Goal: Task Accomplishment & Management: Manage account settings

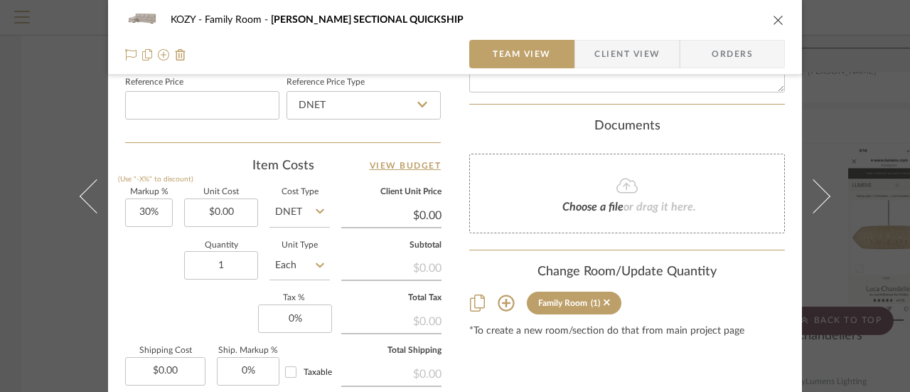
scroll to position [782, 0]
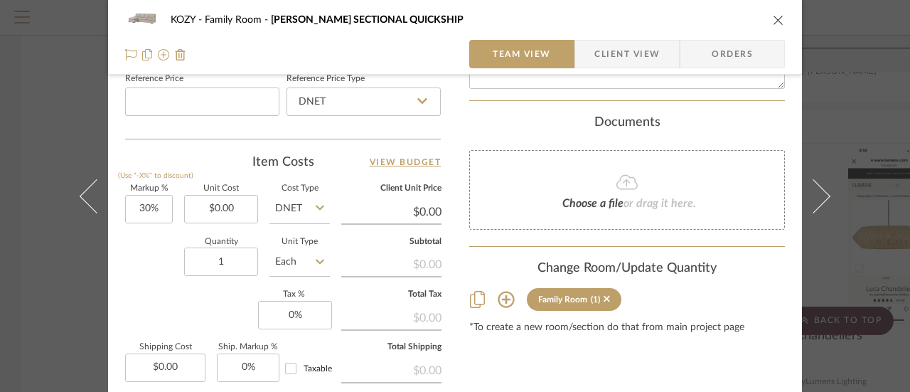
type input "[PERSON_NAME] SECTIONAL"
click at [142, 206] on input "30" at bounding box center [149, 209] width 48 height 28
type input "20%"
type input "0.00"
type input "$0.00"
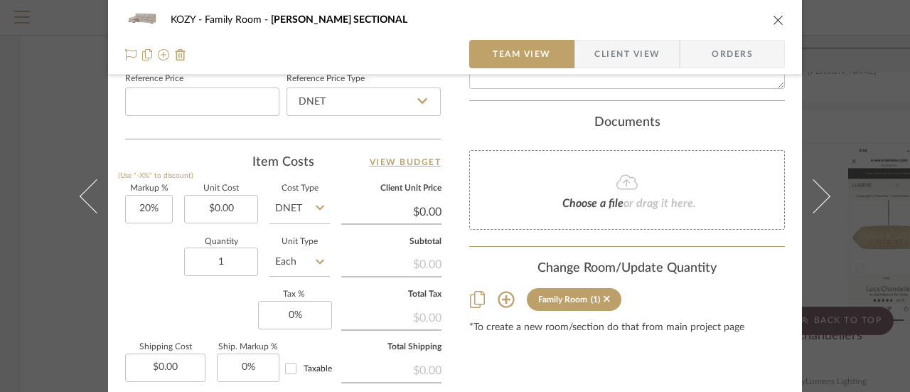
drag, startPoint x: 16, startPoint y: 2, endPoint x: 26, endPoint y: 52, distance: 50.8
click at [26, 52] on div "KOZY Family Room EMERSON SECTIONAL Team View Client View Orders 1 / 2 Team-Faci…" at bounding box center [455, 196] width 910 height 392
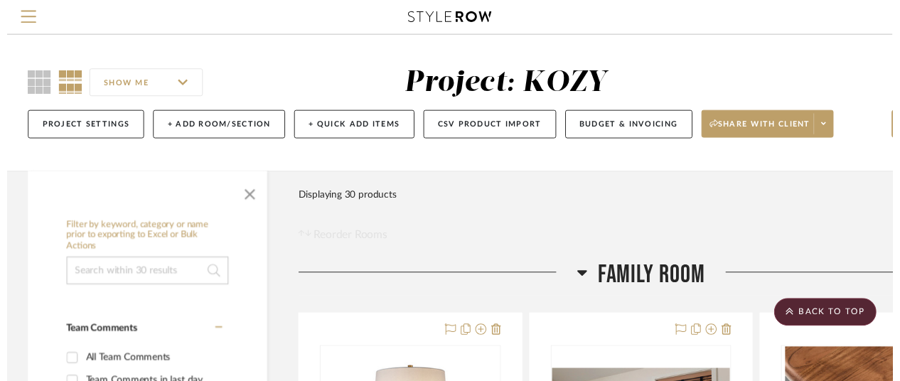
scroll to position [5888, 0]
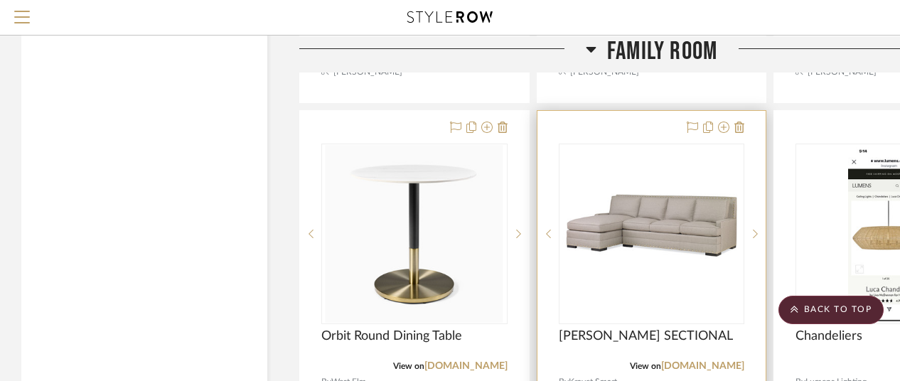
click at [643, 218] on img "0" at bounding box center [652, 234] width 178 height 178
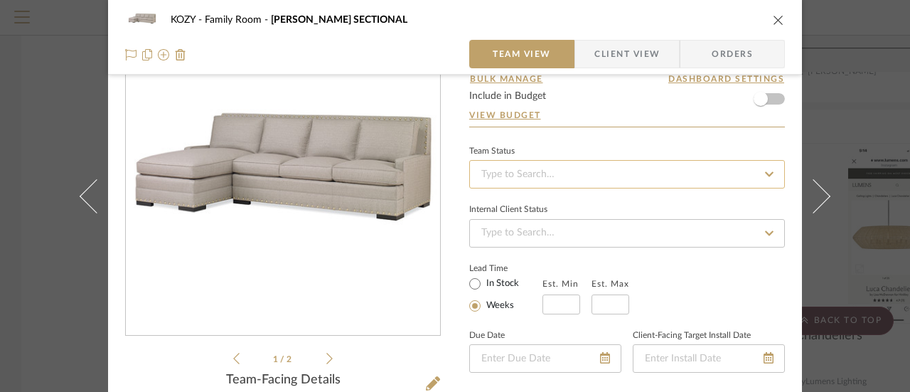
scroll to position [142, 0]
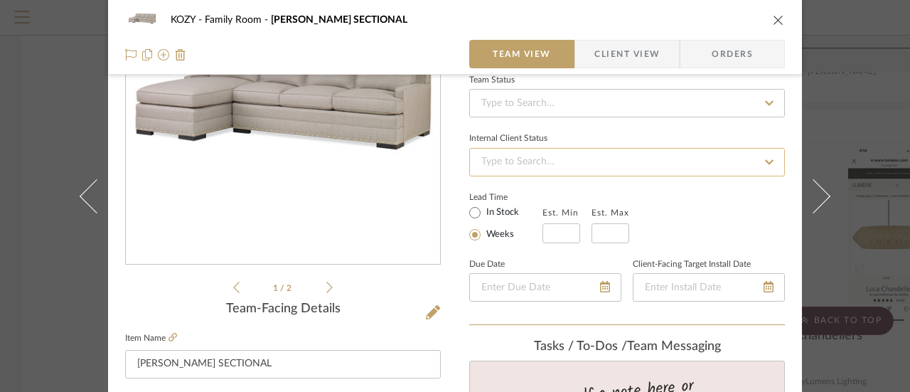
click at [506, 163] on input at bounding box center [627, 162] width 316 height 28
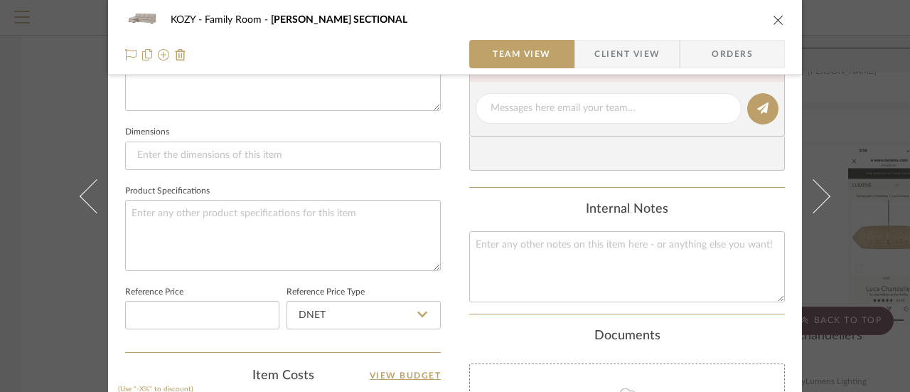
scroll to position [498, 0]
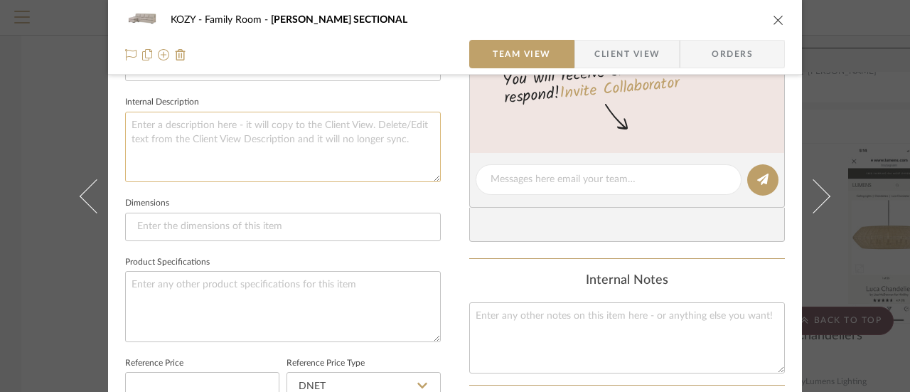
click at [131, 119] on textarea at bounding box center [283, 147] width 316 height 70
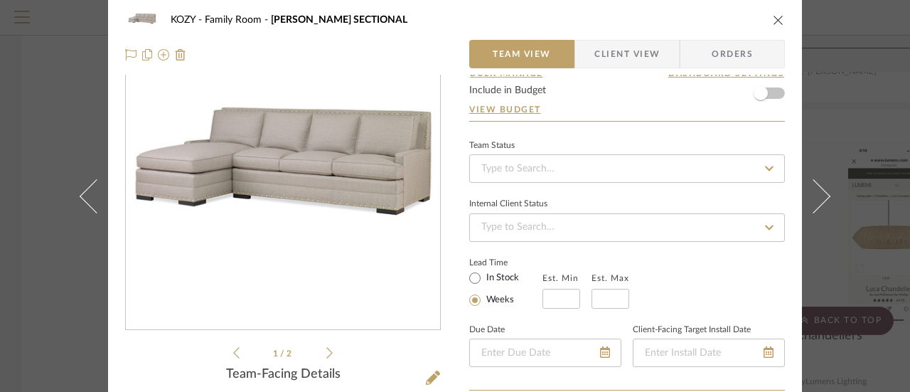
scroll to position [0, 0]
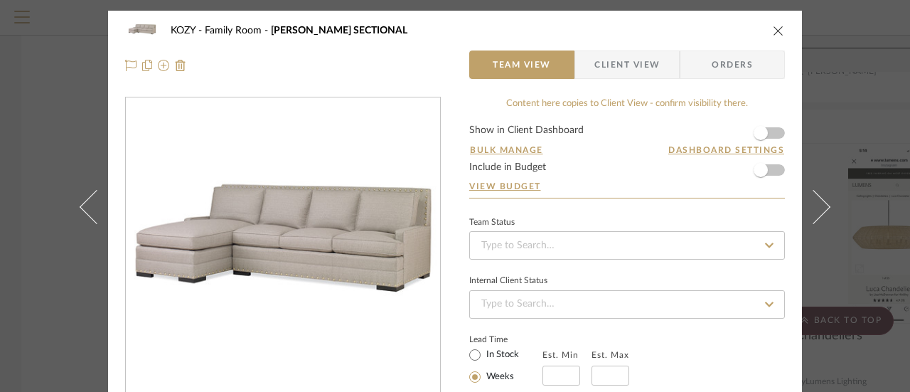
click at [774, 31] on icon "close" at bounding box center [778, 30] width 11 height 11
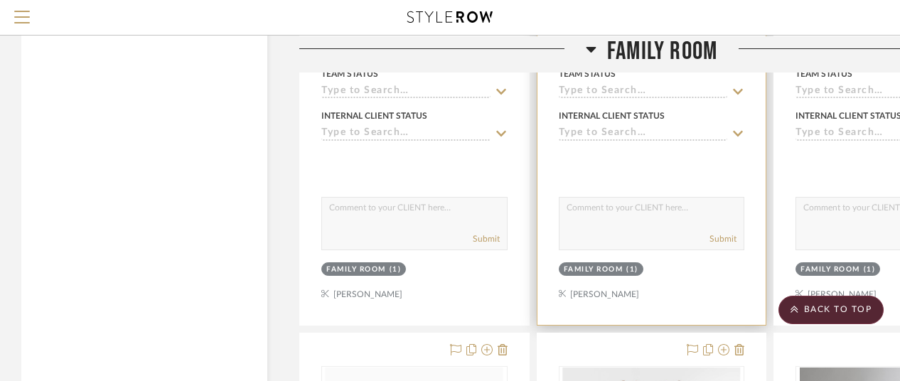
scroll to position [4537, 0]
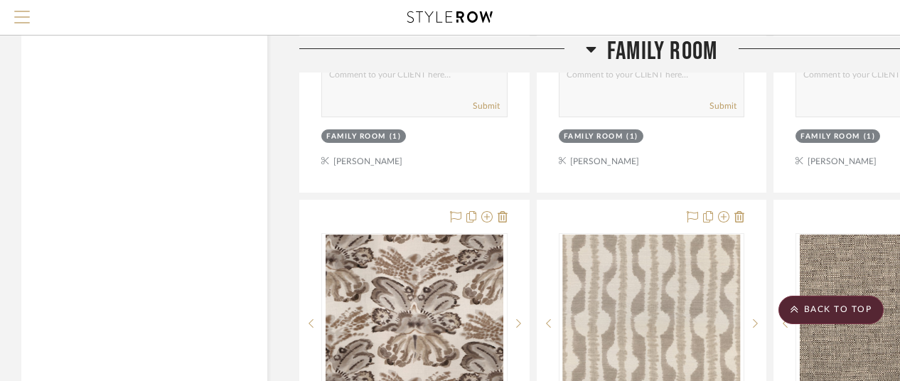
click at [20, 15] on span "Menu" at bounding box center [22, 21] width 16 height 21
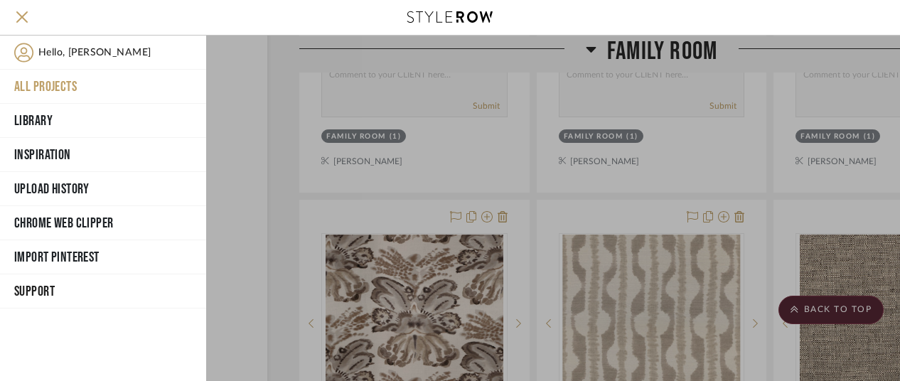
click at [46, 80] on button "All Projects" at bounding box center [103, 87] width 206 height 34
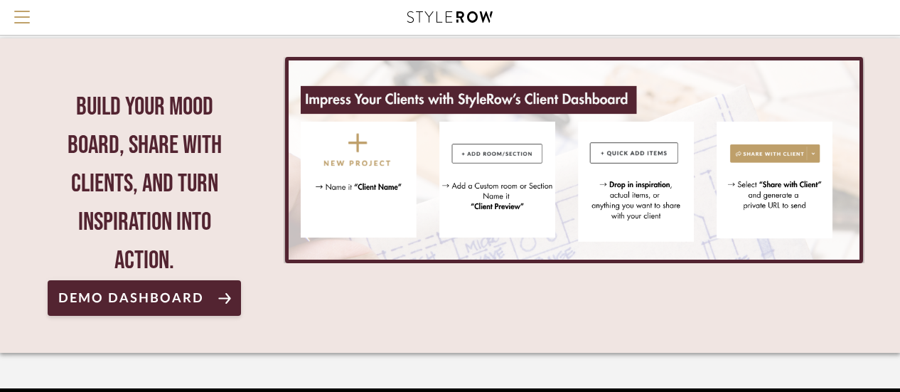
scroll to position [384, 0]
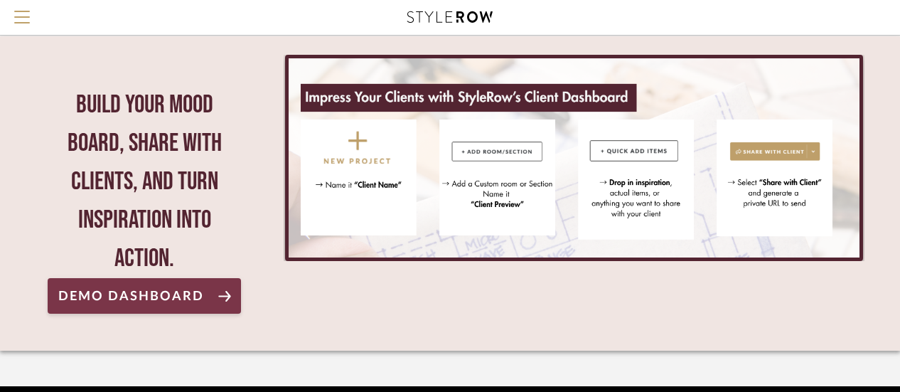
click at [151, 289] on span "Demo Dashboard" at bounding box center [131, 296] width 146 height 14
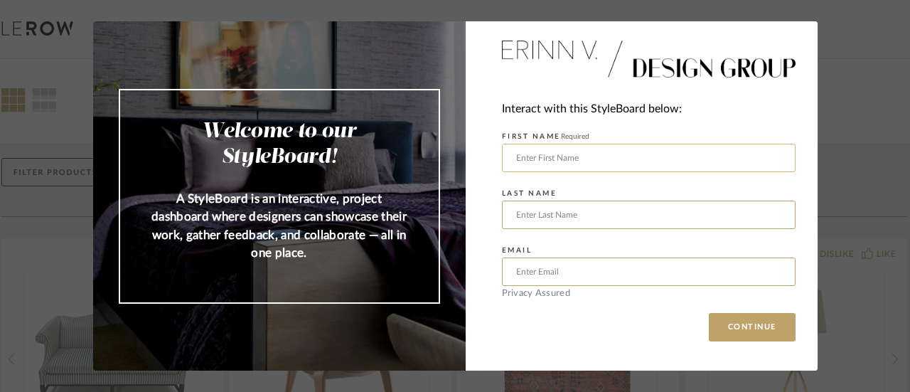
click at [525, 157] on input "text" at bounding box center [649, 158] width 294 height 28
type input "JANICE"
type input "PALMER"
type input "jpalmerinteriors@gmail.com"
click at [744, 323] on button "CONTINUE" at bounding box center [752, 327] width 87 height 28
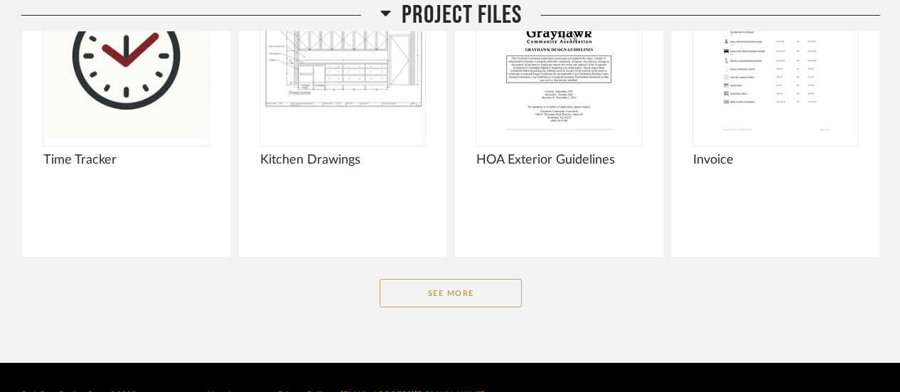
scroll to position [1277, 0]
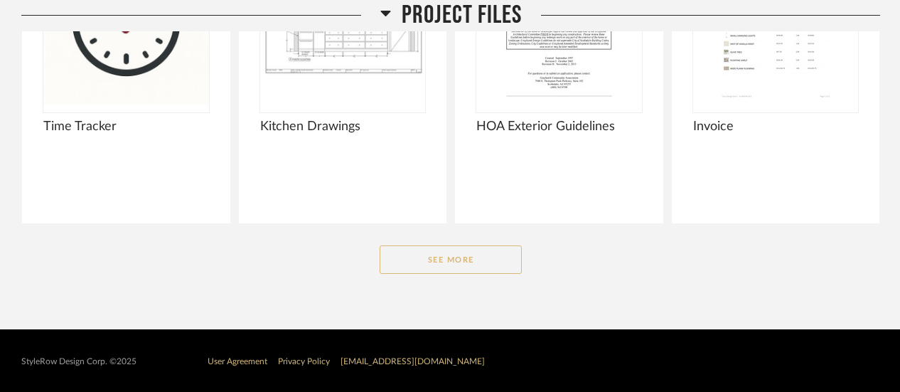
click at [447, 250] on button "See More" at bounding box center [451, 259] width 142 height 28
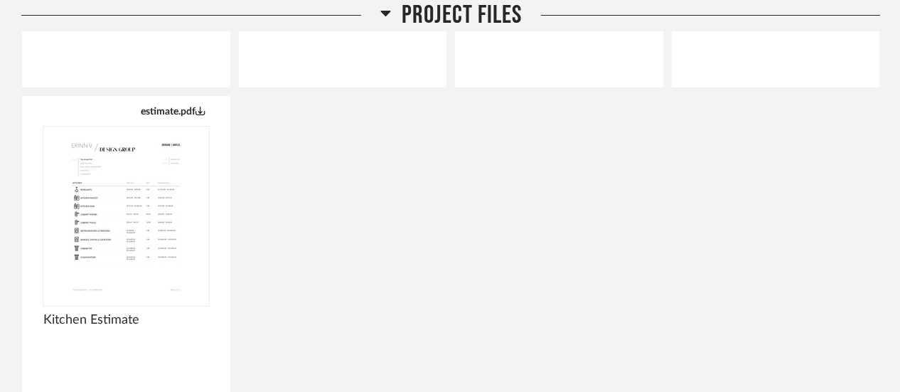
scroll to position [1419, 0]
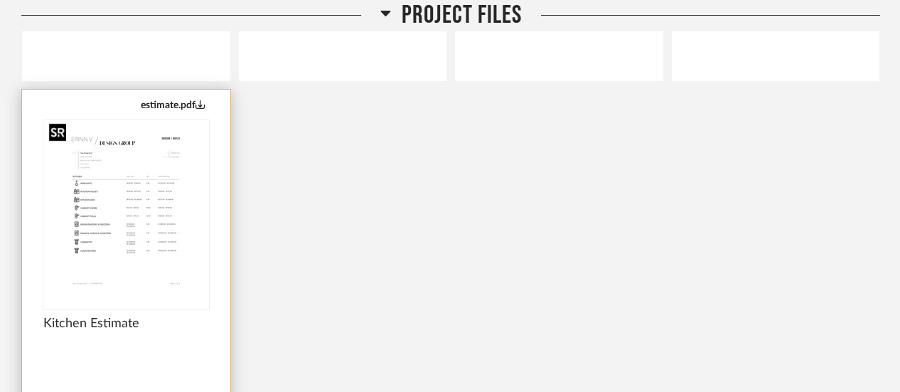
click at [135, 203] on img "0" at bounding box center [126, 209] width 166 height 178
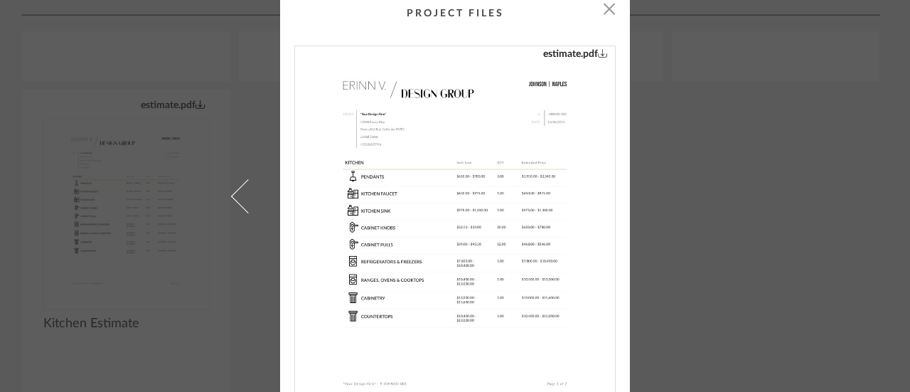
scroll to position [0, 0]
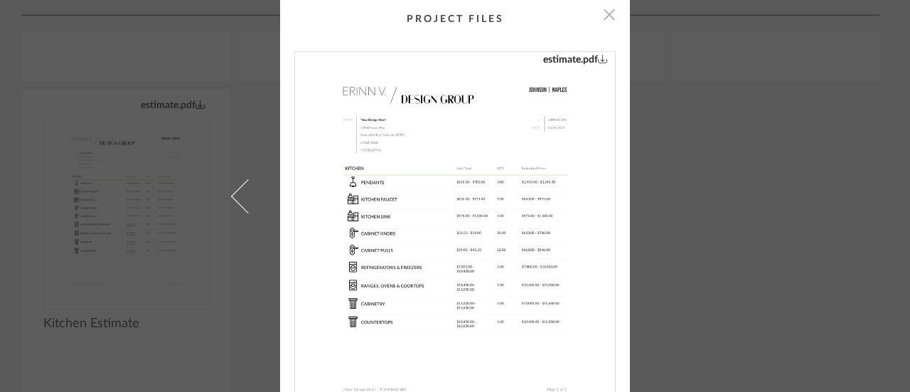
click at [604, 11] on span "button" at bounding box center [609, 14] width 28 height 28
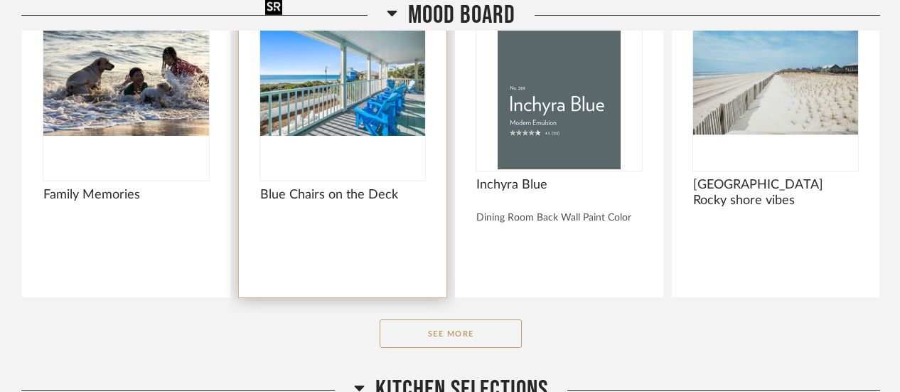
scroll to position [427, 0]
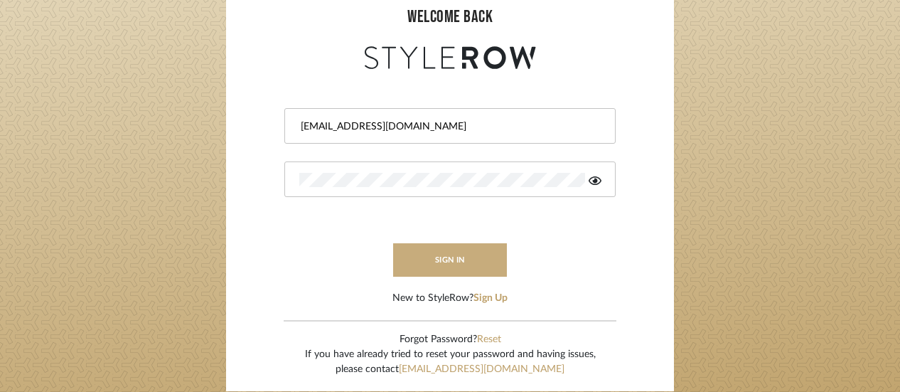
click at [447, 254] on button "sign in" at bounding box center [450, 259] width 114 height 33
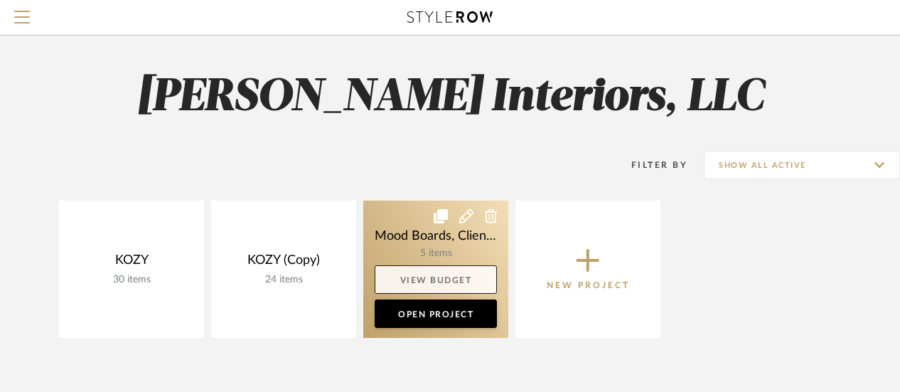
click at [442, 276] on link "View Budget" at bounding box center [436, 279] width 122 height 28
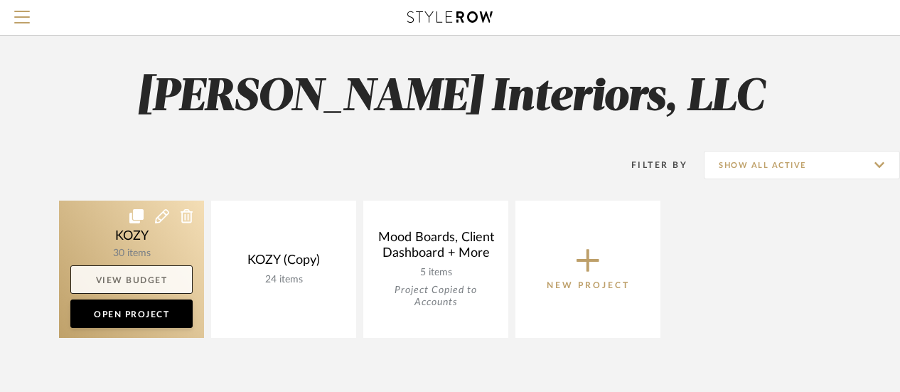
click at [132, 274] on link "View Budget" at bounding box center [131, 279] width 122 height 28
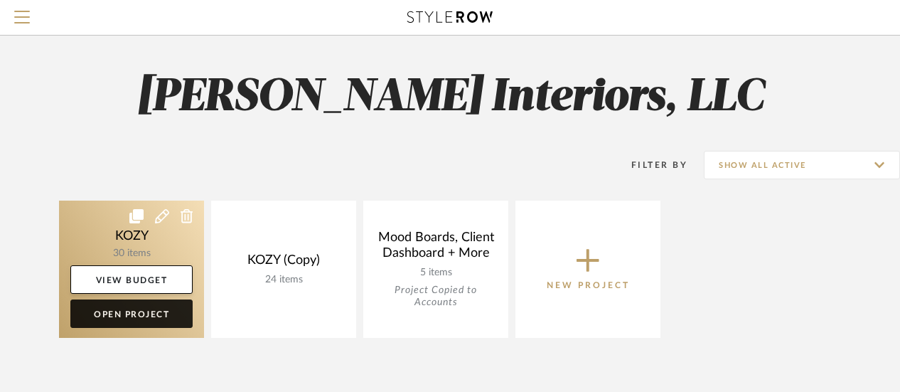
click at [126, 309] on link "Open Project" at bounding box center [131, 313] width 122 height 28
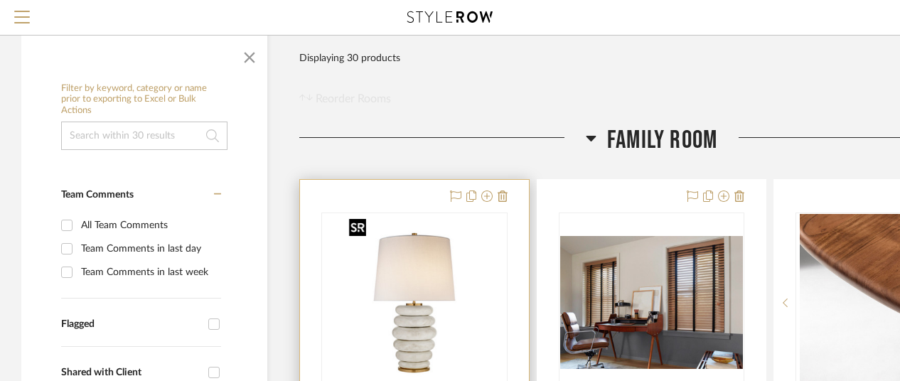
scroll to position [213, 0]
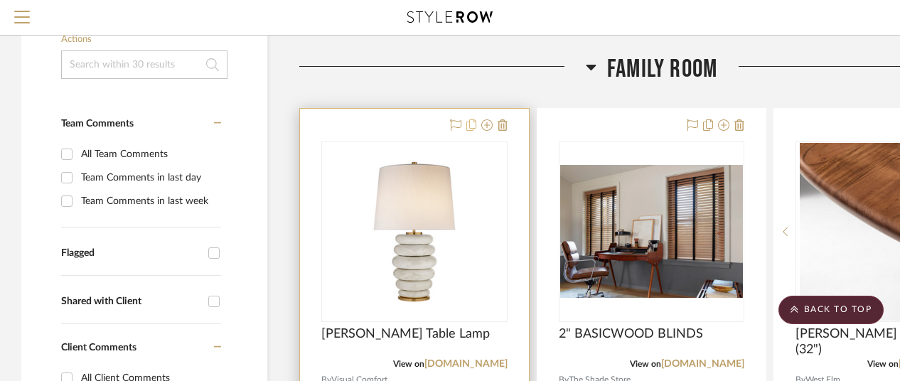
click at [470, 124] on icon at bounding box center [472, 124] width 10 height 11
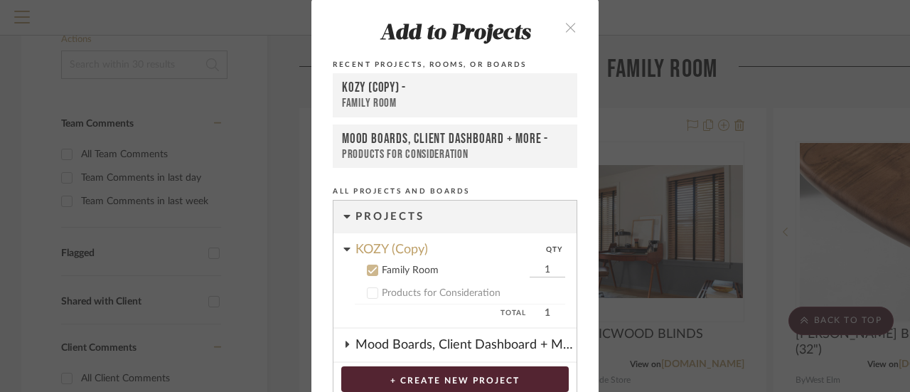
scroll to position [0, 0]
click at [565, 25] on icon "close" at bounding box center [571, 28] width 12 height 12
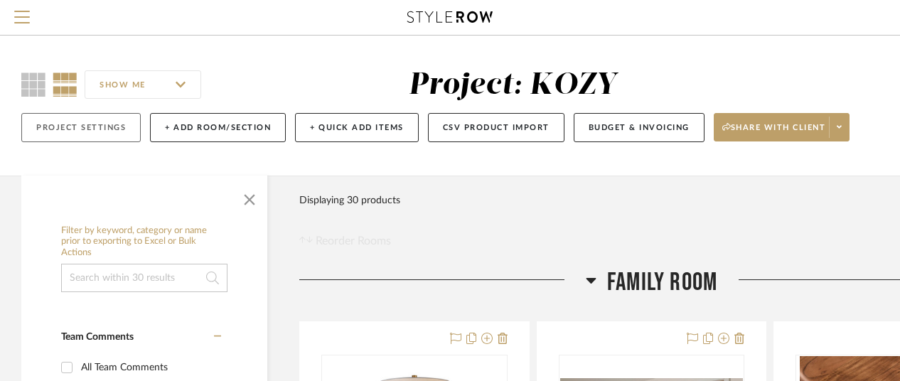
click at [70, 127] on button "Project Settings" at bounding box center [80, 127] width 119 height 29
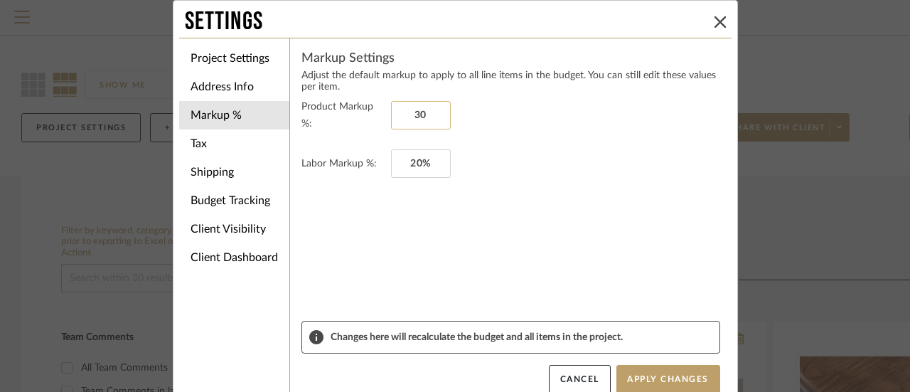
click at [415, 109] on input "30" at bounding box center [421, 115] width 60 height 28
type input "20%"
click at [653, 376] on button "Apply Changes" at bounding box center [669, 379] width 104 height 28
click at [203, 169] on li "Shipping" at bounding box center [234, 172] width 110 height 28
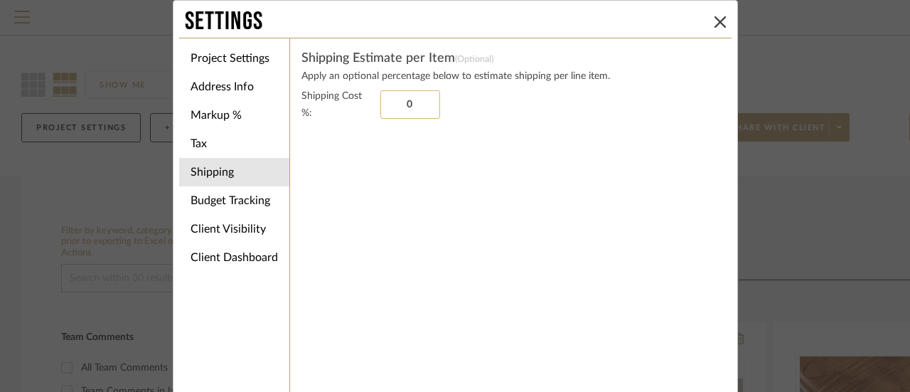
click at [403, 100] on input "0" at bounding box center [410, 104] width 60 height 28
type input "2%"
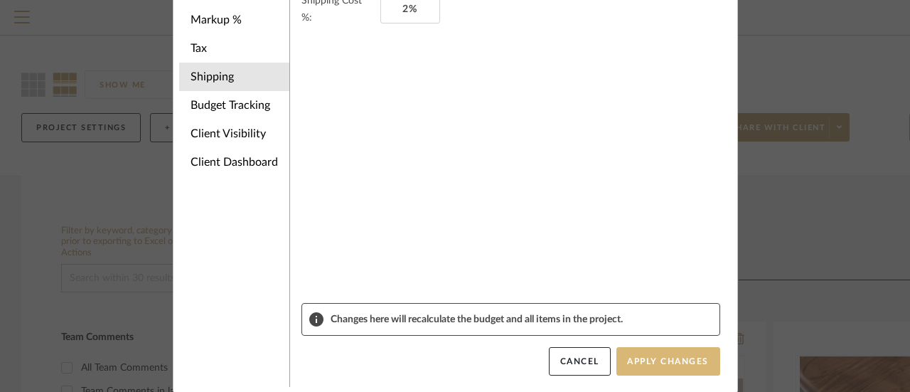
click at [660, 361] on button "Apply Changes" at bounding box center [669, 361] width 104 height 28
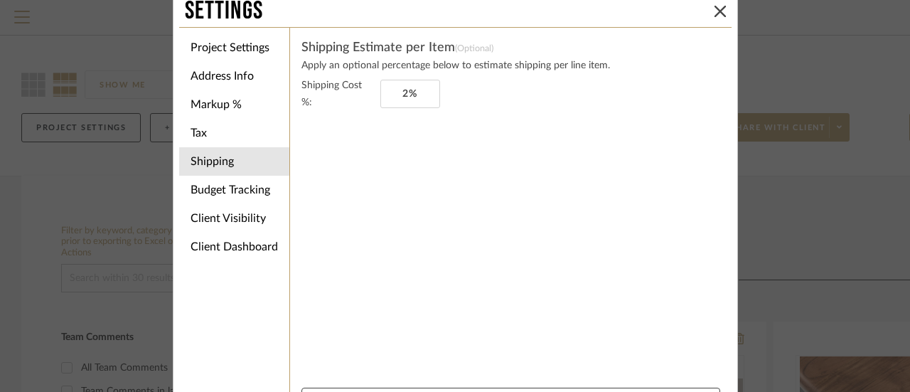
scroll to position [0, 0]
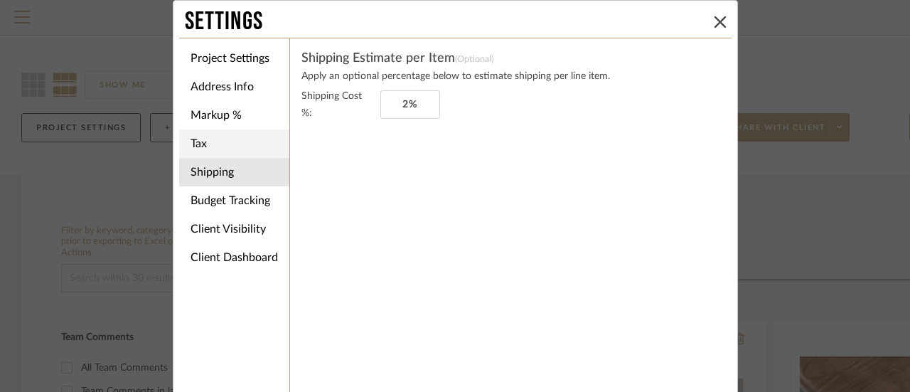
click at [195, 140] on li "Tax" at bounding box center [234, 143] width 110 height 28
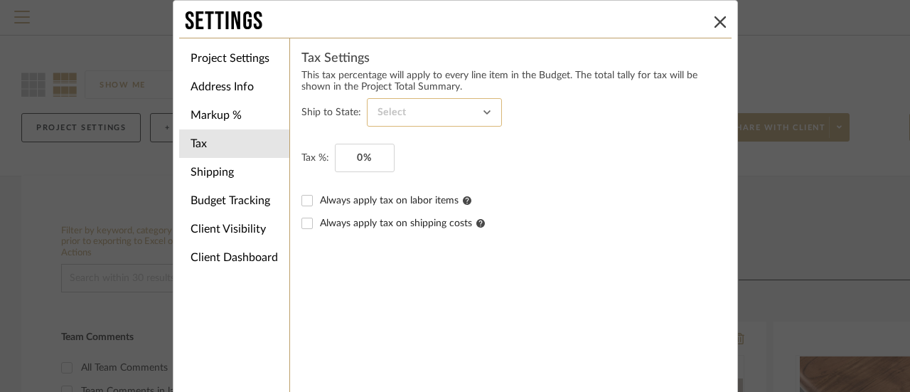
click at [477, 112] on input at bounding box center [434, 112] width 135 height 28
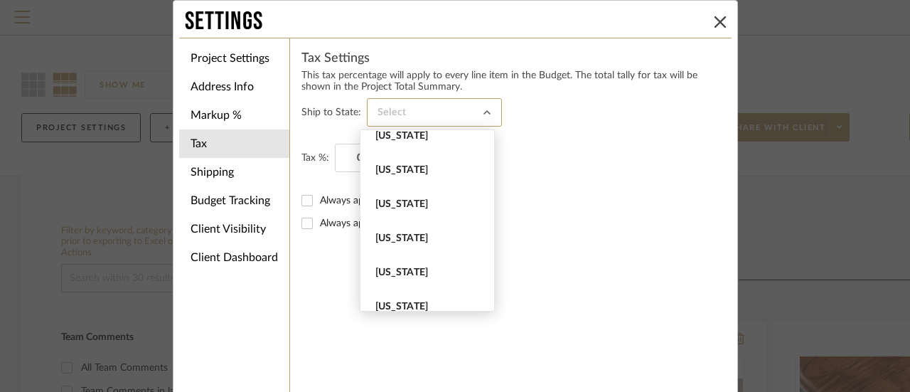
scroll to position [996, 0]
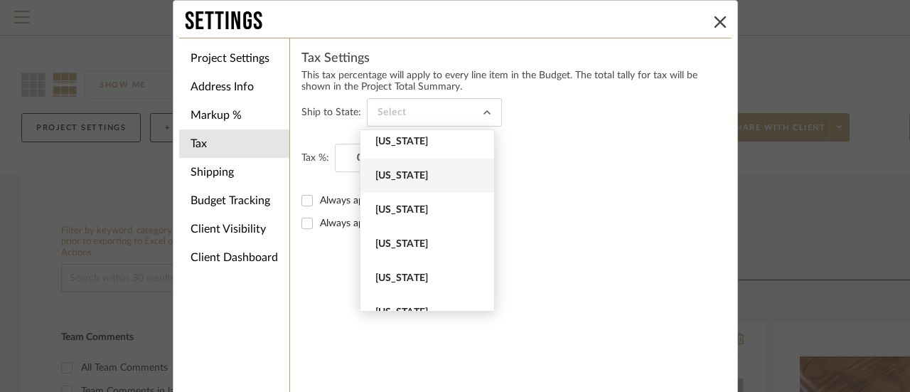
click at [407, 174] on span "New Jersey" at bounding box center [428, 176] width 107 height 12
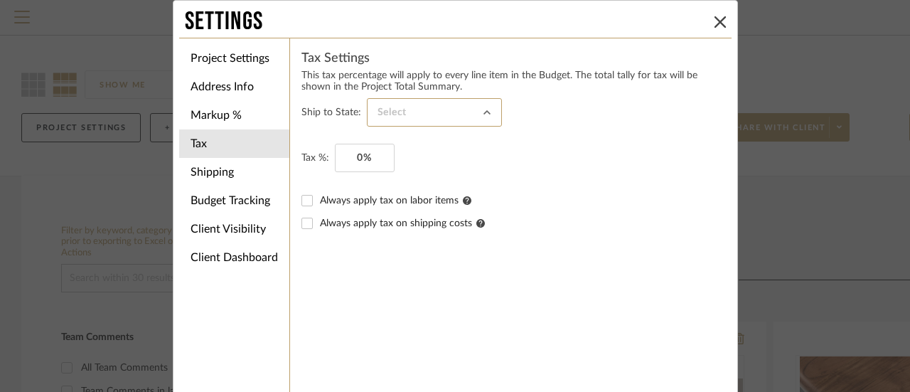
type input "New Jersey"
click at [356, 157] on input "0" at bounding box center [365, 158] width 60 height 28
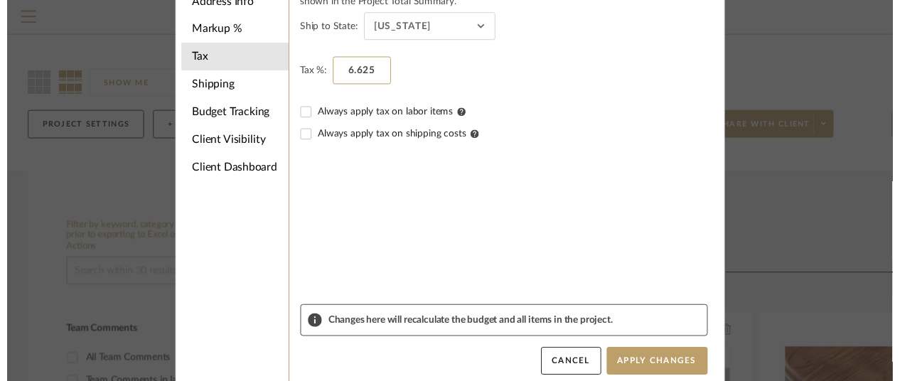
scroll to position [95, 0]
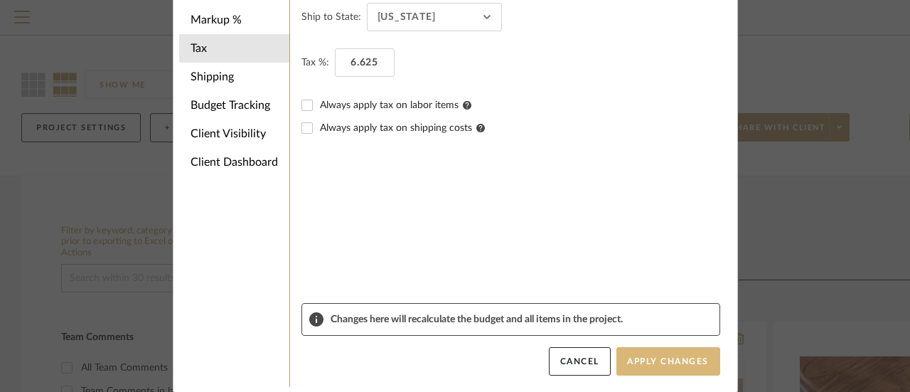
type input "6.625%"
click at [649, 353] on button "Apply Changes" at bounding box center [669, 361] width 104 height 28
click at [303, 127] on input "Always apply tax on shipping costs" at bounding box center [307, 128] width 23 height 23
checkbox input "true"
click at [303, 105] on input "Always apply tax on labor items" at bounding box center [307, 105] width 23 height 23
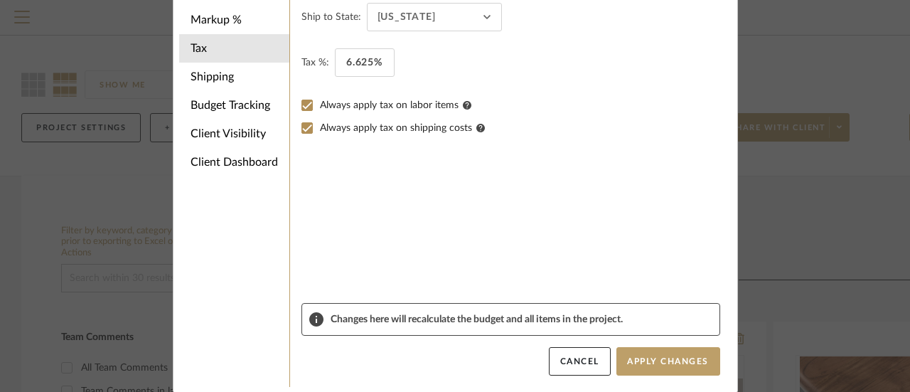
click at [303, 103] on input "Always apply tax on labor items" at bounding box center [307, 105] width 23 height 23
click at [302, 104] on input "Always apply tax on labor items" at bounding box center [307, 105] width 23 height 23
checkbox input "true"
click at [657, 357] on button "Apply Changes" at bounding box center [669, 361] width 104 height 28
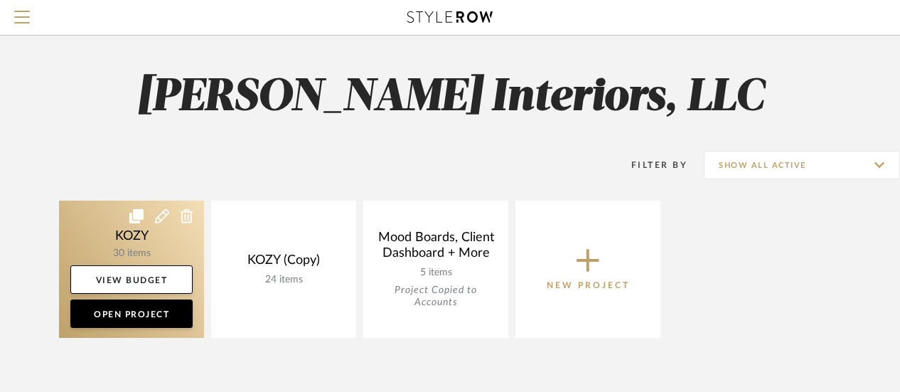
click at [155, 252] on link at bounding box center [131, 269] width 145 height 137
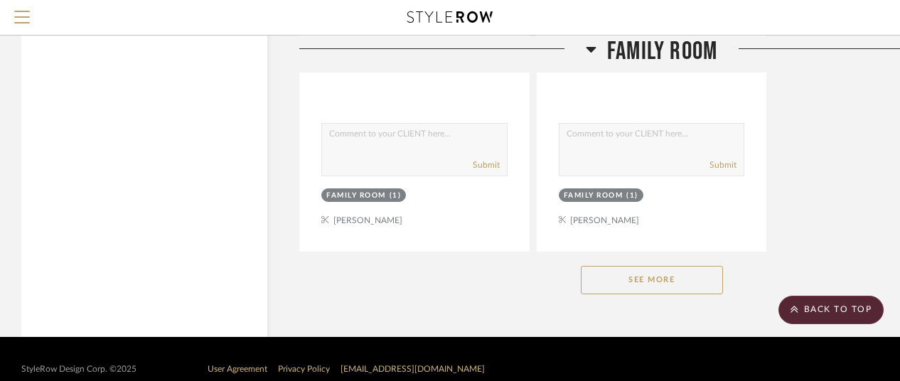
scroll to position [1977, 0]
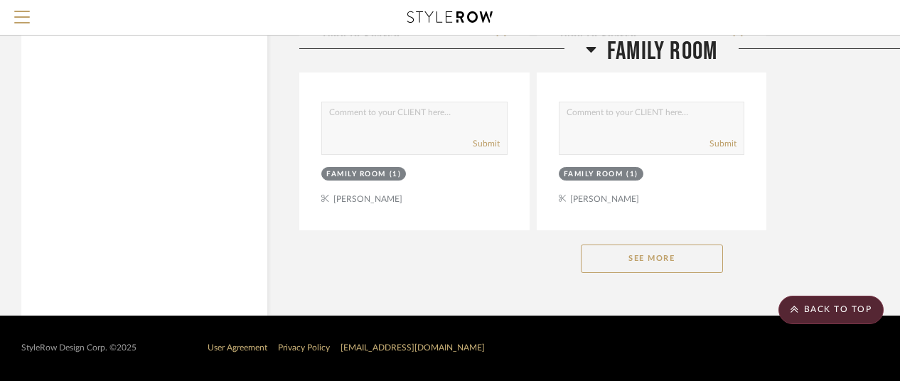
click at [649, 255] on button "See More" at bounding box center [652, 259] width 142 height 28
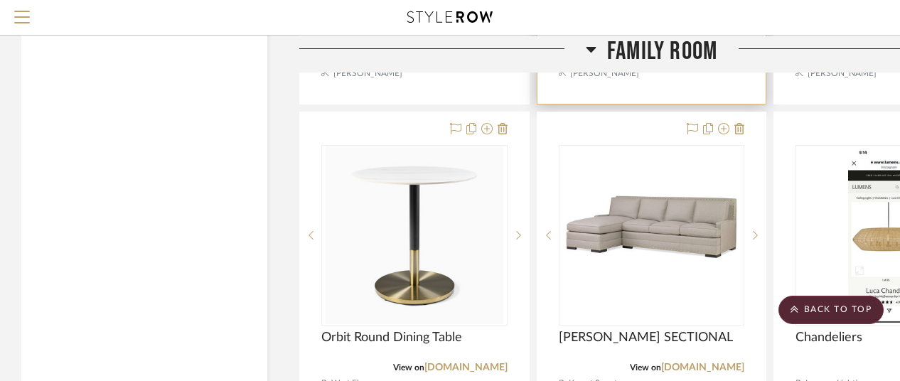
scroll to position [5888, 0]
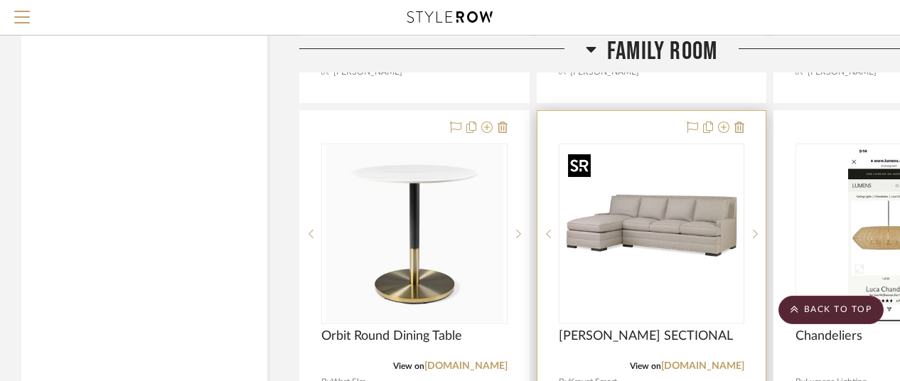
click at [660, 231] on img "0" at bounding box center [652, 234] width 178 height 178
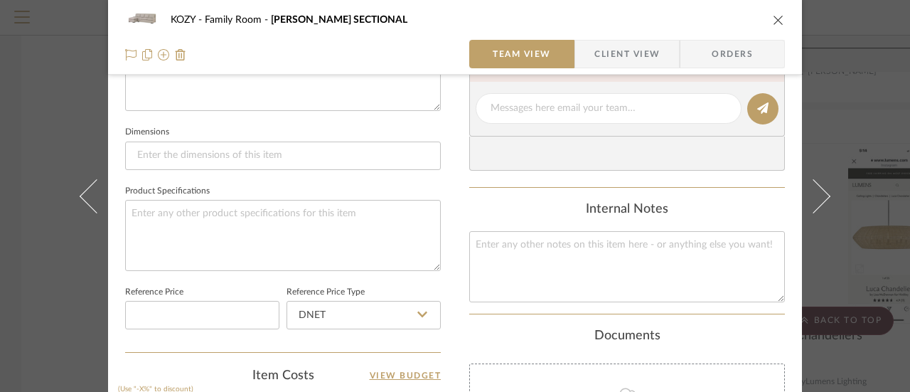
scroll to position [640, 0]
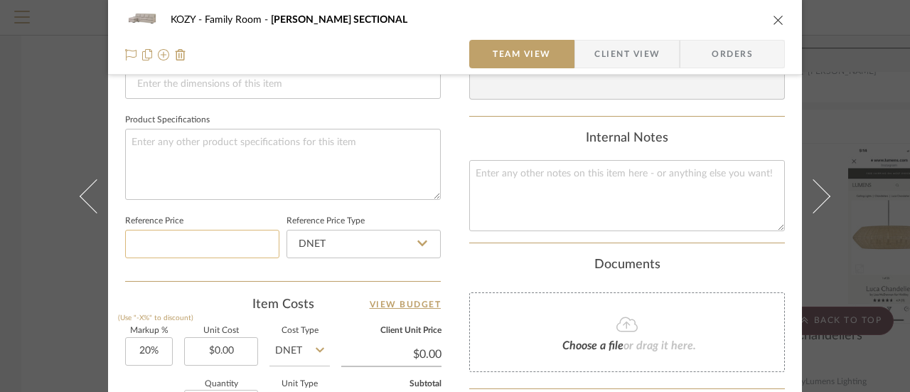
click at [176, 243] on input at bounding box center [202, 244] width 154 height 28
type input "$9,192.00"
type input "9192.00"
click at [183, 243] on input "9192.00" at bounding box center [202, 244] width 154 height 28
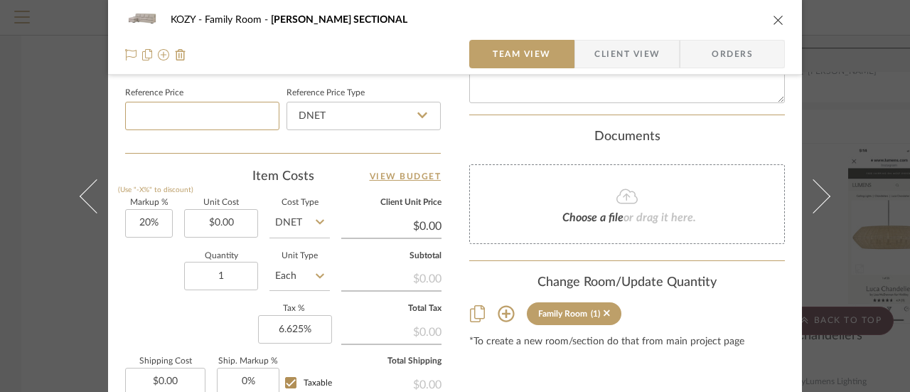
scroll to position [782, 0]
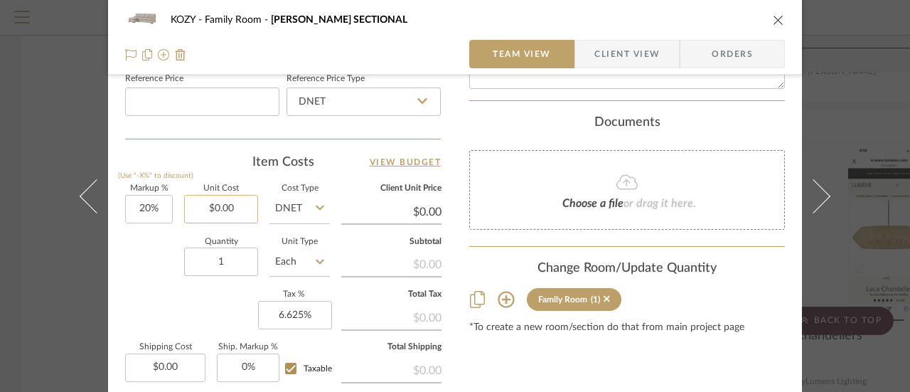
type input "0.00"
type input "$9,192.00"
type input "$11,030.40"
type input "$220.61"
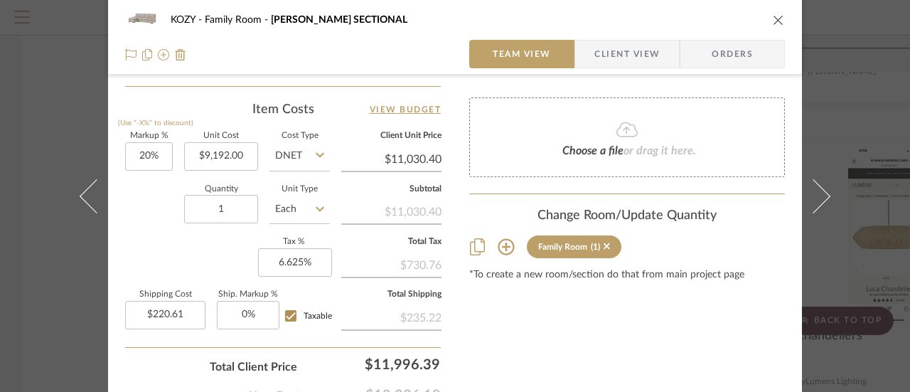
scroll to position [853, 0]
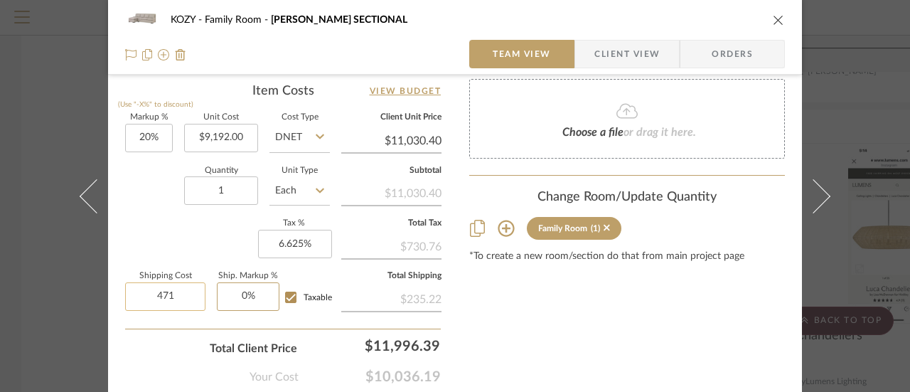
type input "$471.00"
type input "0"
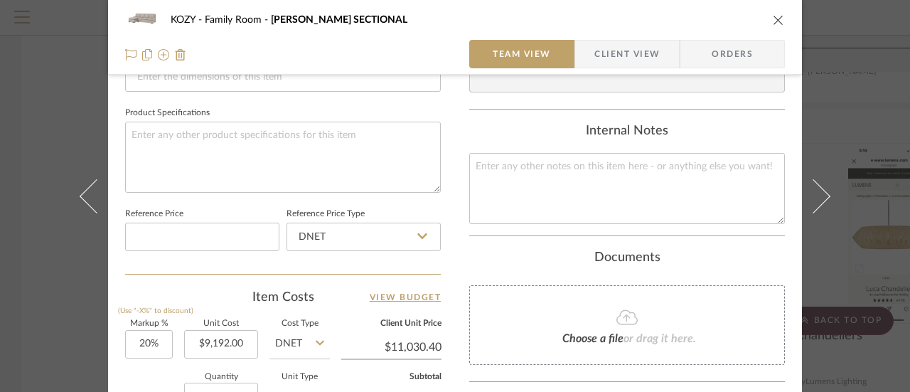
scroll to position [573, 0]
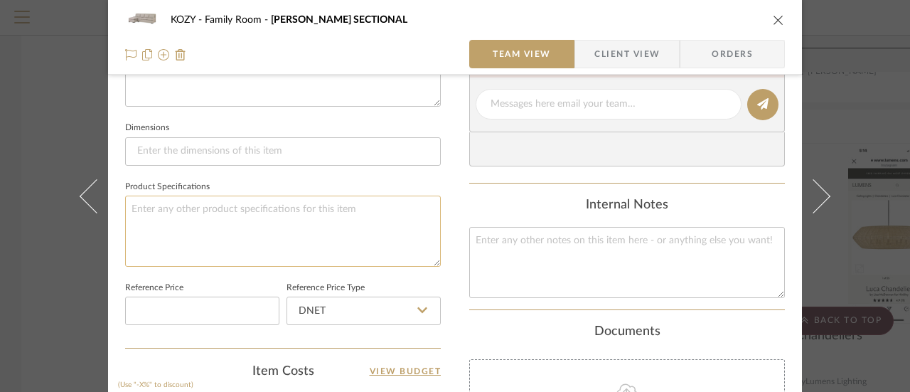
type input "0%"
click at [131, 204] on textarea at bounding box center [283, 231] width 316 height 70
click at [171, 220] on textarea "Fabric included in price Standard finish included" at bounding box center [283, 231] width 316 height 70
click at [263, 222] on textarea "Fabric included in price Standard wood finish included" at bounding box center [283, 231] width 316 height 70
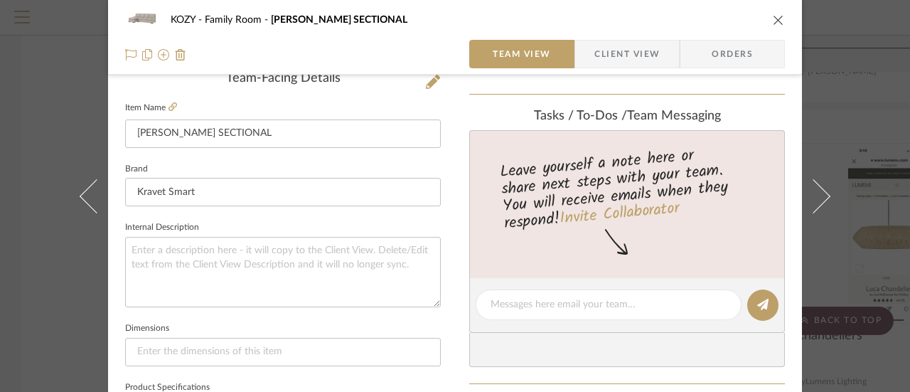
scroll to position [360, 0]
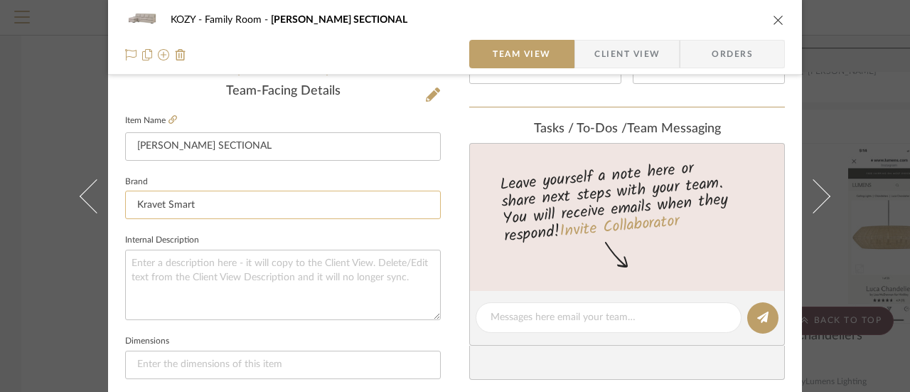
type textarea "Fabric included in price Standard wood finish included Spring blend seats/blend…"
click at [193, 204] on input "Kravet Smart" at bounding box center [283, 205] width 316 height 28
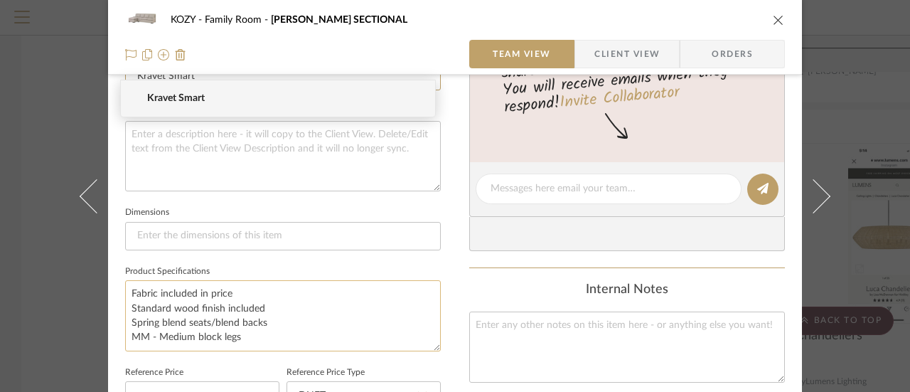
scroll to position [502, 0]
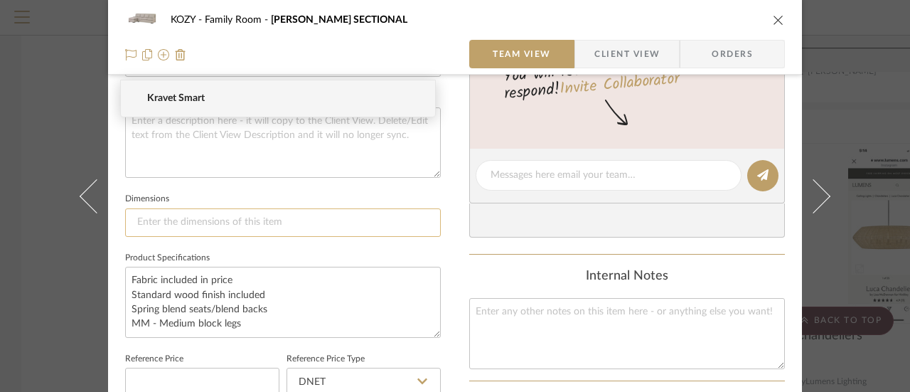
click at [188, 221] on input at bounding box center [283, 222] width 316 height 28
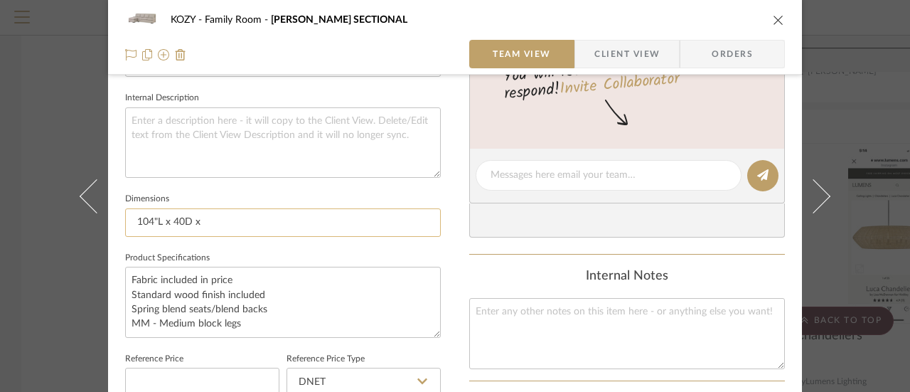
click at [177, 219] on input "104"L x 40D x" at bounding box center [283, 222] width 316 height 28
click at [184, 220] on input "104"L x 40"38"HD x" at bounding box center [283, 222] width 316 height 28
click at [239, 221] on input "104"L x 40"D x 38"HD x" at bounding box center [283, 222] width 316 height 28
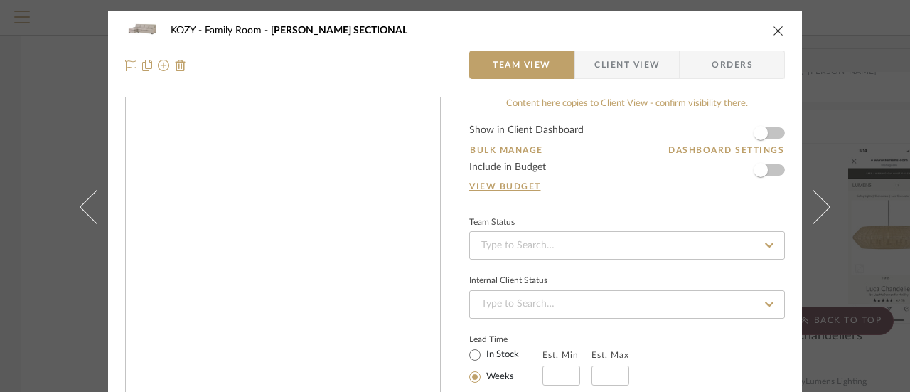
scroll to position [213, 0]
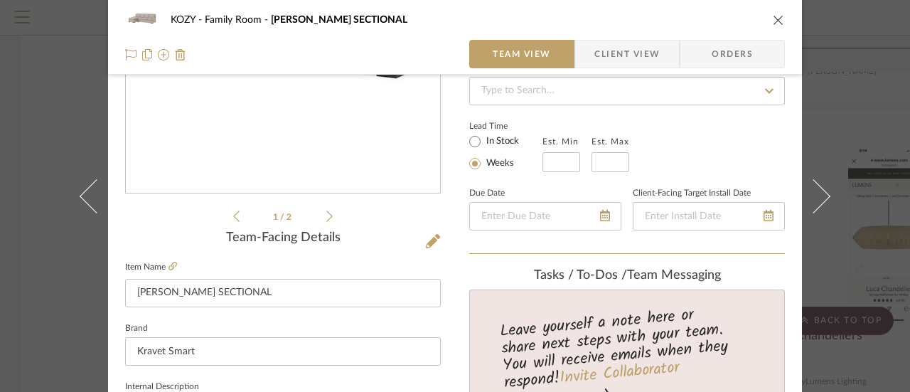
type input "104"L x 40"D x 38"H"
click at [326, 213] on icon at bounding box center [329, 216] width 6 height 11
click at [233, 215] on icon at bounding box center [236, 216] width 6 height 13
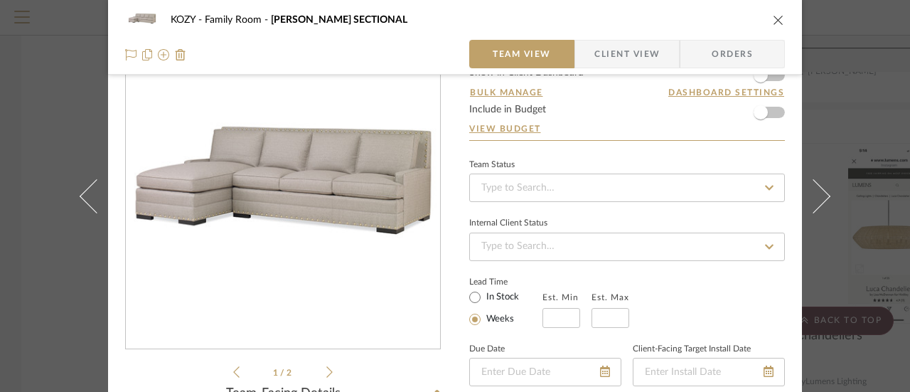
scroll to position [71, 0]
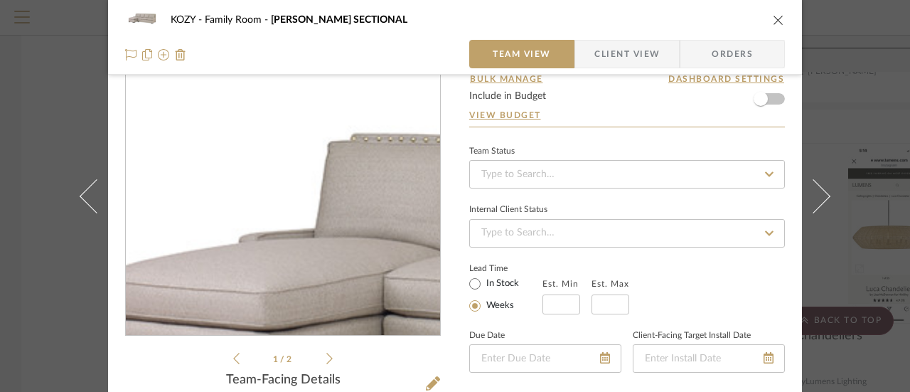
drag, startPoint x: 194, startPoint y: 129, endPoint x: 175, endPoint y: 147, distance: 26.2
click at [175, 147] on img "0" at bounding box center [283, 181] width 309 height 309
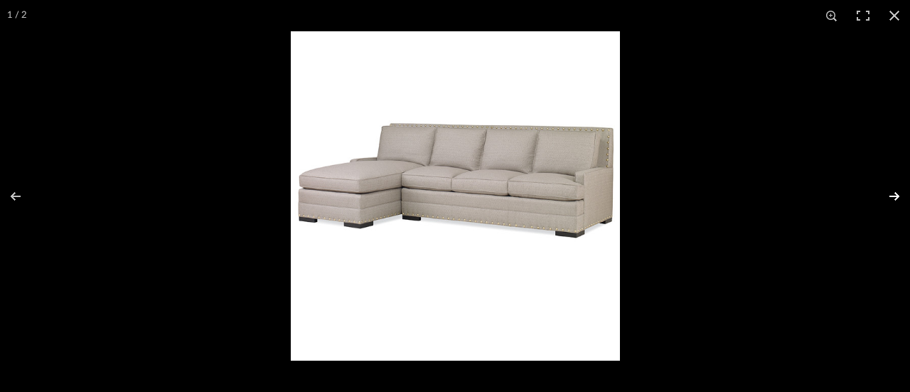
click at [897, 196] on button at bounding box center [886, 196] width 50 height 71
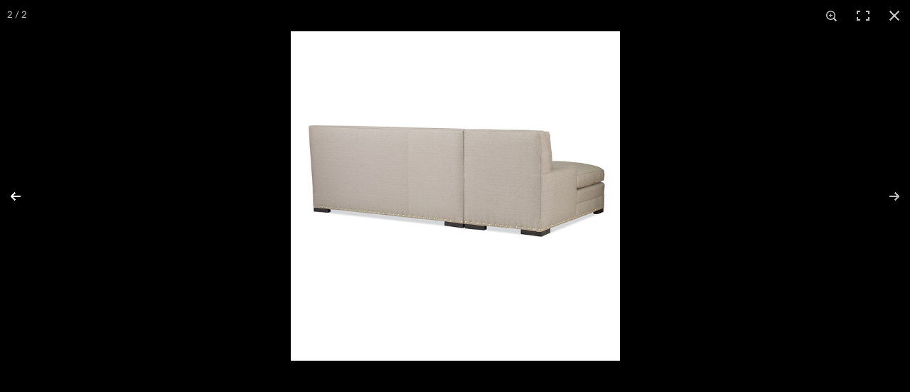
click at [15, 188] on button at bounding box center [25, 196] width 50 height 71
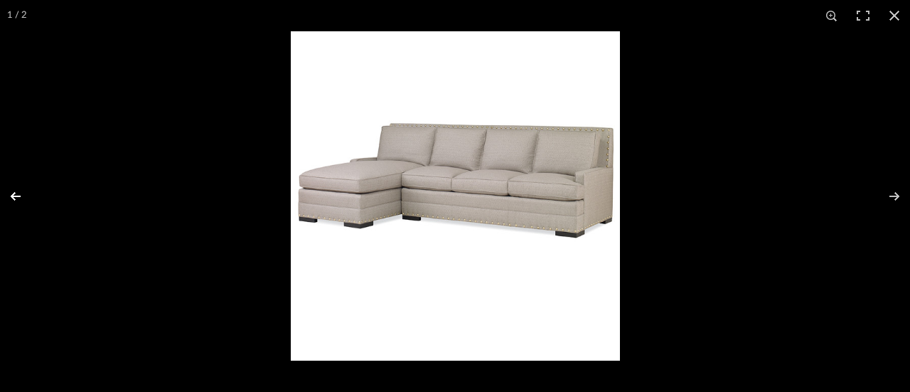
click at [15, 188] on button at bounding box center [25, 196] width 50 height 71
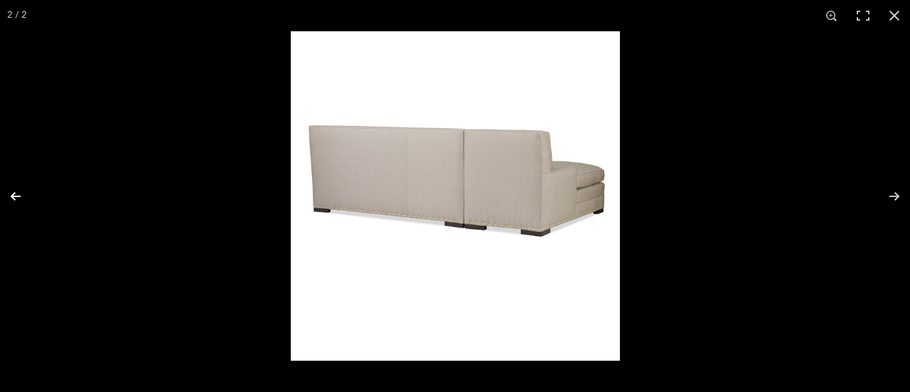
click at [15, 188] on button at bounding box center [25, 196] width 50 height 71
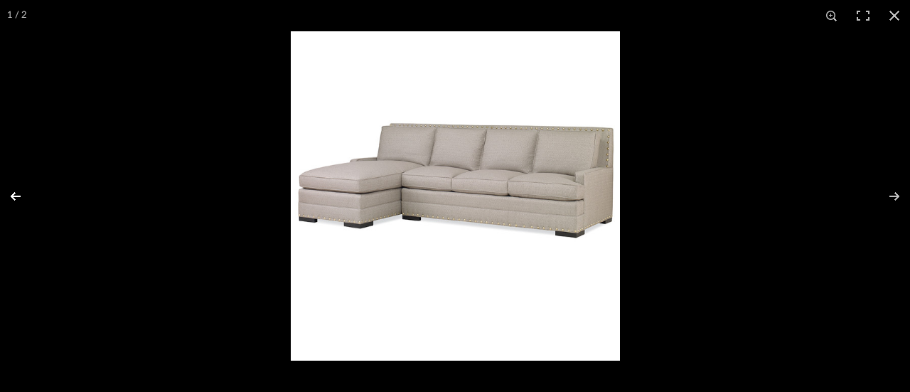
click at [15, 188] on button at bounding box center [25, 196] width 50 height 71
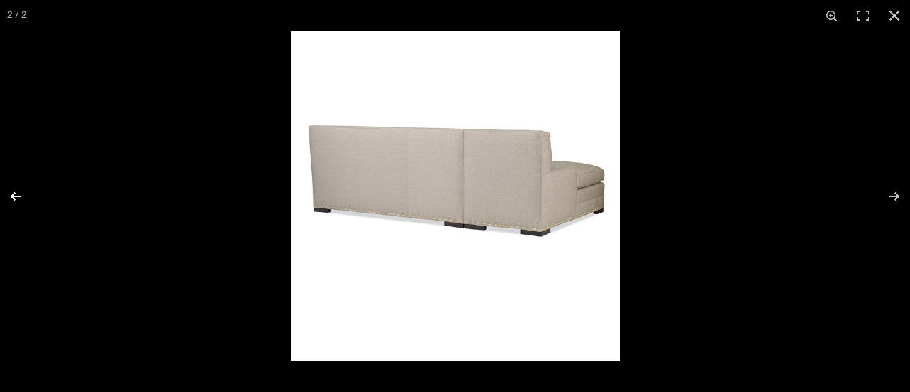
click at [15, 188] on button at bounding box center [25, 196] width 50 height 71
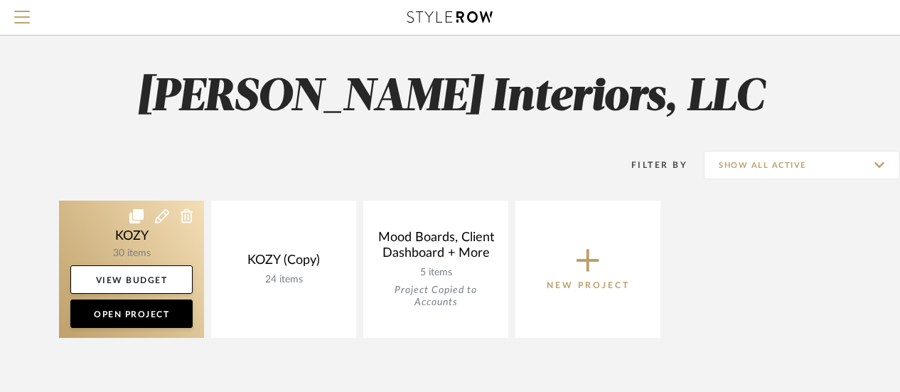
click at [149, 235] on link at bounding box center [131, 269] width 145 height 137
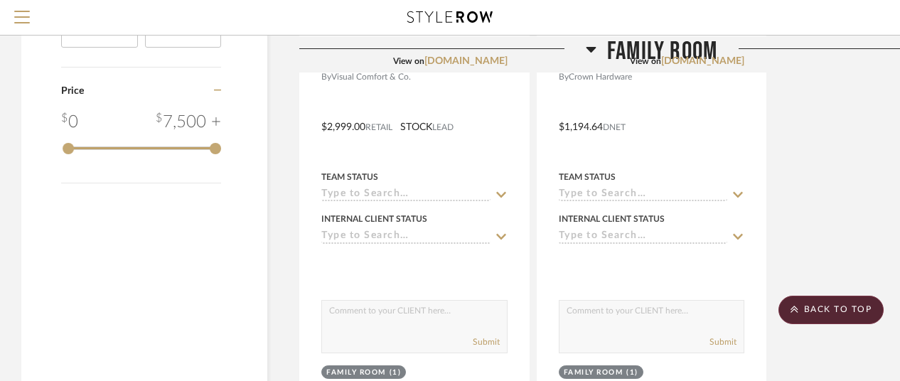
scroll to position [1977, 0]
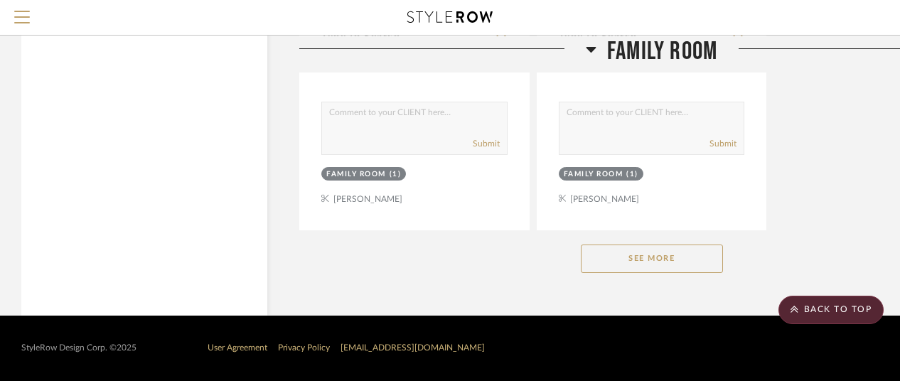
click at [654, 260] on button "See More" at bounding box center [652, 259] width 142 height 28
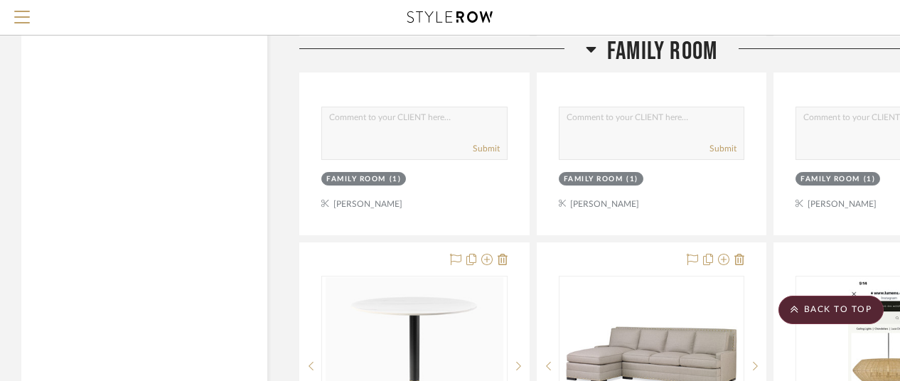
scroll to position [5888, 0]
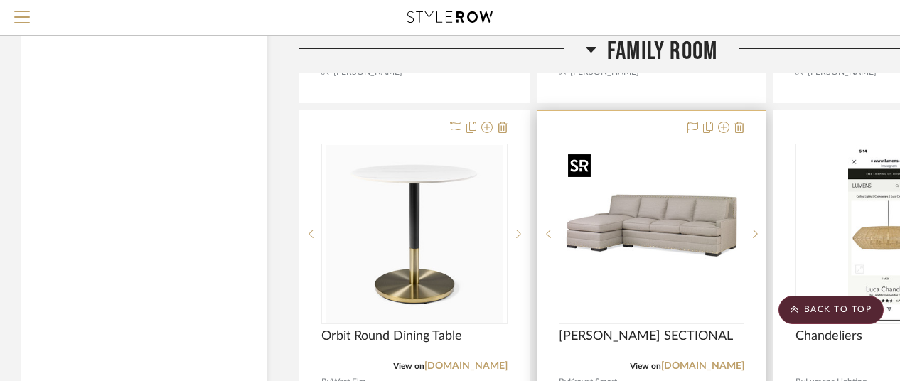
click at [651, 233] on img "0" at bounding box center [652, 234] width 178 height 178
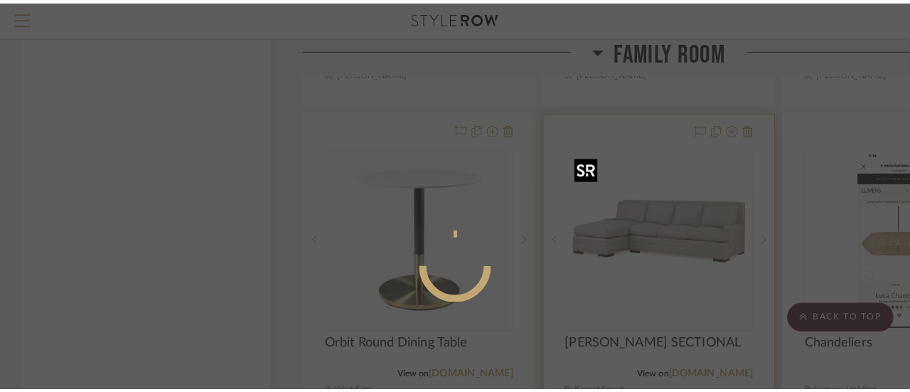
scroll to position [0, 0]
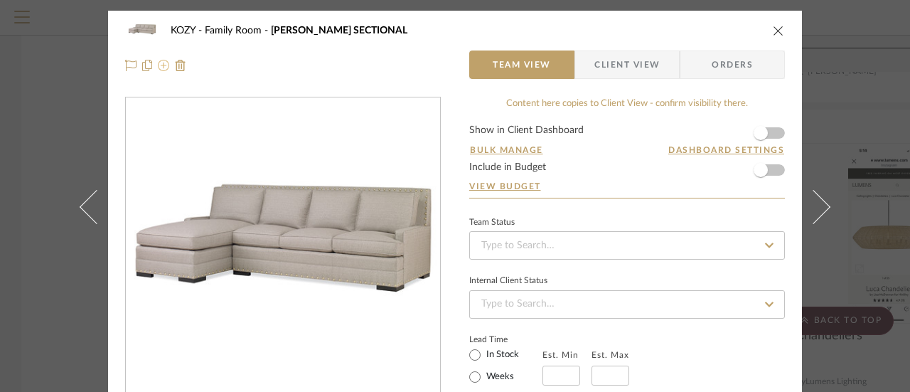
click at [160, 63] on icon at bounding box center [163, 65] width 11 height 11
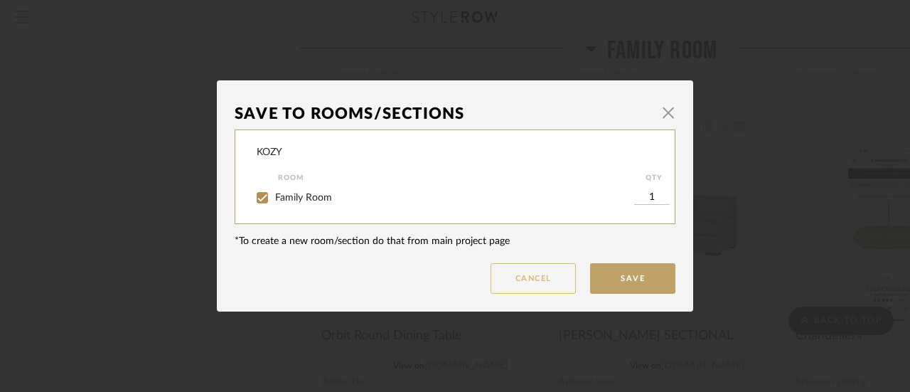
click at [541, 274] on button "Cancel" at bounding box center [533, 278] width 85 height 31
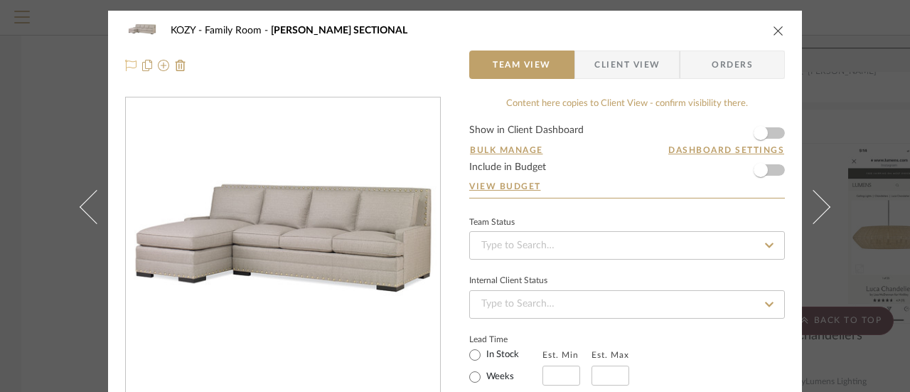
click at [125, 64] on icon at bounding box center [130, 65] width 11 height 11
click at [142, 63] on icon at bounding box center [147, 65] width 10 height 11
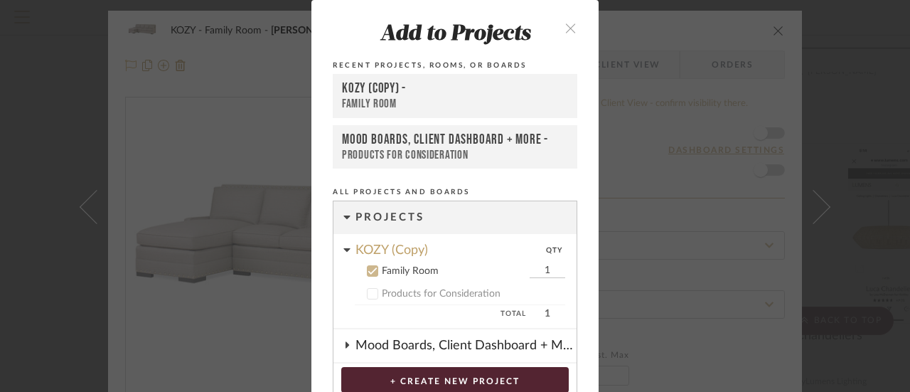
click at [567, 28] on icon "close" at bounding box center [571, 28] width 12 height 12
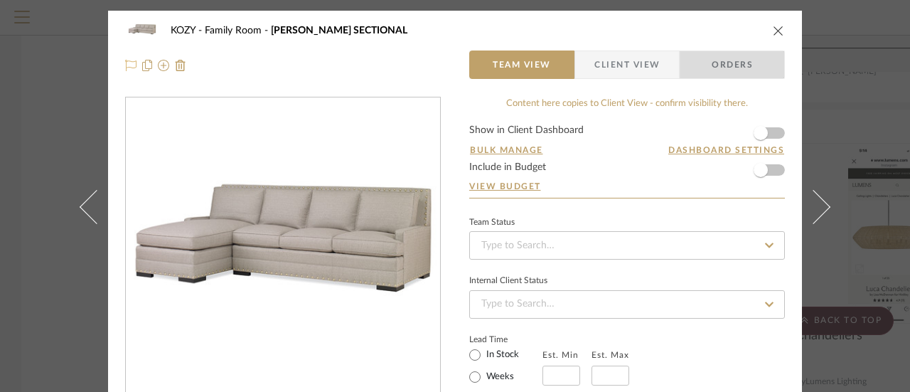
click at [723, 65] on span "Orders" at bounding box center [732, 64] width 73 height 28
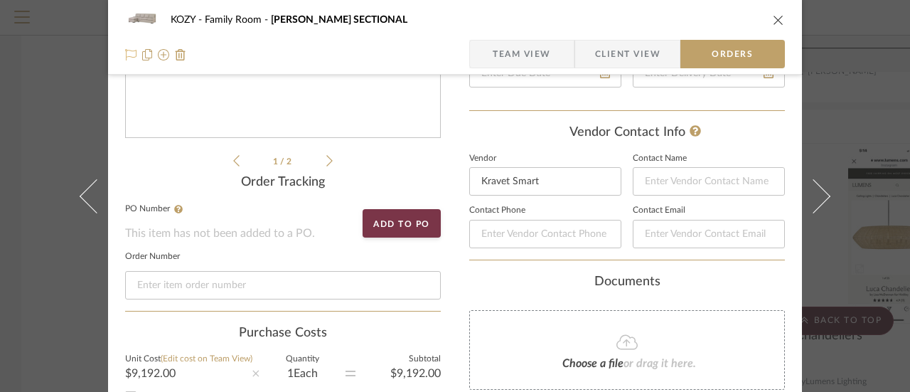
scroll to position [284, 0]
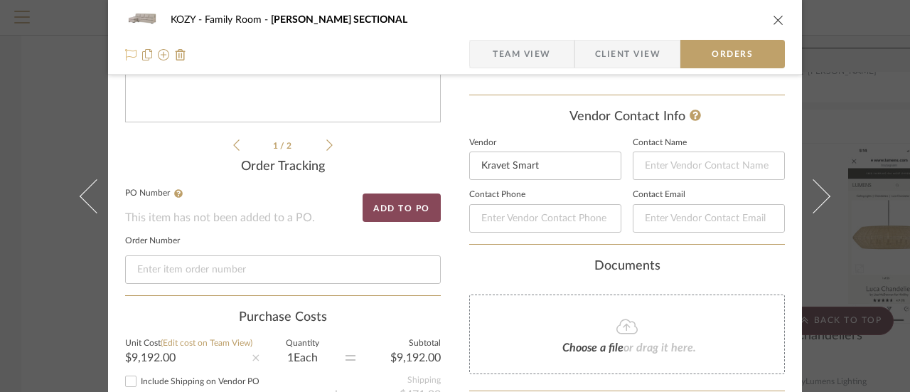
click at [393, 204] on button "Add to PO" at bounding box center [402, 207] width 78 height 28
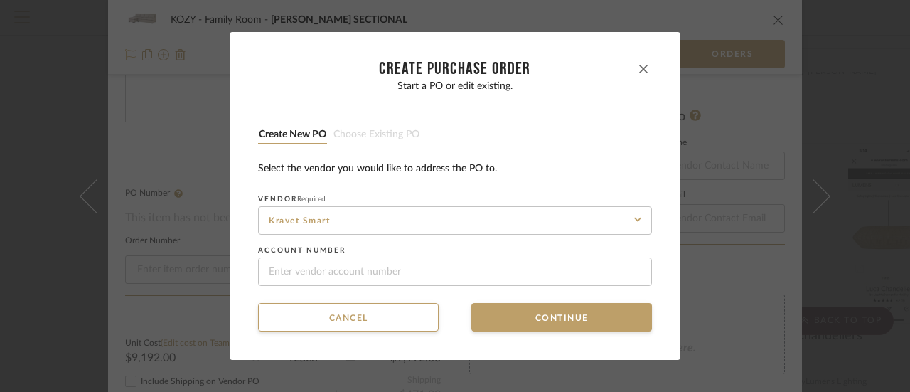
click at [639, 66] on icon "button" at bounding box center [643, 69] width 9 height 9
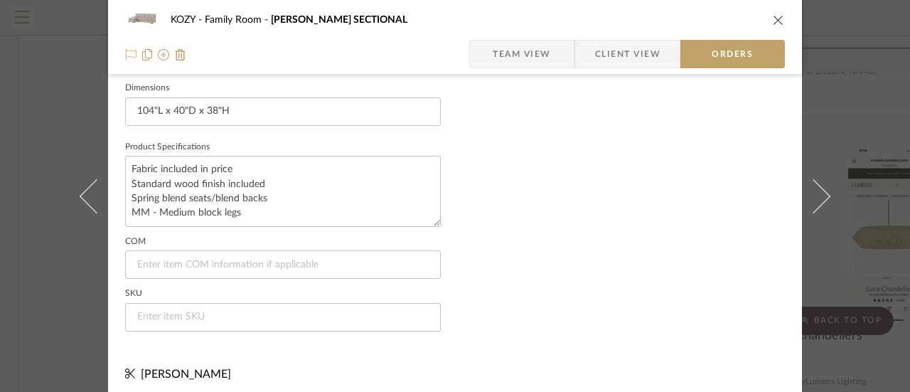
scroll to position [1117, 0]
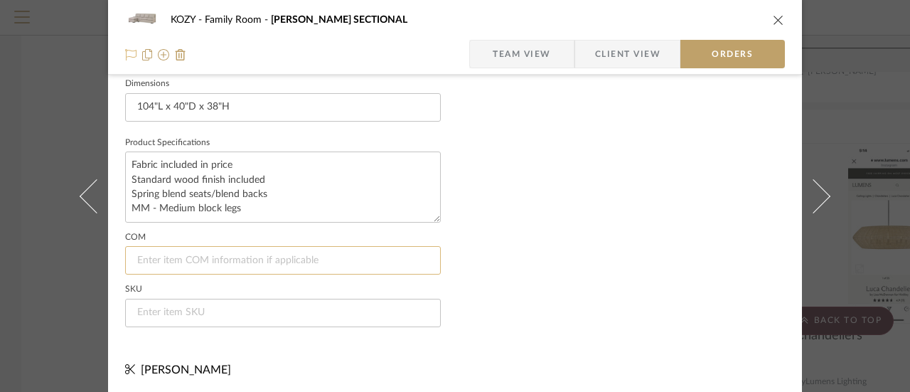
click at [166, 256] on input at bounding box center [283, 260] width 316 height 28
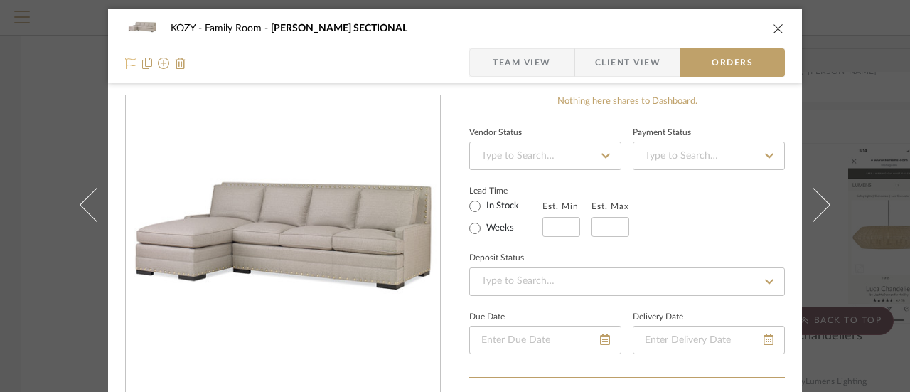
scroll to position [0, 0]
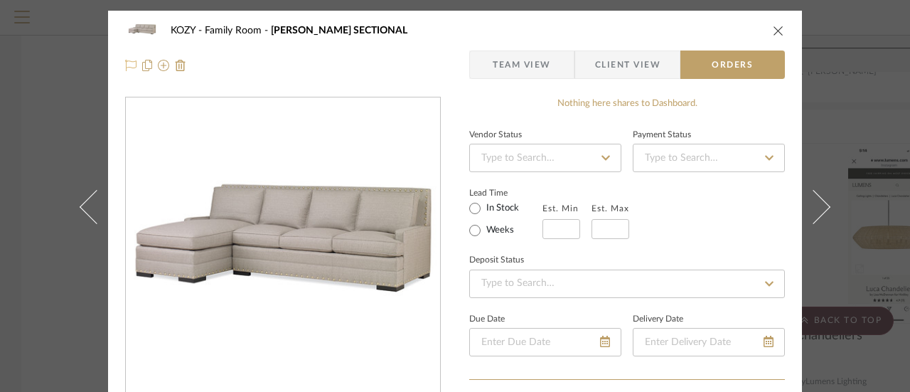
type input "Kravet Smart: 35518-106"
click at [600, 155] on icon at bounding box center [606, 158] width 13 height 10
click at [684, 223] on div "Lead Time In Stock Weeks Est. Min Est. Max" at bounding box center [627, 210] width 316 height 55
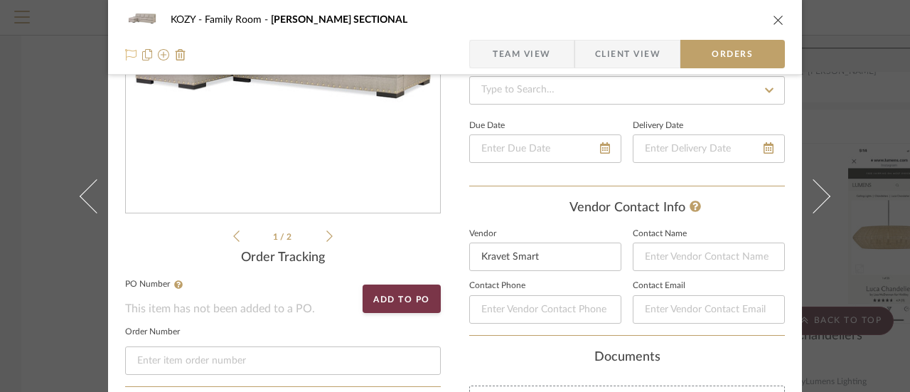
scroll to position [213, 0]
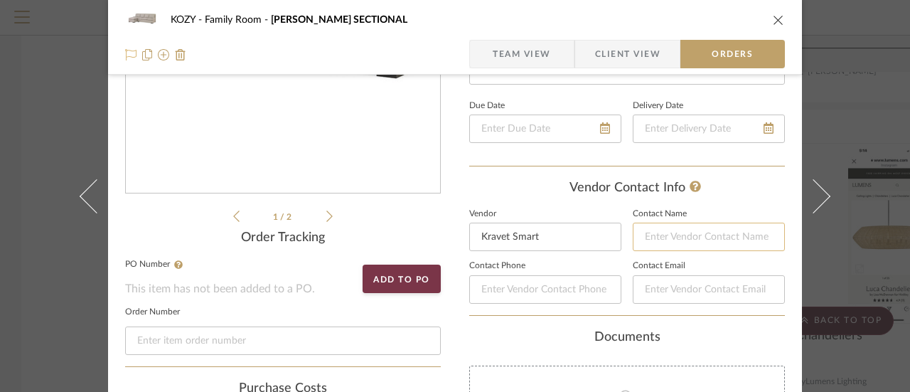
click at [646, 232] on input at bounding box center [709, 237] width 152 height 28
type input "Angela Sweeney"
click at [482, 286] on input at bounding box center [545, 289] width 152 height 28
type input "908 293-6050"
type input "+19082936050"
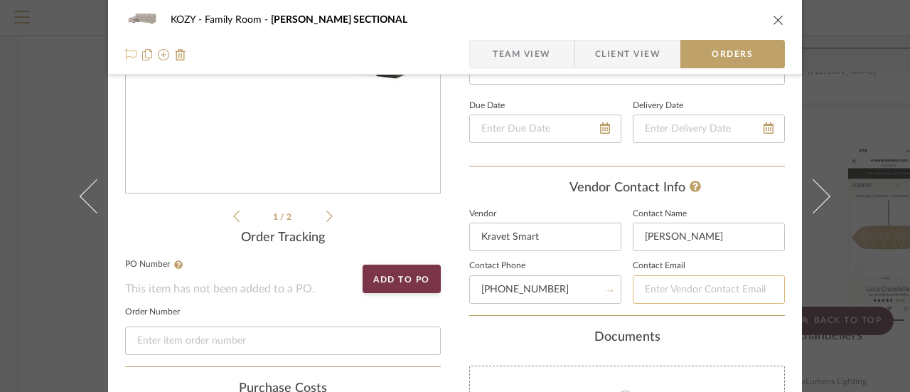
click at [643, 289] on input at bounding box center [709, 289] width 152 height 28
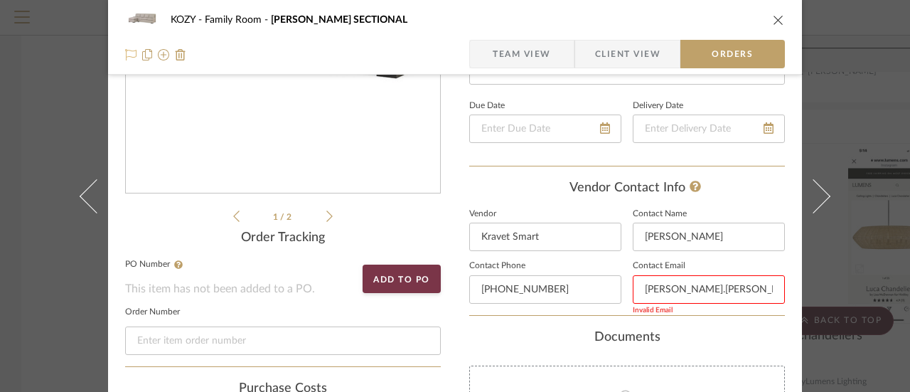
click at [698, 289] on input "angela.sweeny" at bounding box center [709, 289] width 152 height 28
click at [715, 287] on input "angela.sweeney" at bounding box center [709, 289] width 152 height 28
type input "angela.sweeney@kravet.com"
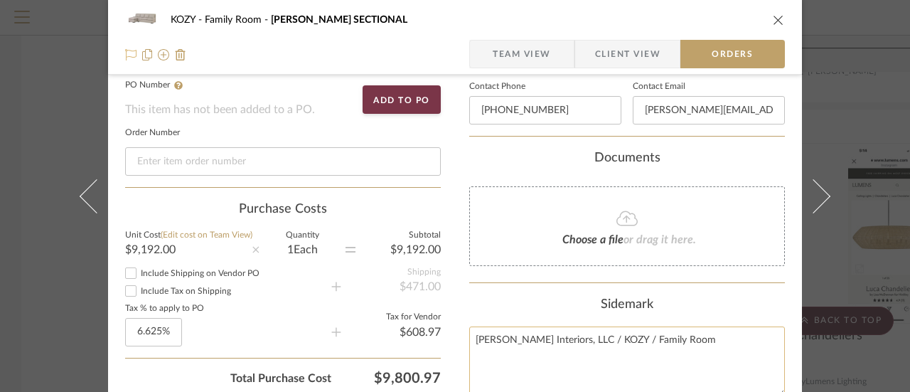
scroll to position [321, 0]
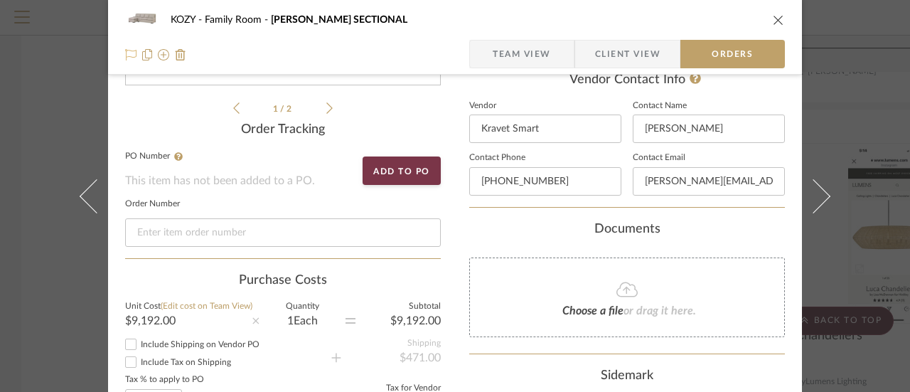
click at [622, 287] on icon at bounding box center [627, 289] width 21 height 15
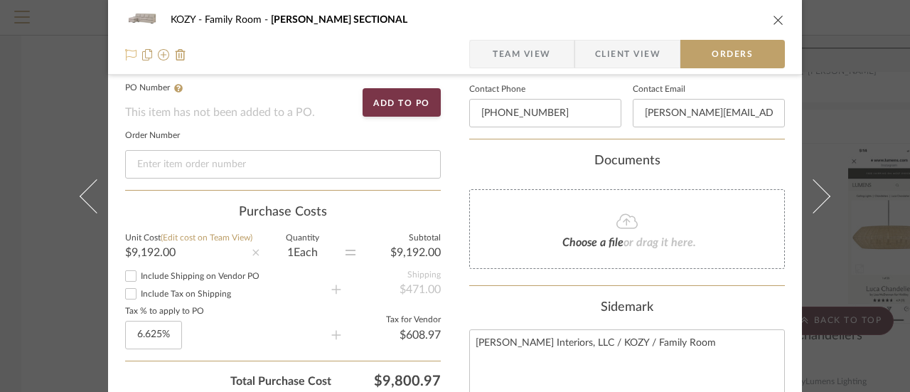
scroll to position [393, 0]
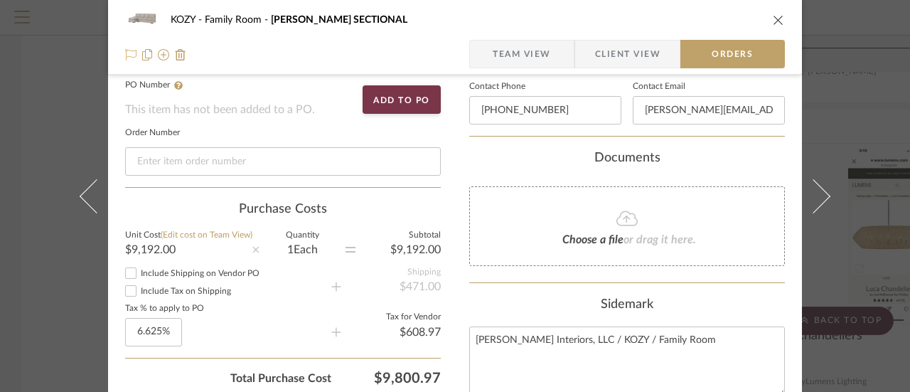
click at [624, 234] on span "or drag it here." at bounding box center [660, 239] width 73 height 11
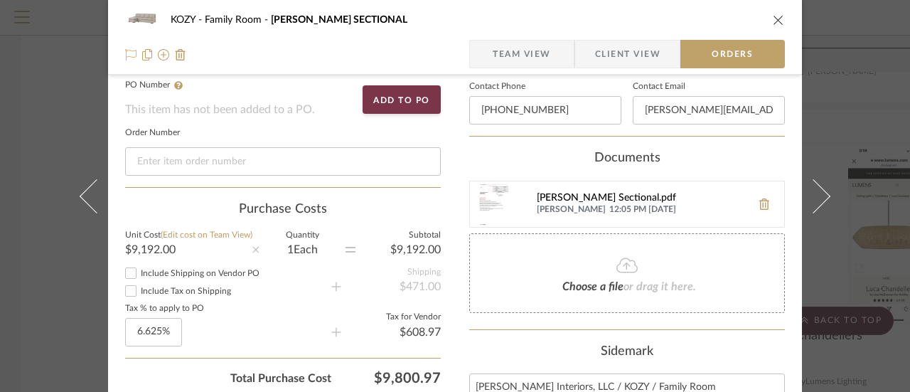
click at [589, 195] on div "[PERSON_NAME] Sectional.pdf" at bounding box center [641, 198] width 208 height 11
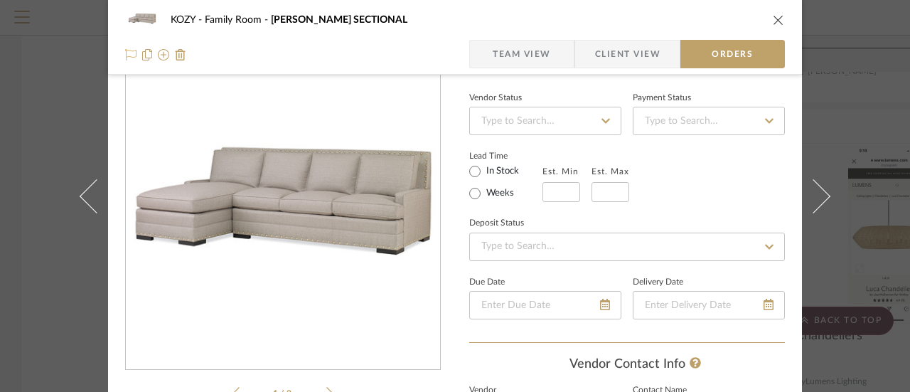
scroll to position [0, 0]
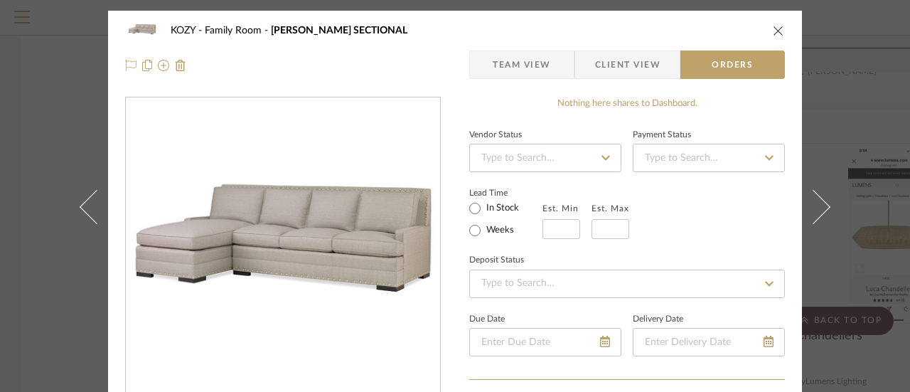
click at [602, 159] on icon at bounding box center [606, 157] width 9 height 5
click at [764, 157] on icon at bounding box center [769, 158] width 13 height 10
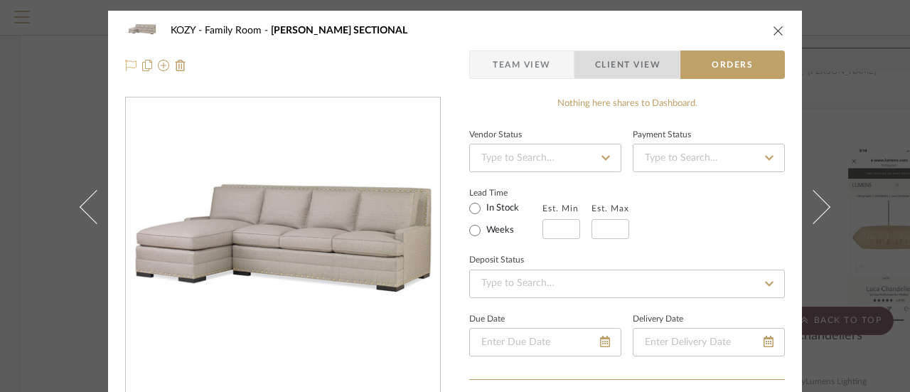
click at [617, 65] on span "Client View" at bounding box center [627, 64] width 65 height 28
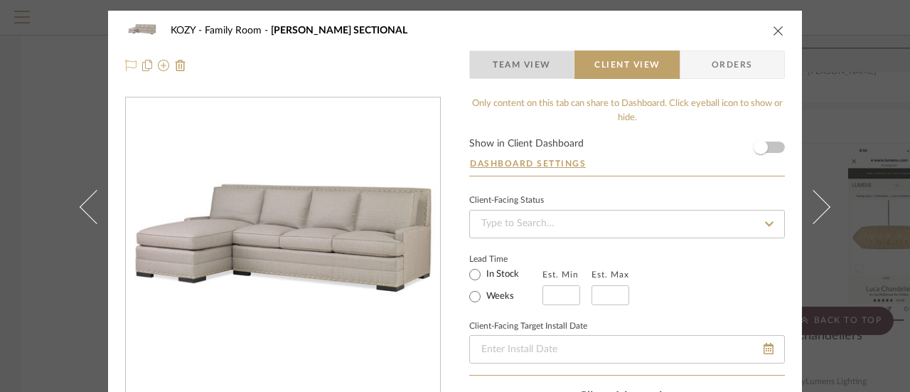
click at [515, 59] on span "Team View" at bounding box center [522, 64] width 58 height 28
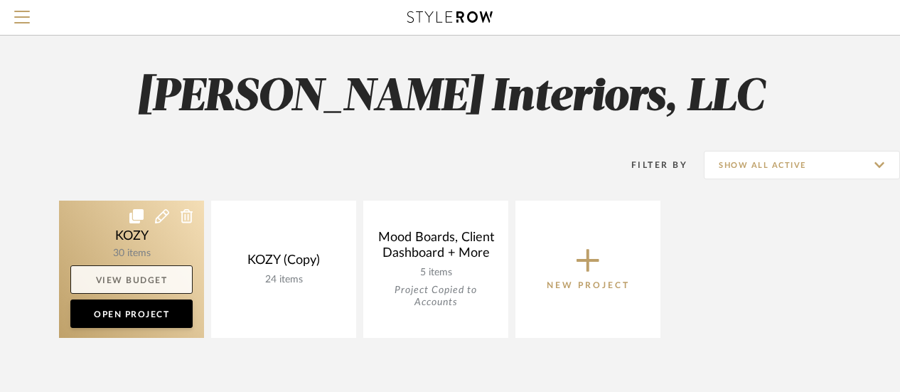
click at [139, 278] on link "View Budget" at bounding box center [131, 279] width 122 height 28
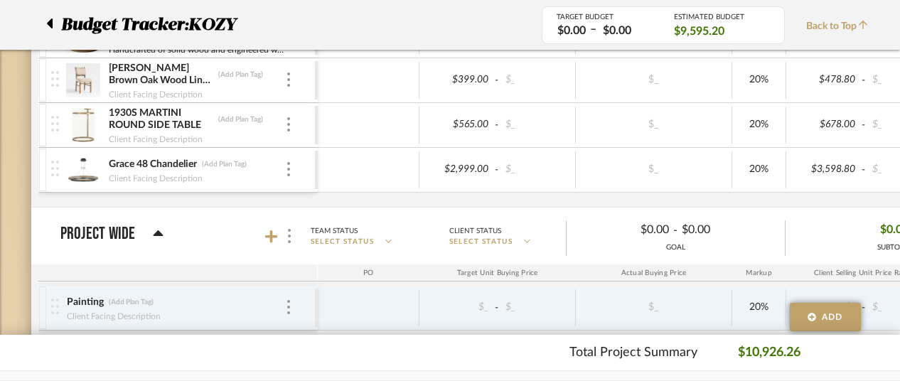
scroll to position [284, 0]
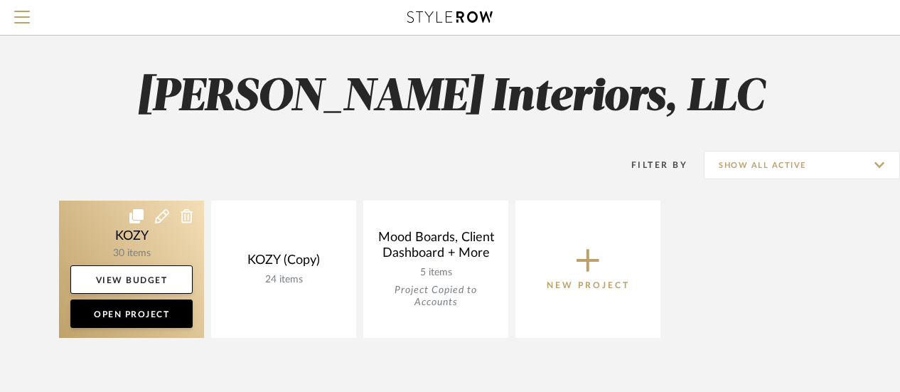
click at [145, 222] on link at bounding box center [131, 269] width 145 height 137
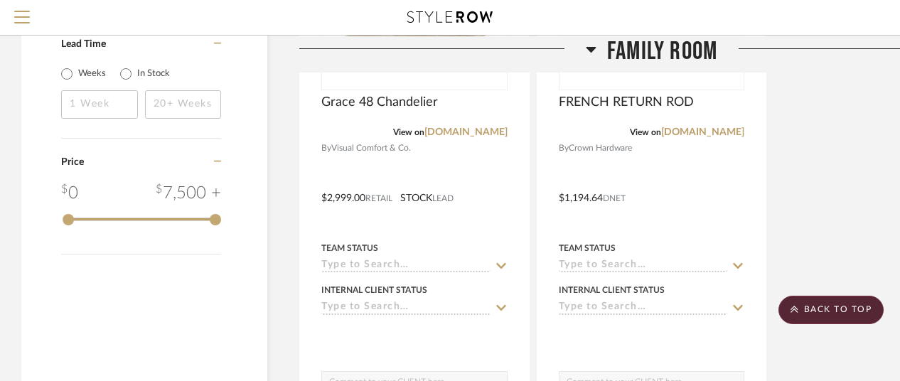
scroll to position [1977, 0]
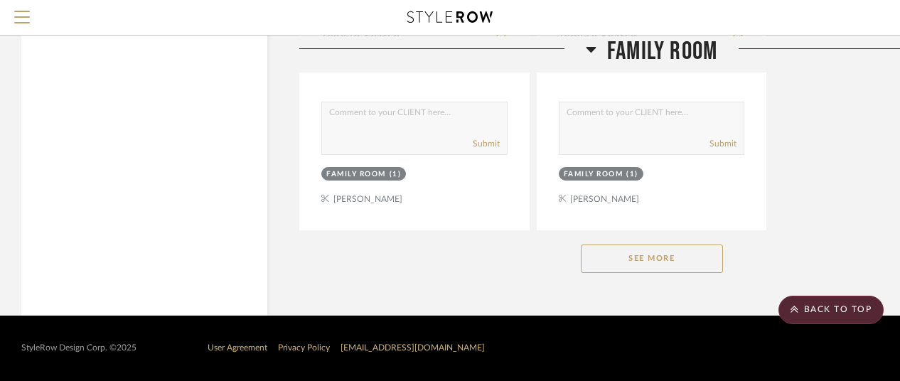
click at [649, 251] on button "See More" at bounding box center [652, 259] width 142 height 28
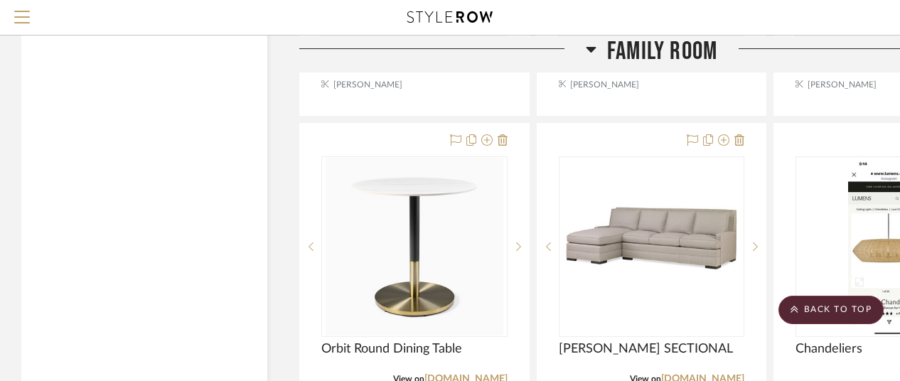
scroll to position [5888, 0]
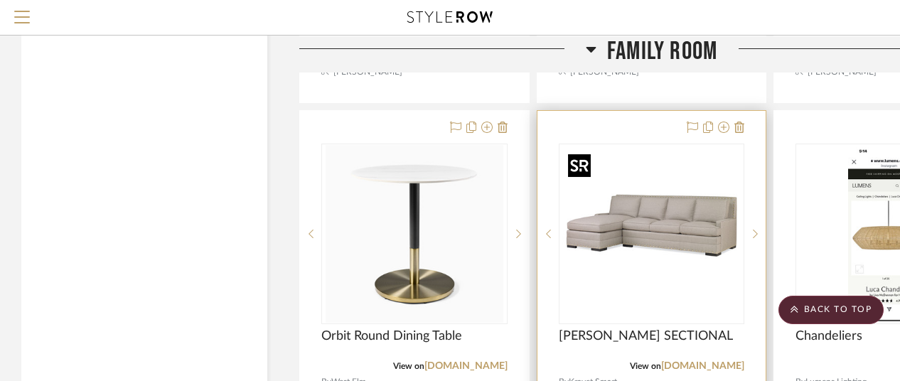
click at [655, 230] on img "0" at bounding box center [652, 234] width 178 height 178
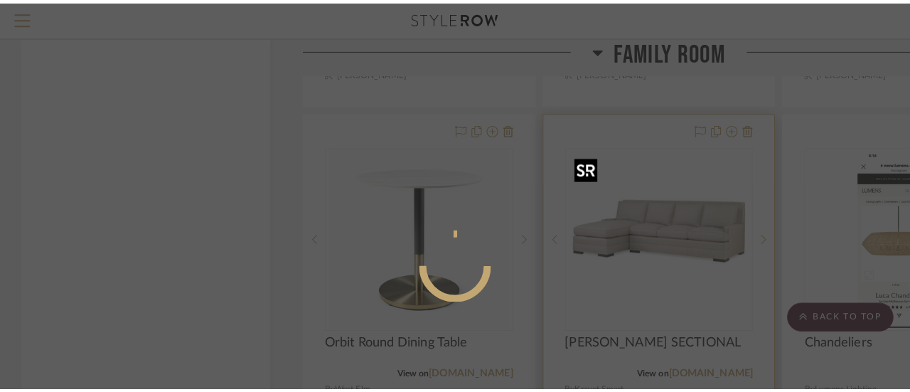
scroll to position [0, 0]
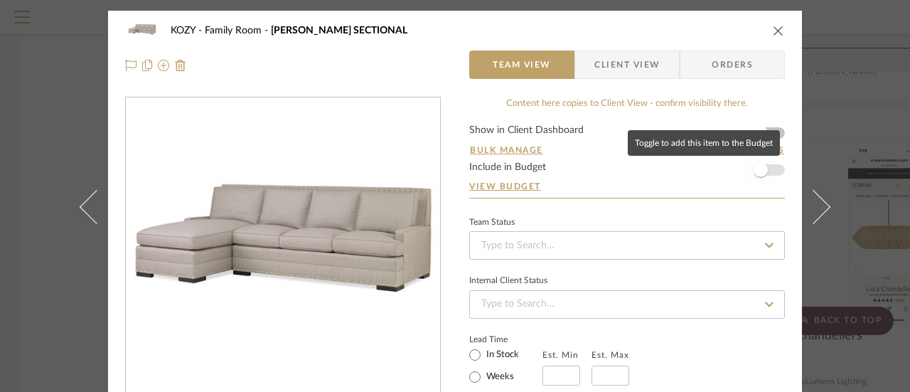
click at [767, 169] on span "button" at bounding box center [760, 169] width 31 height 31
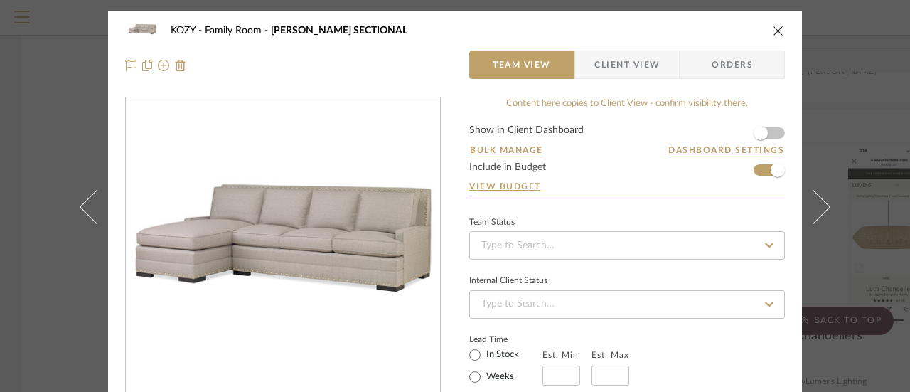
click at [773, 28] on icon "close" at bounding box center [778, 30] width 11 height 11
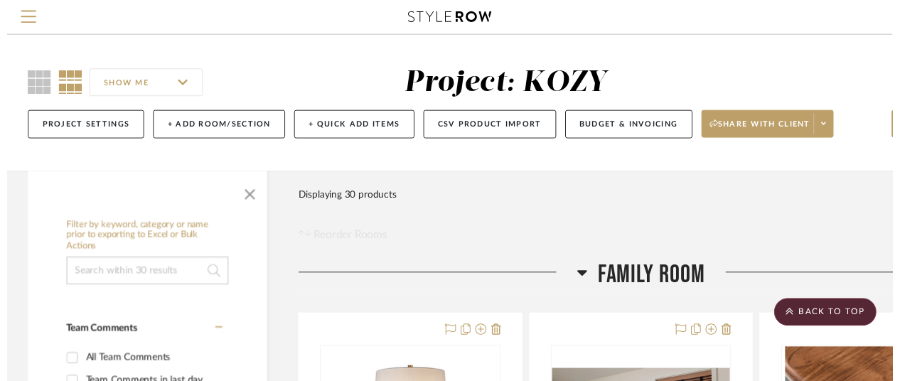
scroll to position [5888, 0]
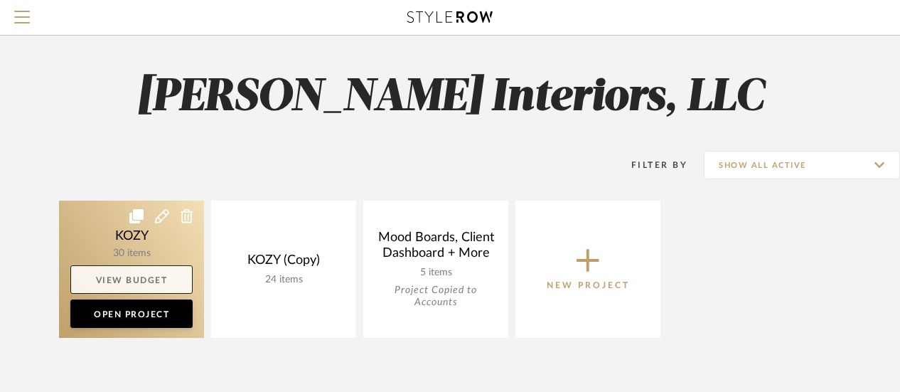
click at [148, 277] on link "View Budget" at bounding box center [131, 279] width 122 height 28
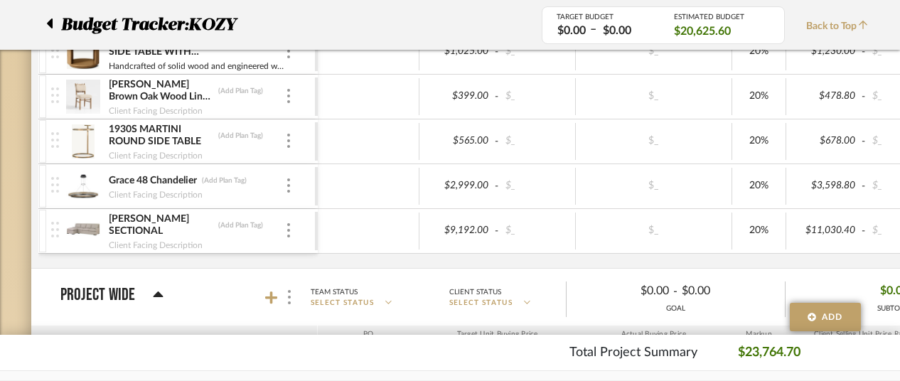
scroll to position [284, 0]
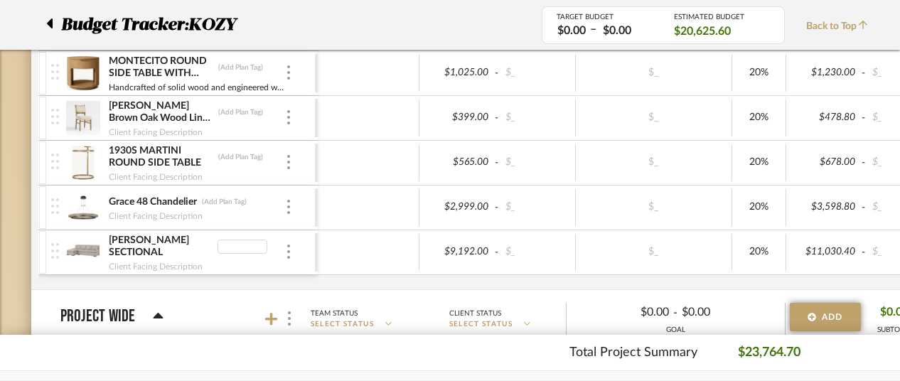
click at [55, 247] on img at bounding box center [55, 251] width 8 height 16
click at [291, 247] on div at bounding box center [288, 253] width 7 height 16
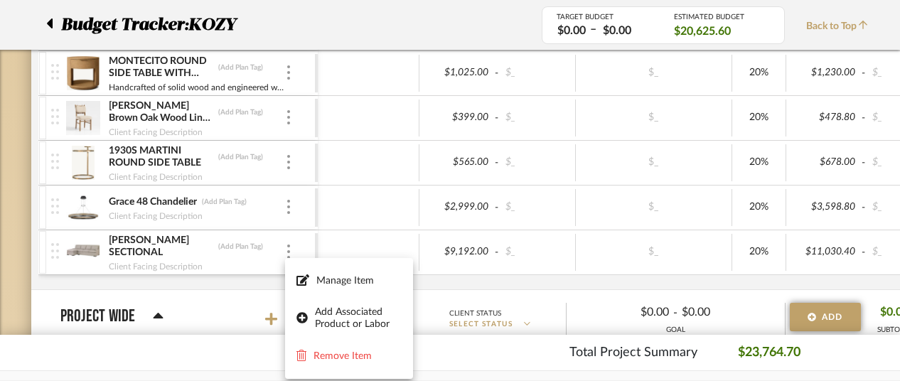
click at [372, 228] on div at bounding box center [450, 190] width 900 height 381
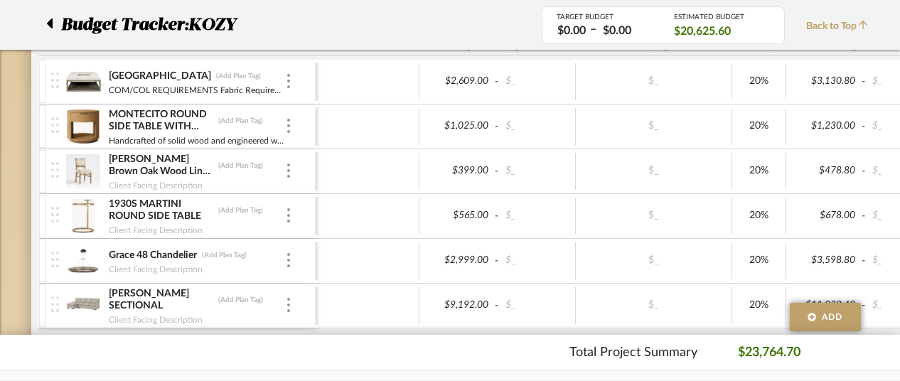
scroll to position [213, 0]
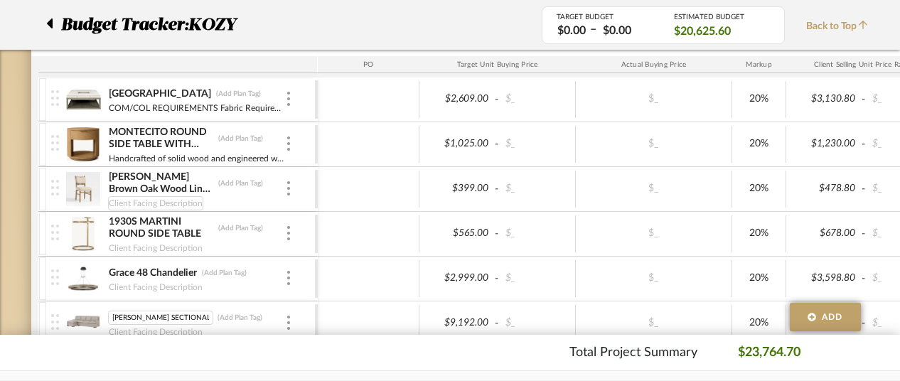
drag, startPoint x: 164, startPoint y: 311, endPoint x: 180, endPoint y: 205, distance: 107.2
click at [41, 317] on div at bounding box center [42, 323] width 7 height 43
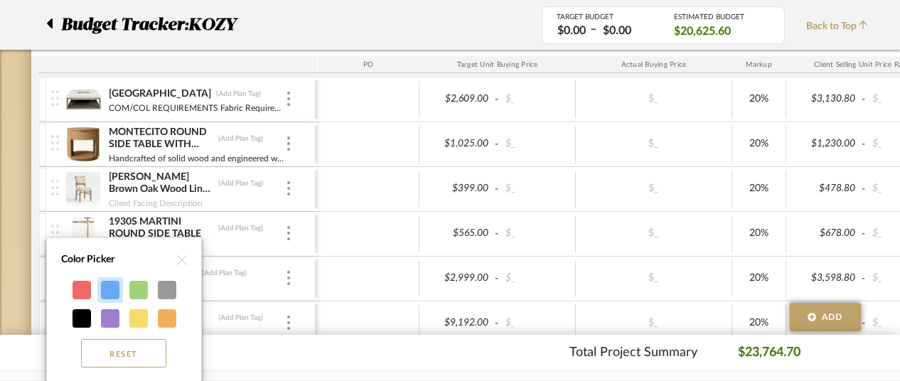
click at [112, 285] on div at bounding box center [110, 290] width 18 height 18
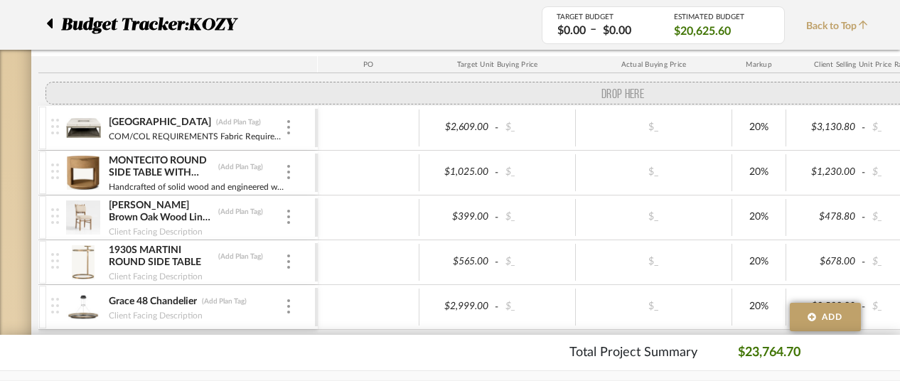
scroll to position [211, 0]
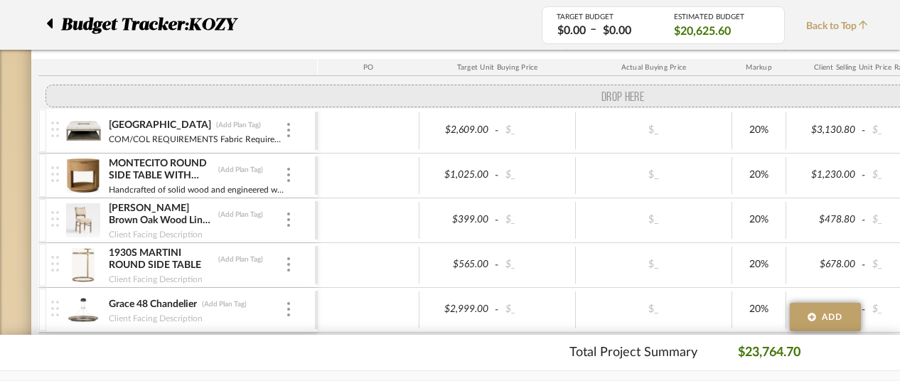
drag, startPoint x: 56, startPoint y: 176, endPoint x: 60, endPoint y: 82, distance: 93.9
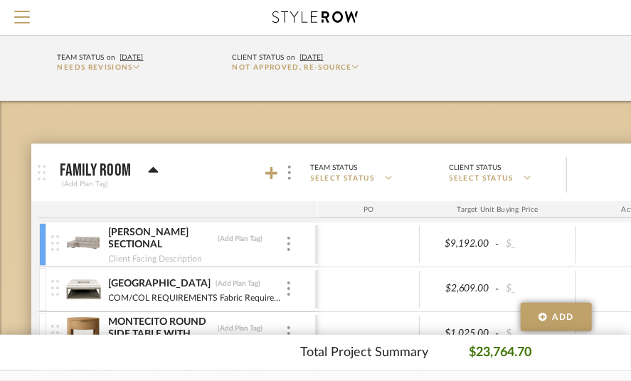
scroll to position [256, 0]
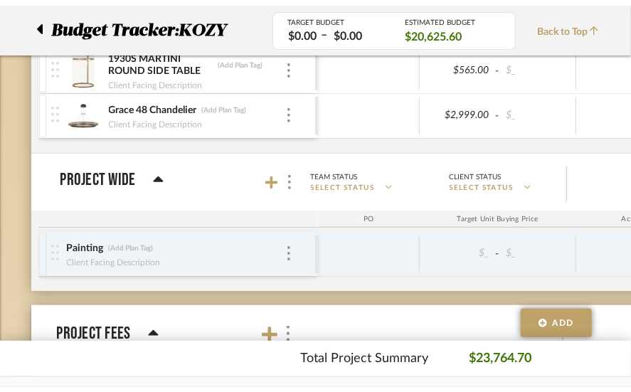
scroll to position [71, 0]
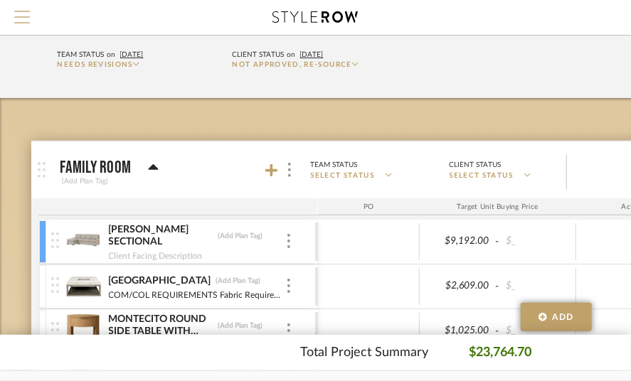
click at [24, 12] on span "Menu" at bounding box center [22, 11] width 16 height 1
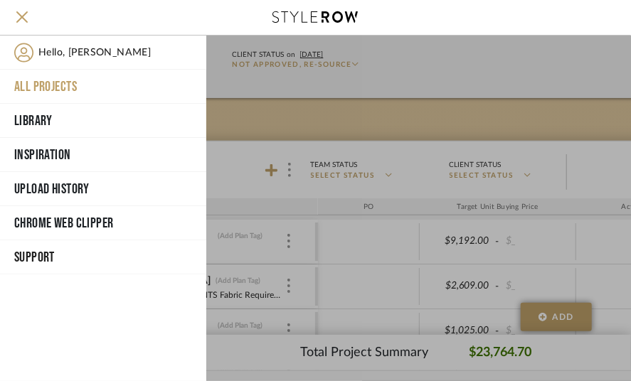
click at [60, 79] on button "All Projects" at bounding box center [103, 87] width 206 height 34
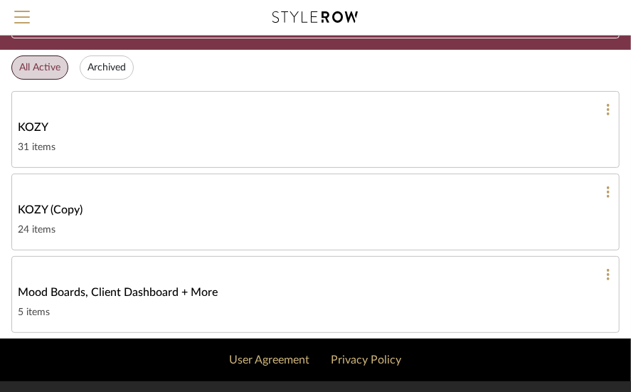
click at [39, 131] on span "KOZY" at bounding box center [33, 127] width 31 height 17
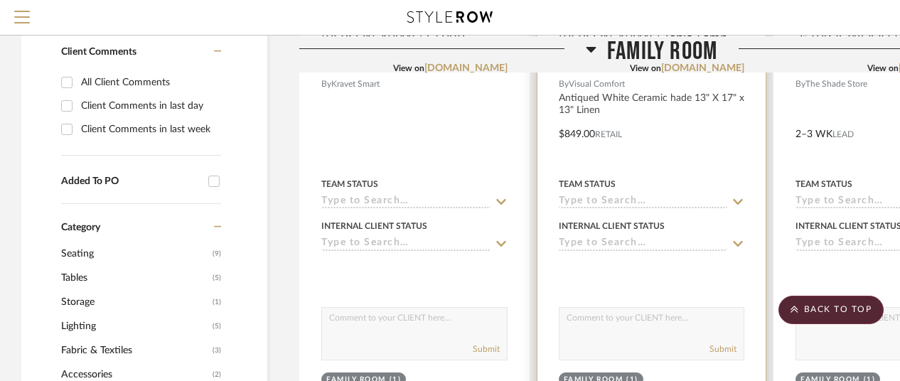
scroll to position [284, 0]
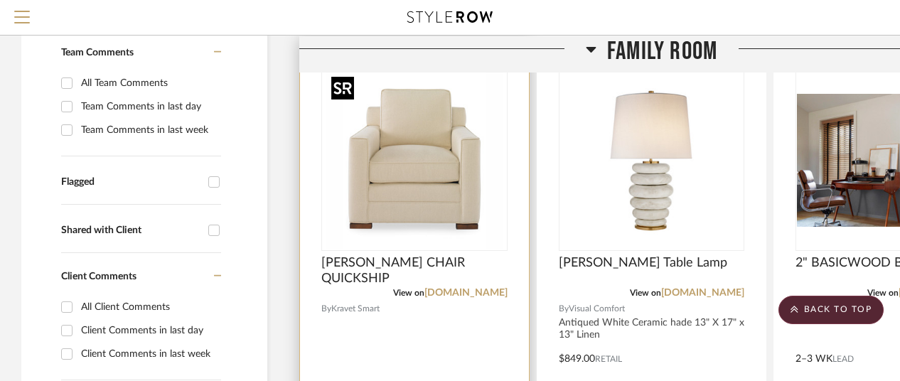
click at [441, 190] on img "0" at bounding box center [415, 161] width 178 height 178
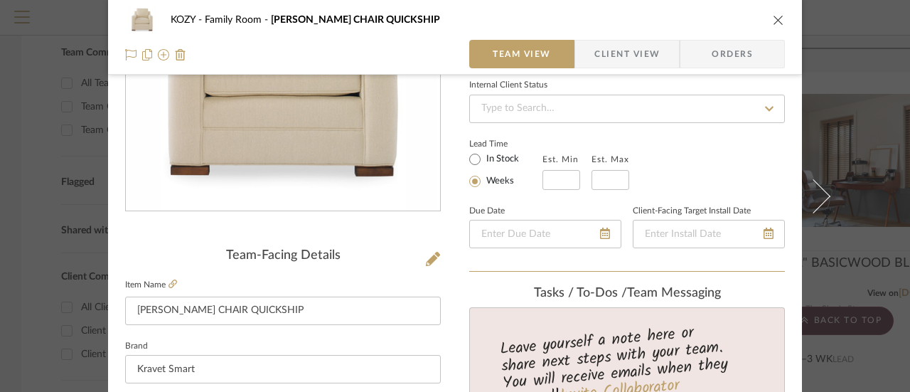
scroll to position [213, 0]
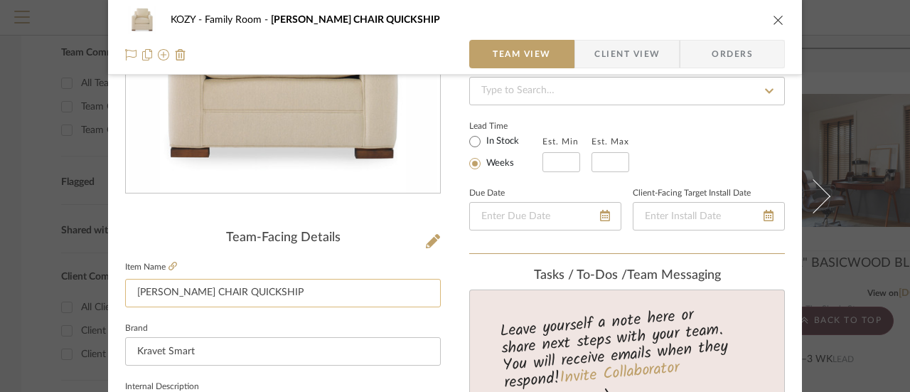
click at [281, 291] on input "[PERSON_NAME] CHAIR QUICKSHIP" at bounding box center [283, 293] width 316 height 28
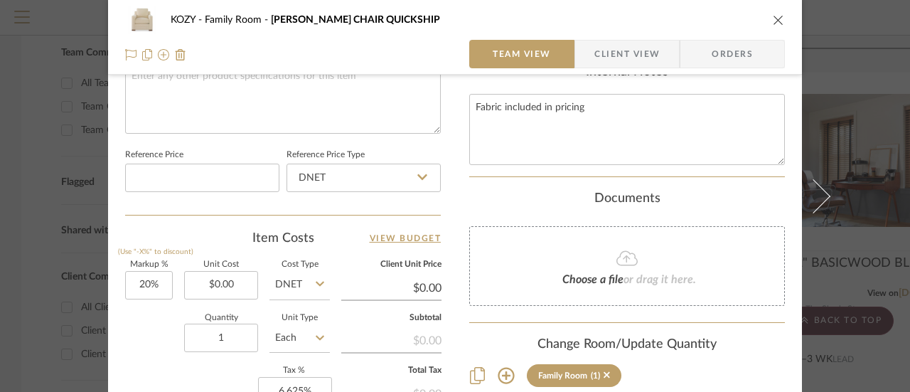
scroll to position [711, 0]
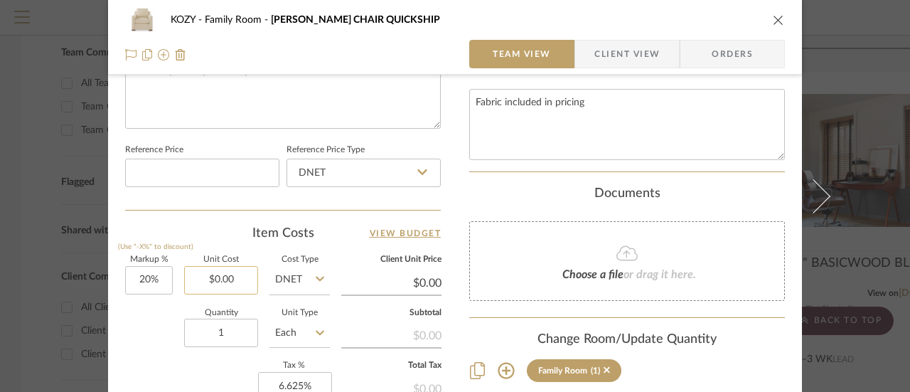
type input "[PERSON_NAME] CHAIR"
type input "0.00"
click at [232, 279] on input "0.00" at bounding box center [221, 280] width 74 height 28
type input "$2,748.00"
type input "$3,297.60"
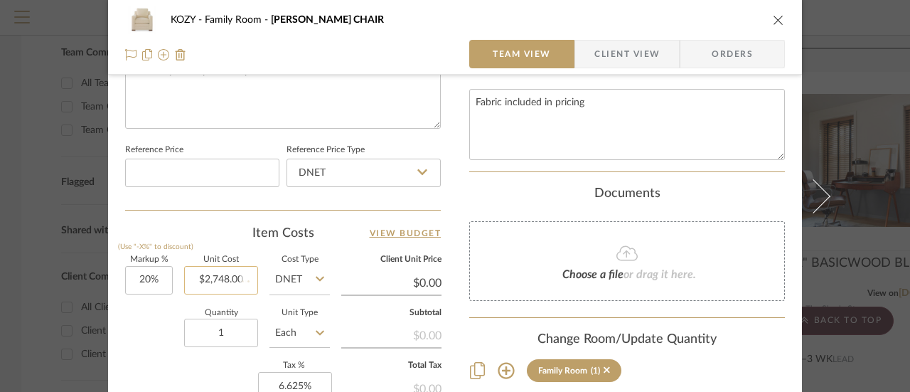
type input "$65.95"
click at [221, 330] on input "1" at bounding box center [221, 333] width 74 height 28
type input "2"
type input "$131.90"
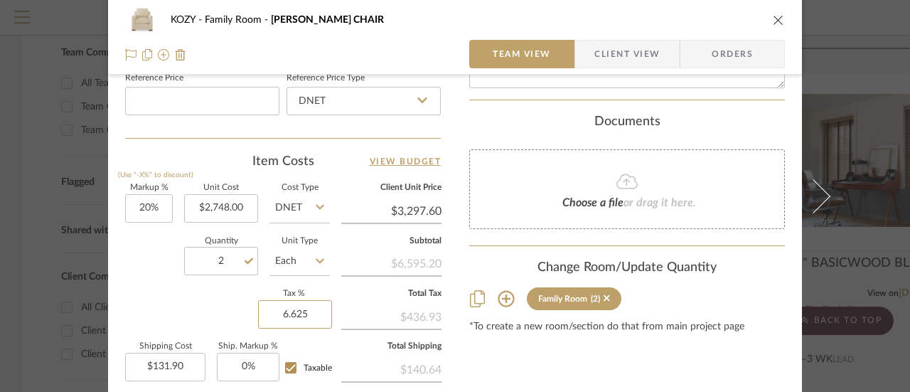
scroll to position [853, 0]
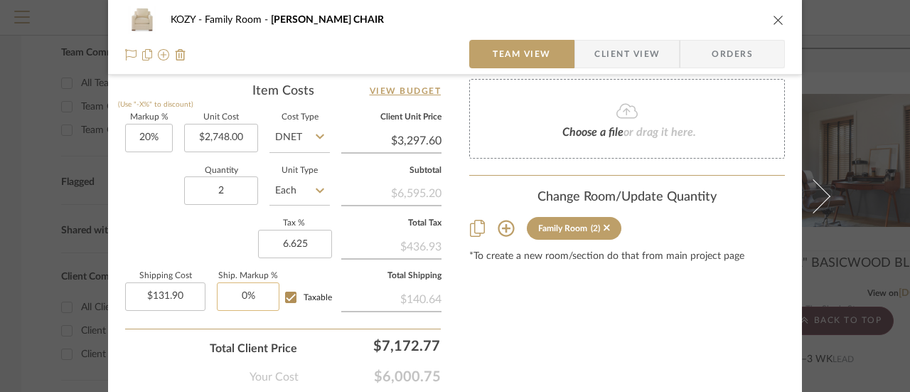
type input "6.625%"
click at [243, 292] on input "0" at bounding box center [248, 296] width 63 height 28
type input "2%"
click at [179, 292] on input "131.90" at bounding box center [165, 296] width 80 height 28
type input "$325.00"
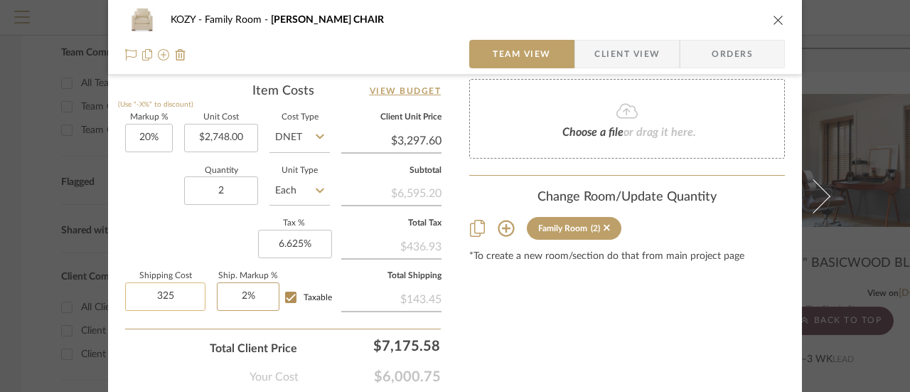
type input "2"
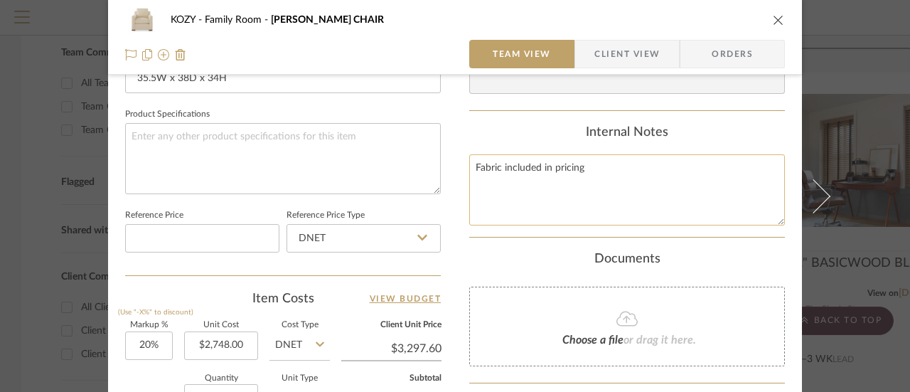
scroll to position [640, 0]
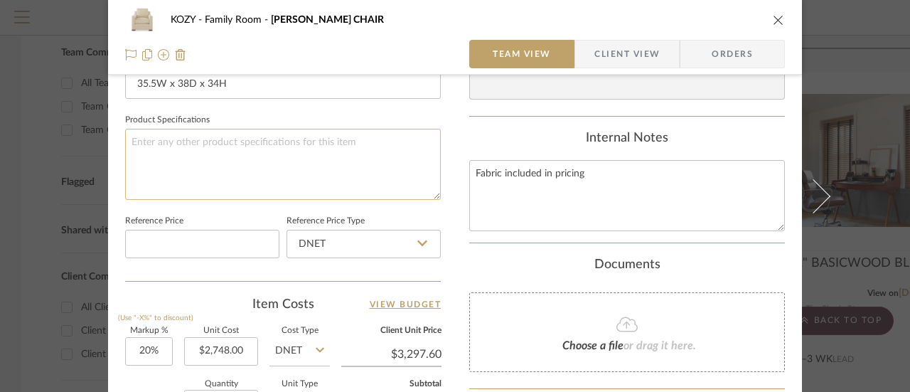
type input "2%"
click at [139, 134] on textarea at bounding box center [283, 164] width 316 height 70
drag, startPoint x: 586, startPoint y: 173, endPoint x: 452, endPoint y: 166, distance: 134.6
click at [452, 166] on div "KOZY Family Room [PERSON_NAME] CHAIR Team View Client View Orders Team-Facing D…" at bounding box center [455, 28] width 694 height 1314
click at [125, 139] on textarea at bounding box center [283, 164] width 316 height 70
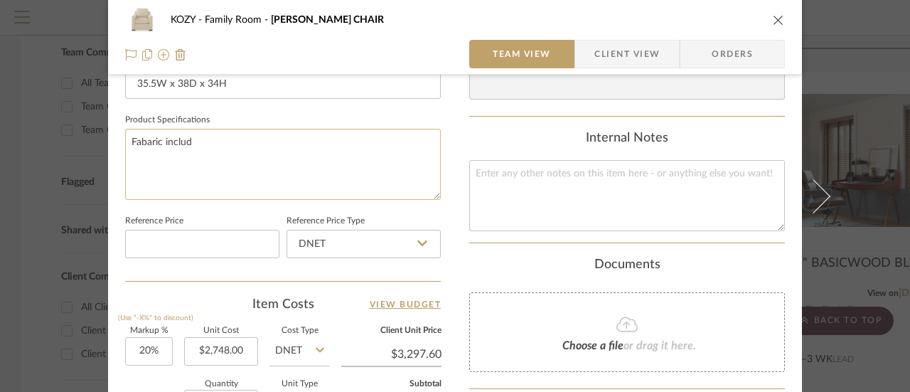
click at [142, 140] on textarea "Fabaric includ" at bounding box center [283, 164] width 316 height 70
click at [185, 140] on textarea "Fabric includ" at bounding box center [283, 164] width 316 height 70
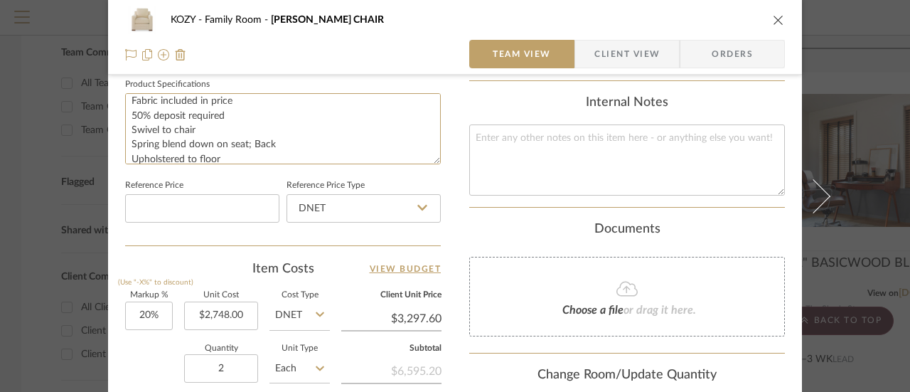
scroll to position [711, 0]
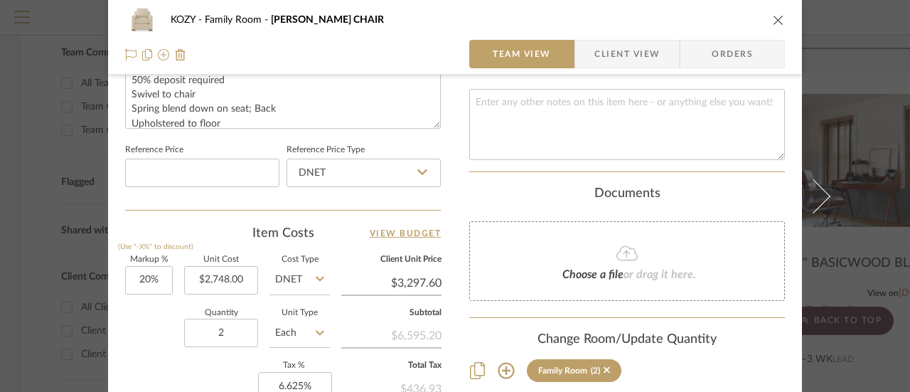
type textarea "Fabric included in price 50% deposit required Swivel to chair Spring blend down…"
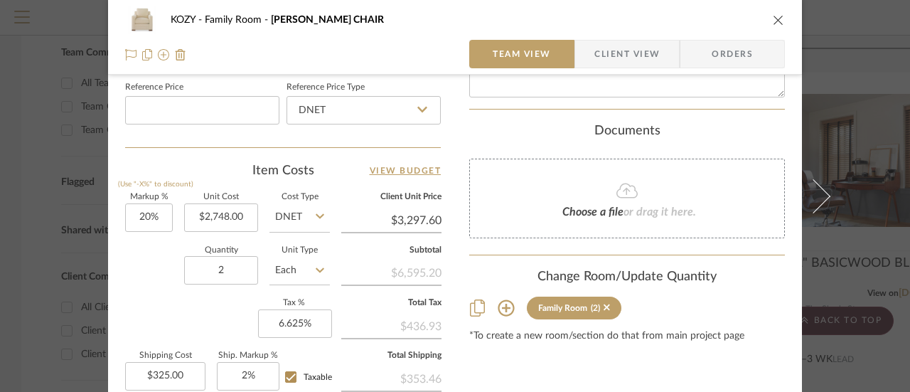
scroll to position [853, 0]
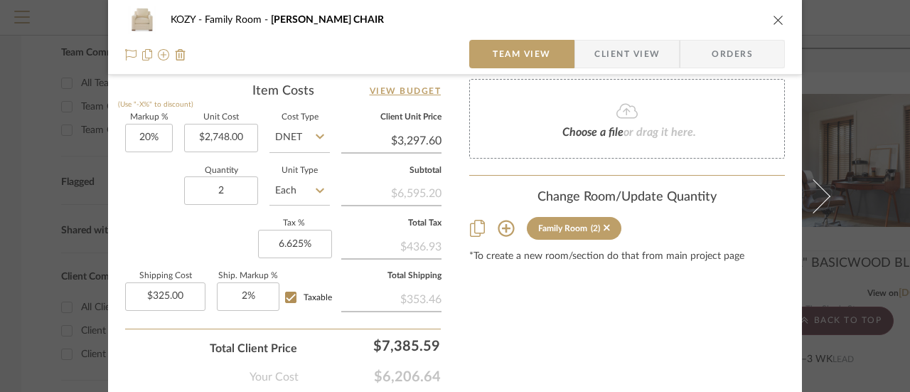
click at [618, 105] on icon at bounding box center [627, 110] width 21 height 17
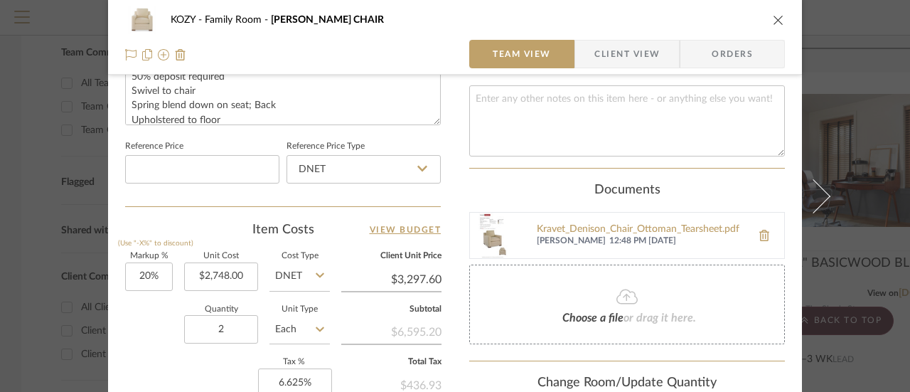
scroll to position [711, 0]
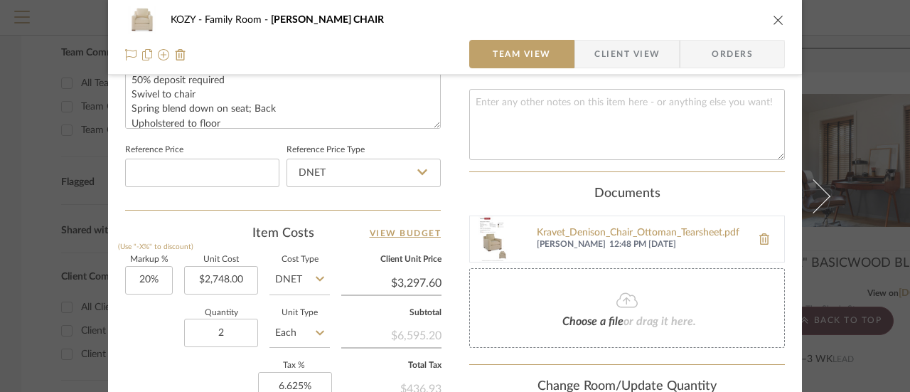
click at [523, 230] on div "Kravet_Denison_Chair_Ottoman_Tearsheet.pdf [PERSON_NAME] 12:48 PM [DATE]" at bounding box center [627, 238] width 316 height 47
click at [653, 228] on div "Kravet_Denison_Chair_Ottoman_Tearsheet.pdf" at bounding box center [641, 233] width 208 height 11
click at [622, 302] on icon at bounding box center [627, 300] width 21 height 17
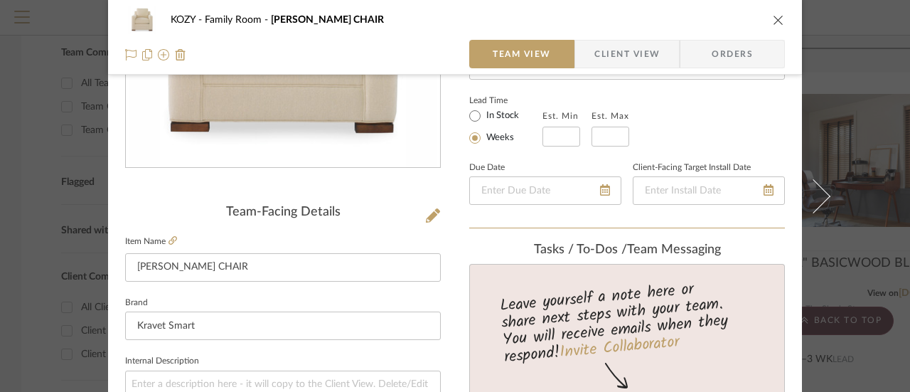
scroll to position [218, 0]
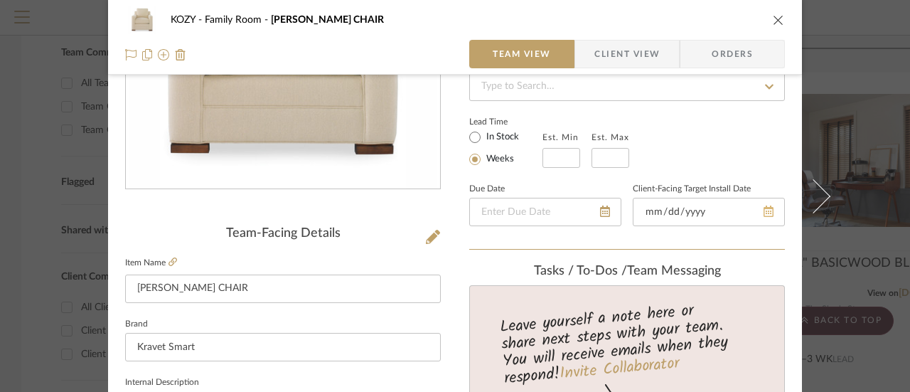
click at [764, 209] on div at bounding box center [709, 212] width 152 height 28
click at [745, 210] on icon at bounding box center [750, 211] width 10 height 11
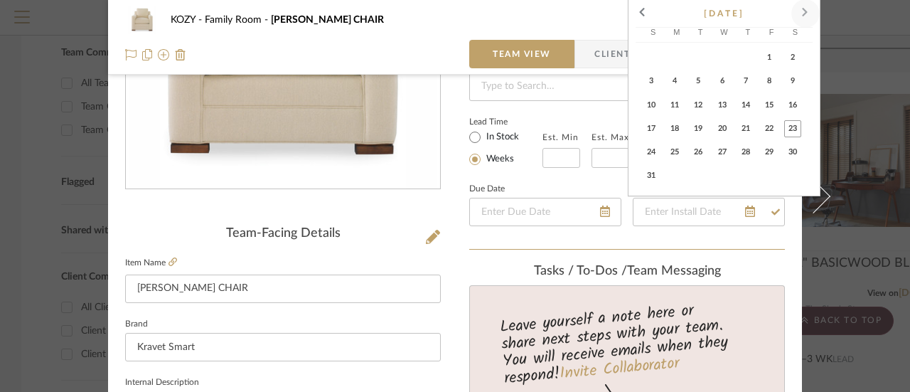
click at [805, 7] on span at bounding box center [806, 13] width 34 height 34
click at [806, 32] on span at bounding box center [806, 38] width 34 height 34
click at [804, 35] on span at bounding box center [806, 38] width 34 height 34
click at [769, 100] on span "14" at bounding box center [769, 104] width 17 height 17
type input "[DATE]"
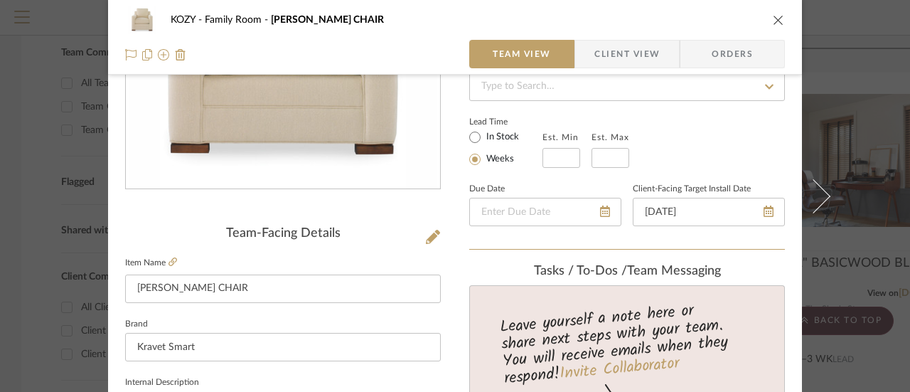
scroll to position [4, 0]
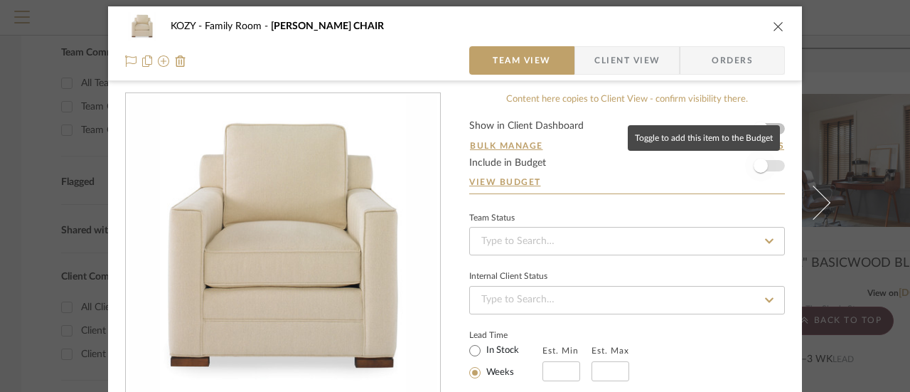
click at [769, 165] on span "button" at bounding box center [760, 165] width 31 height 31
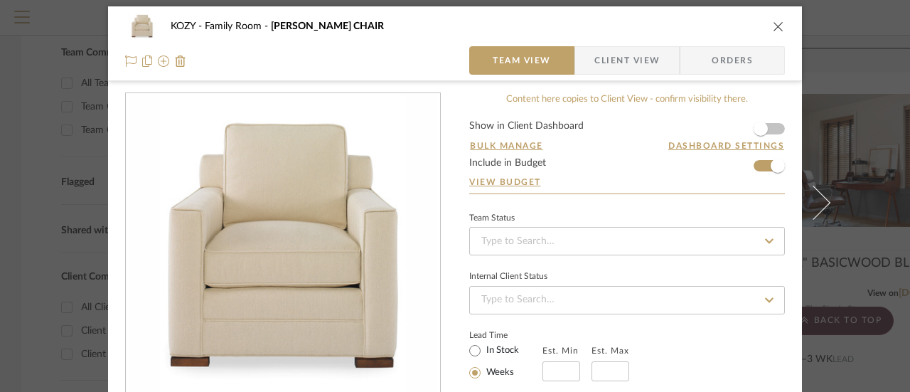
click at [774, 23] on icon "close" at bounding box center [778, 26] width 11 height 11
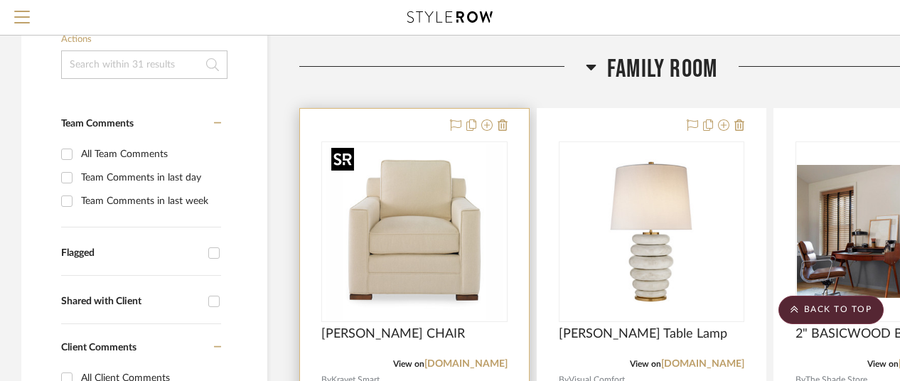
scroll to position [0, 0]
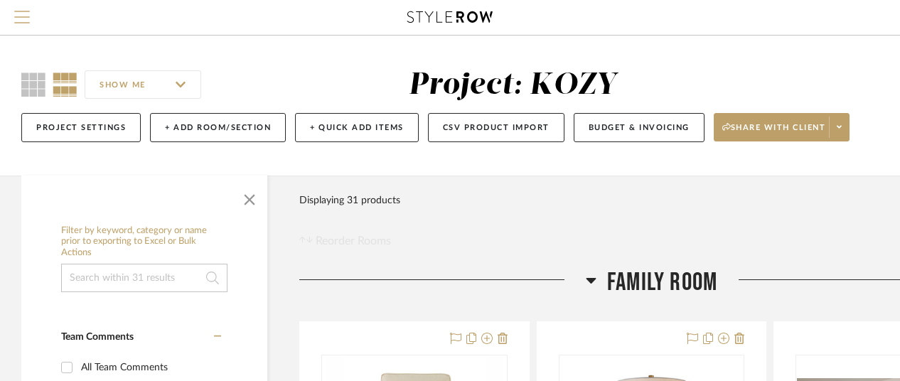
click at [21, 14] on span "Menu" at bounding box center [22, 21] width 16 height 21
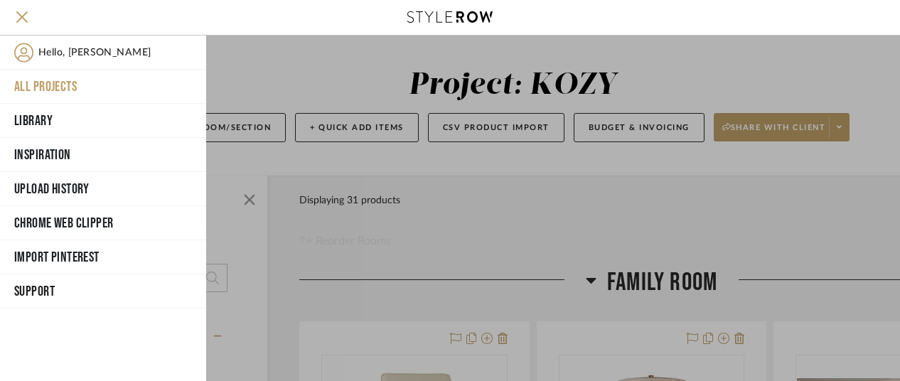
click at [380, 65] on div at bounding box center [553, 209] width 694 height 346
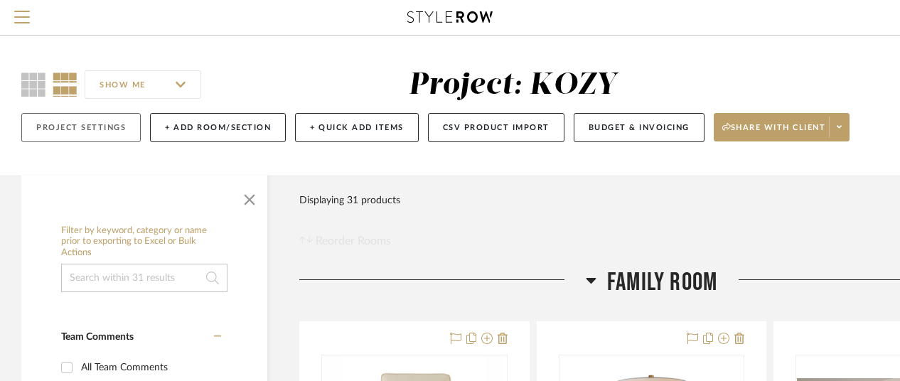
click at [80, 126] on button "Project Settings" at bounding box center [80, 127] width 119 height 29
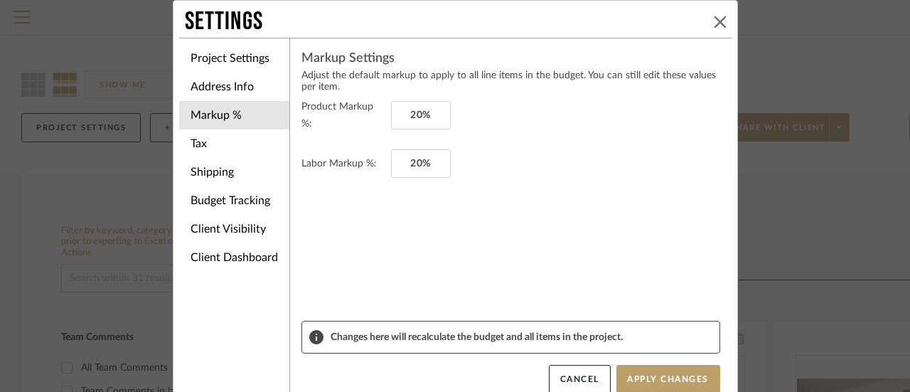
click at [715, 17] on icon at bounding box center [720, 21] width 11 height 11
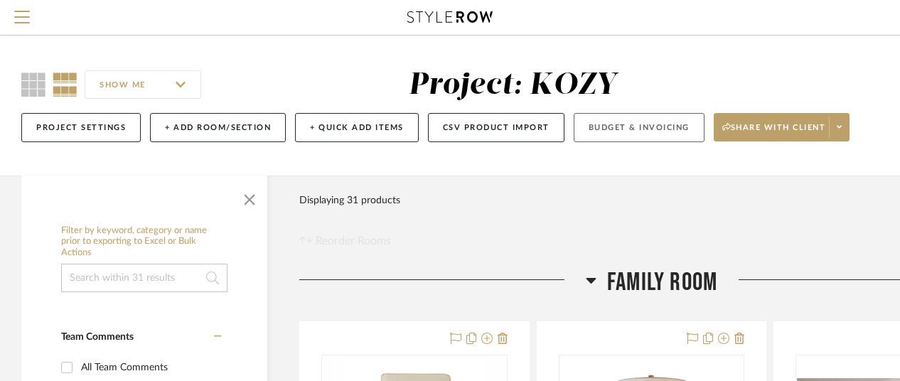
click at [628, 124] on button "Budget & Invoicing" at bounding box center [639, 127] width 131 height 29
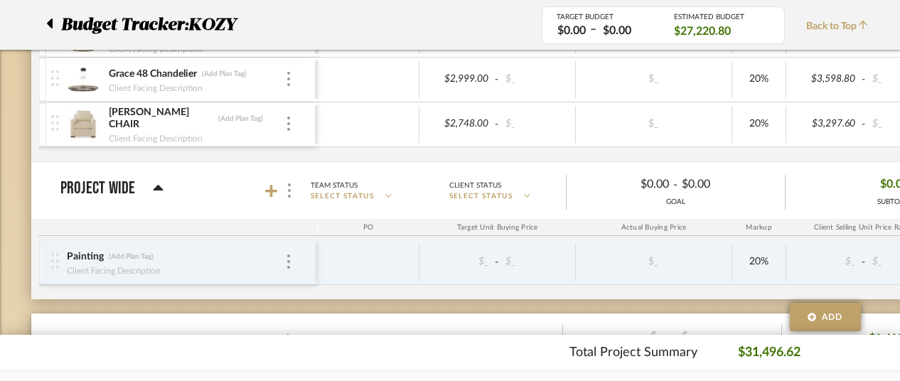
scroll to position [383, 0]
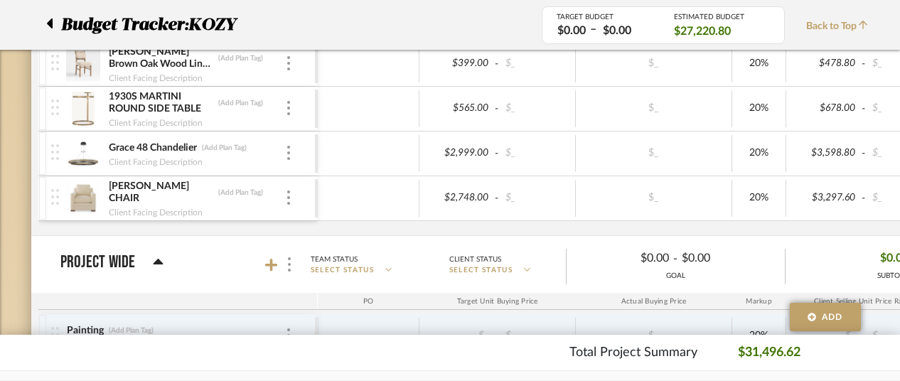
click at [43, 187] on div at bounding box center [42, 198] width 7 height 43
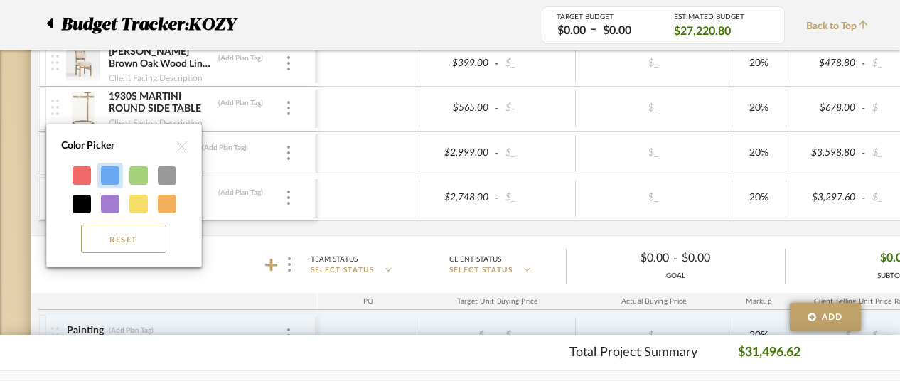
click at [112, 174] on div at bounding box center [110, 175] width 18 height 18
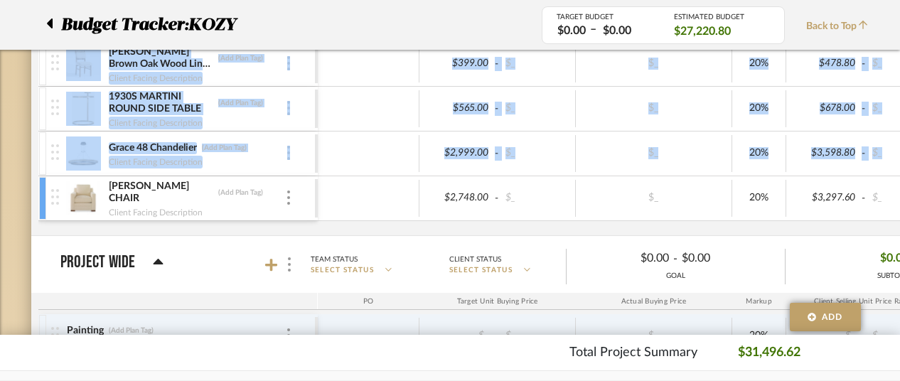
drag, startPoint x: 44, startPoint y: 191, endPoint x: 75, endPoint y: 65, distance: 129.5
click at [75, 65] on div "[PERSON_NAME] SECTIONAL (Add Plan Tag) Client Facing Description $9,192.00 - $_…" at bounding box center [773, 72] width 1471 height 328
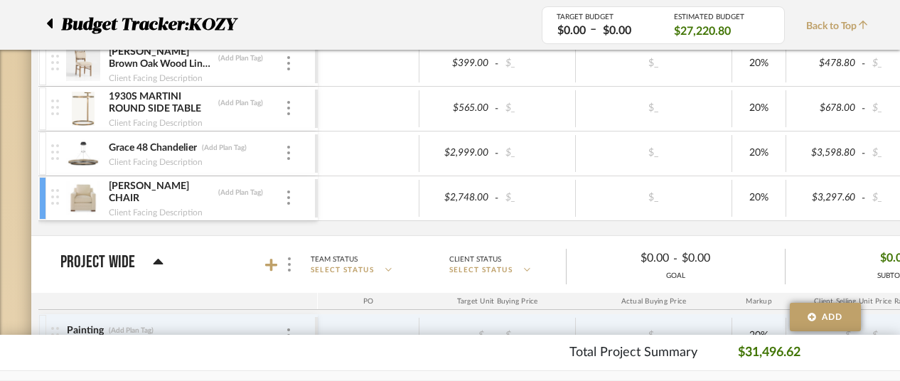
click at [201, 245] on span "Project Wide Team Status SELECT STATUS Client Status SELECT STATUS $0.00 - $0.0…" at bounding box center [532, 264] width 944 height 39
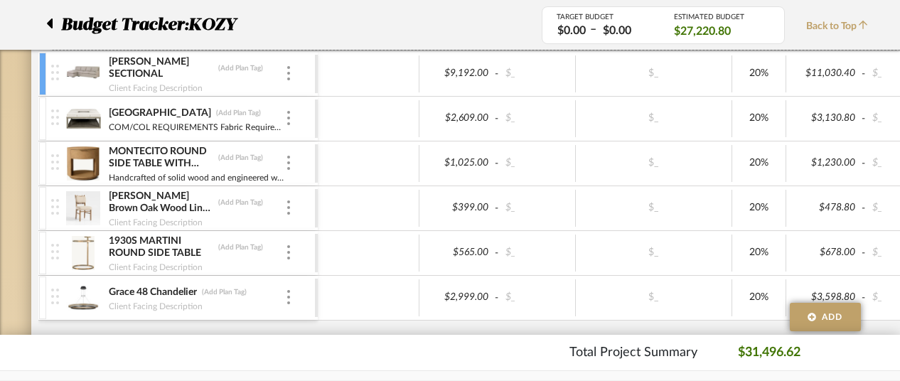
scroll to position [266, 0]
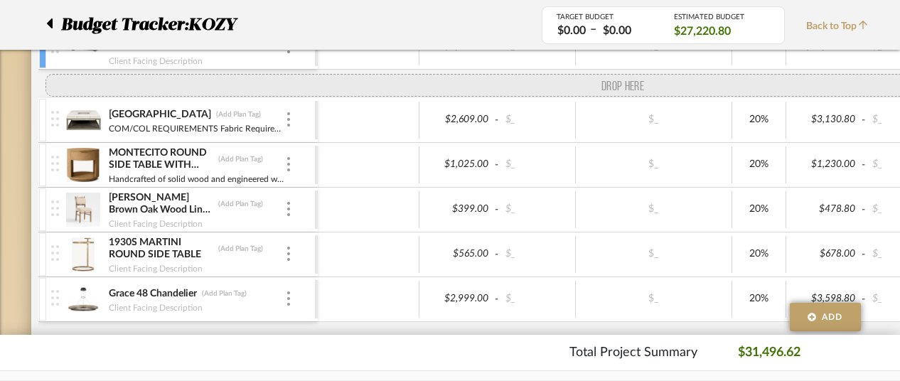
drag, startPoint x: 48, startPoint y: 189, endPoint x: 92, endPoint y: 79, distance: 118.7
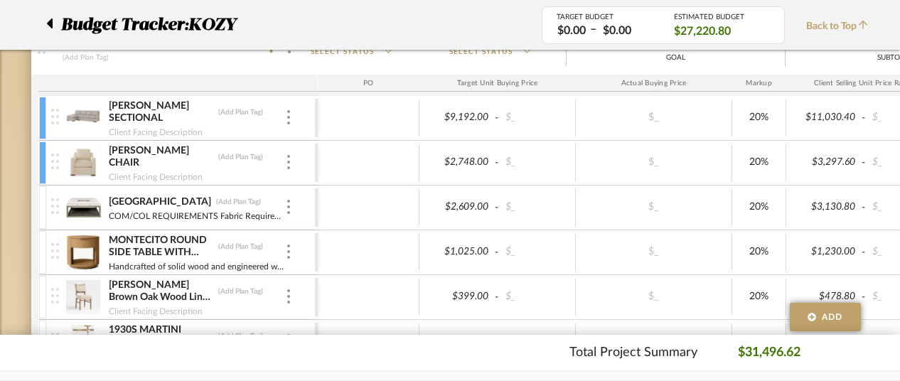
scroll to position [124, 0]
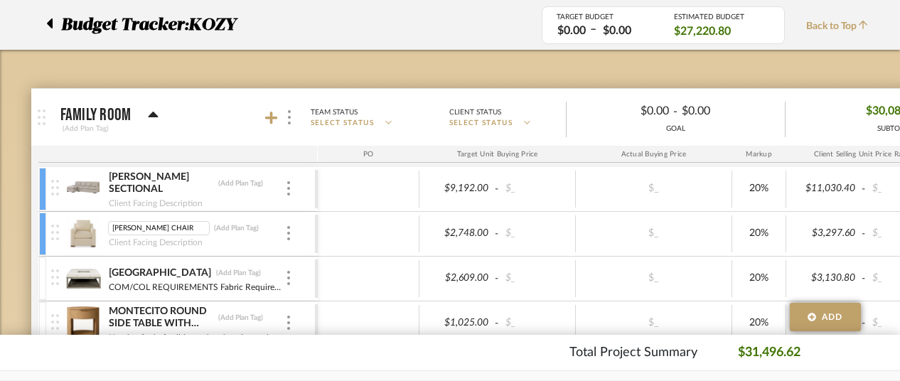
click at [58, 230] on img at bounding box center [55, 233] width 8 height 16
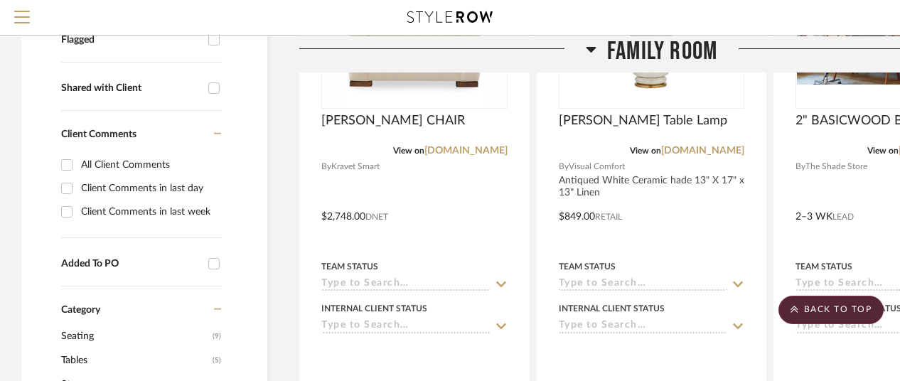
scroll to position [356, 0]
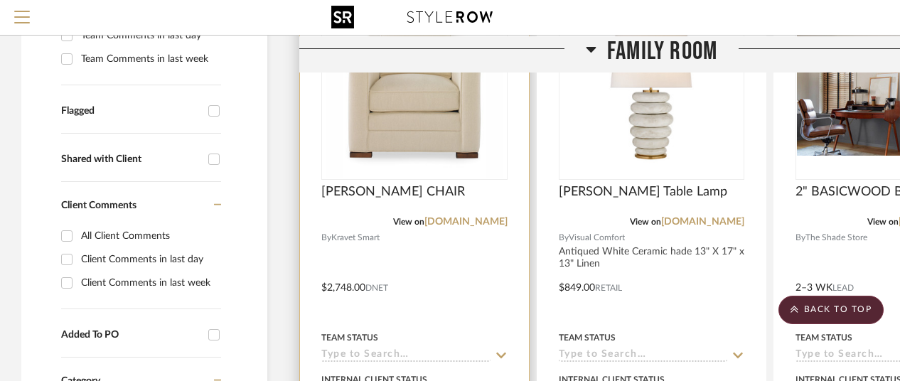
click at [418, 142] on img "0" at bounding box center [415, 90] width 178 height 178
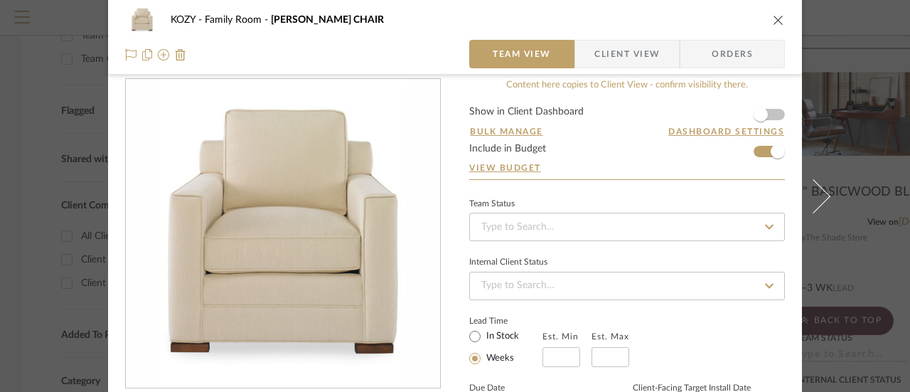
scroll to position [0, 0]
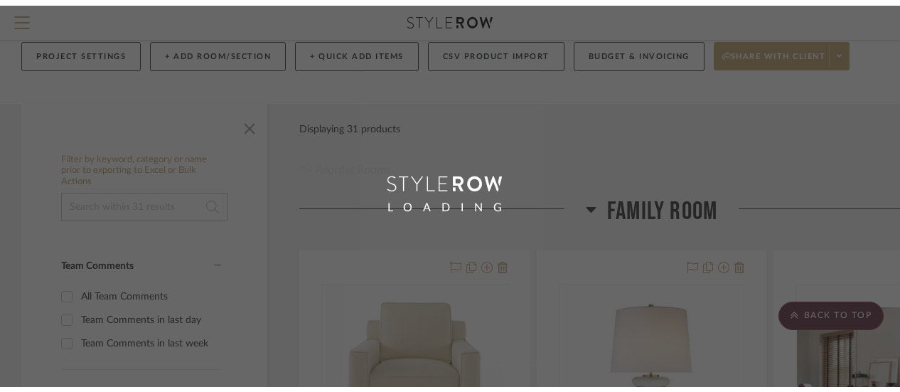
scroll to position [71, 0]
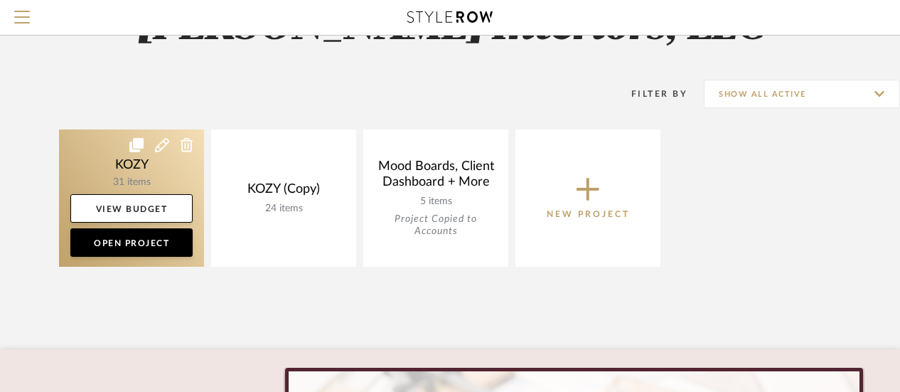
click at [149, 160] on link at bounding box center [131, 197] width 145 height 137
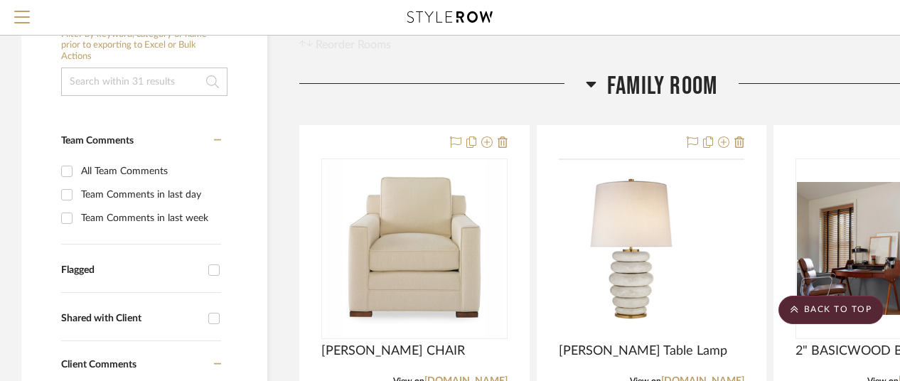
scroll to position [213, 0]
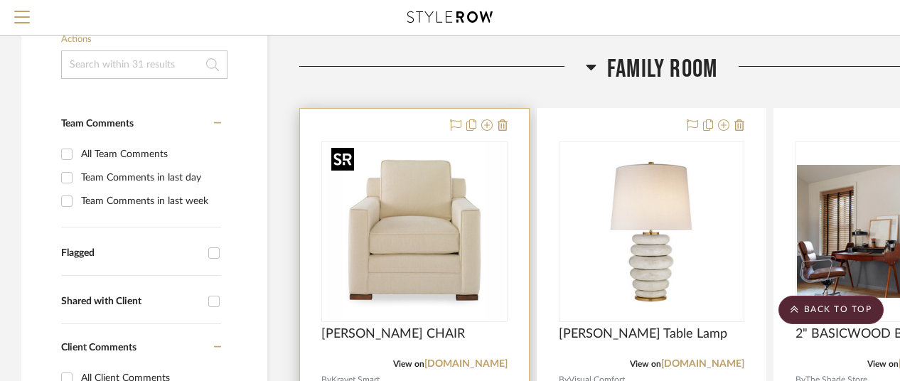
click at [404, 241] on div at bounding box center [414, 232] width 186 height 181
click at [430, 270] on img "0" at bounding box center [415, 232] width 178 height 178
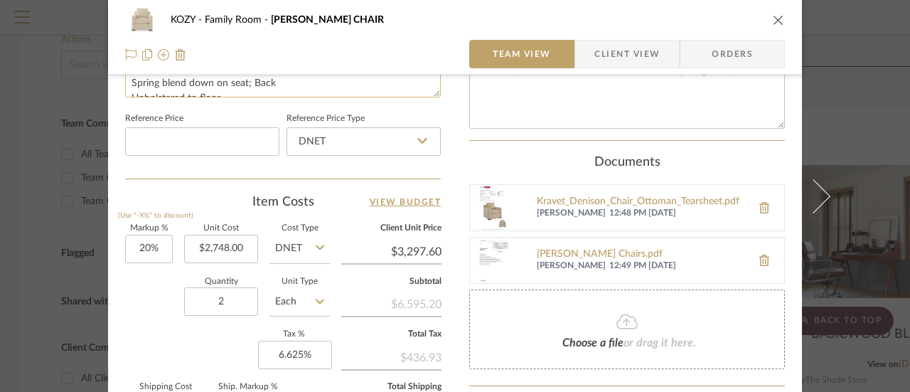
scroll to position [644, 0]
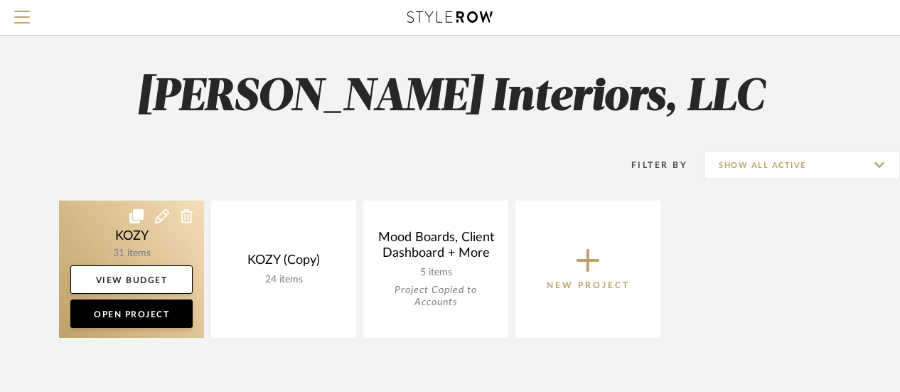
click at [158, 223] on link at bounding box center [131, 269] width 145 height 137
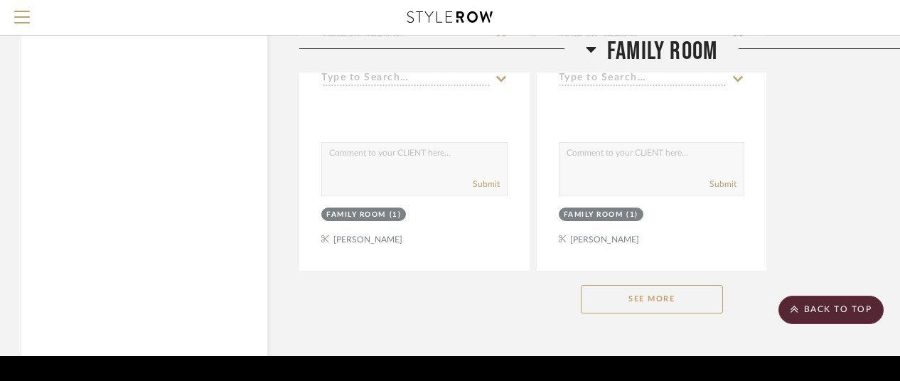
scroll to position [1977, 0]
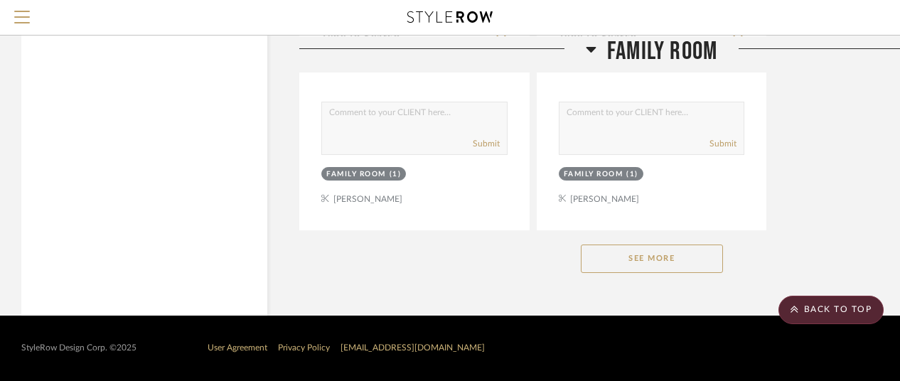
click at [645, 253] on button "See More" at bounding box center [652, 259] width 142 height 28
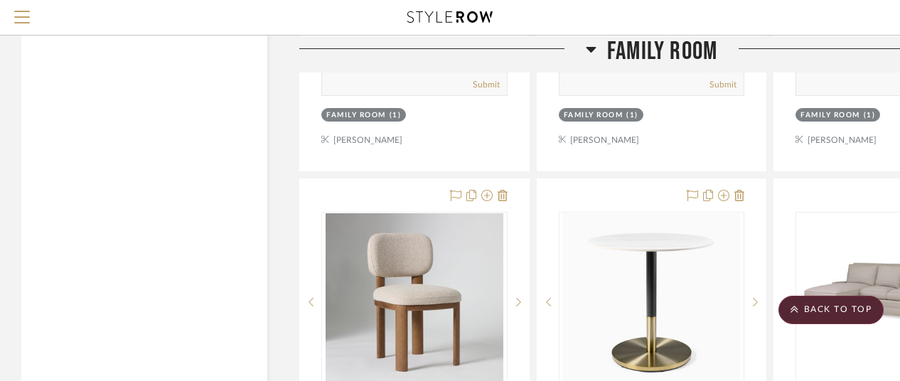
scroll to position [5817, 0]
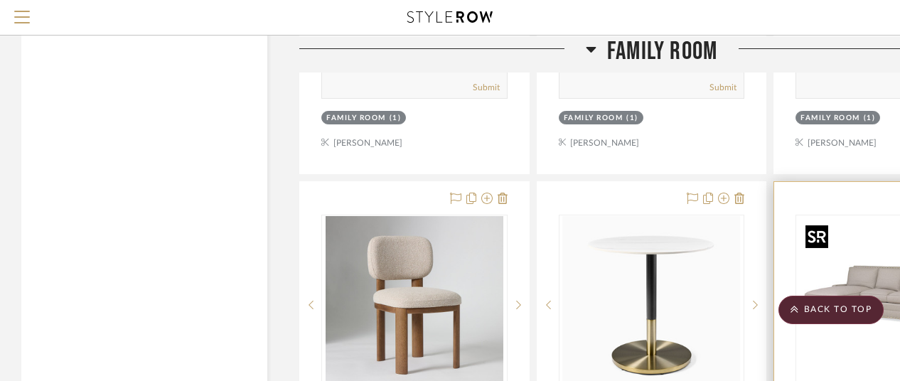
click at [850, 235] on img "0" at bounding box center [889, 305] width 178 height 178
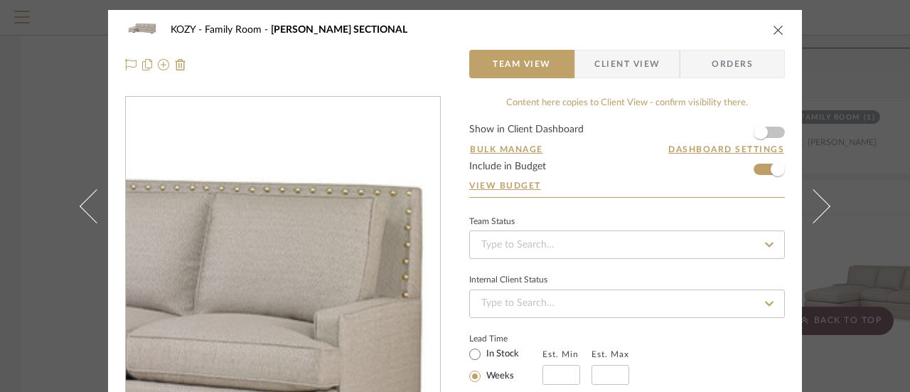
scroll to position [0, 0]
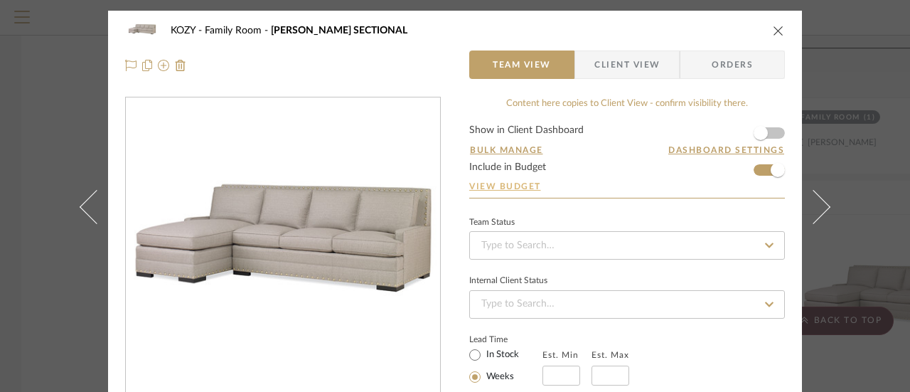
click at [513, 181] on link "View Budget" at bounding box center [627, 186] width 316 height 11
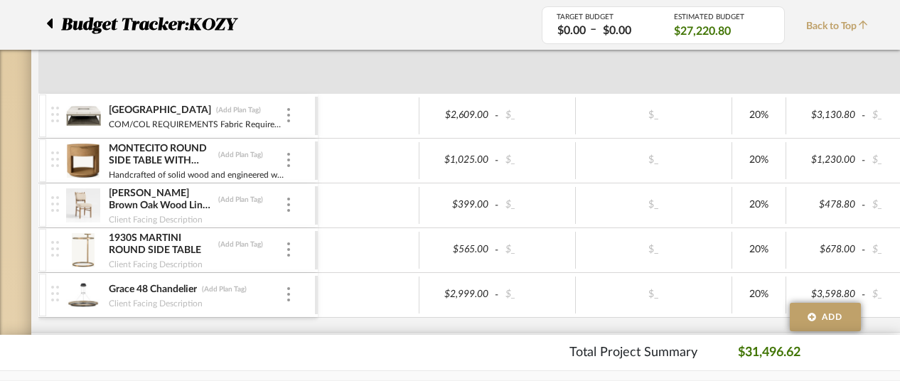
scroll to position [242, 0]
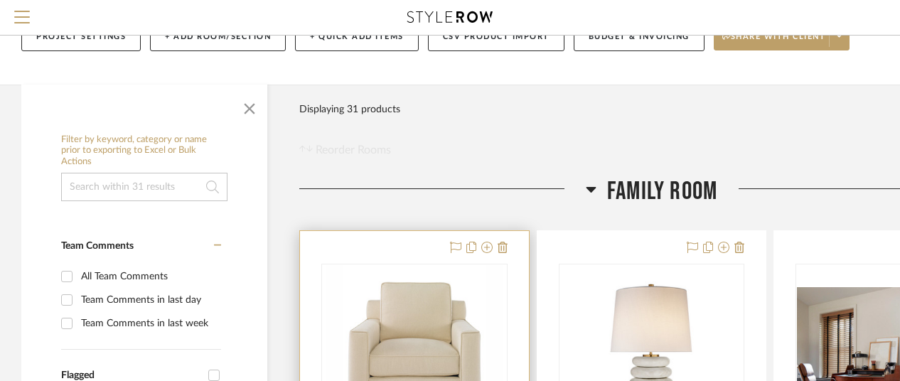
scroll to position [142, 0]
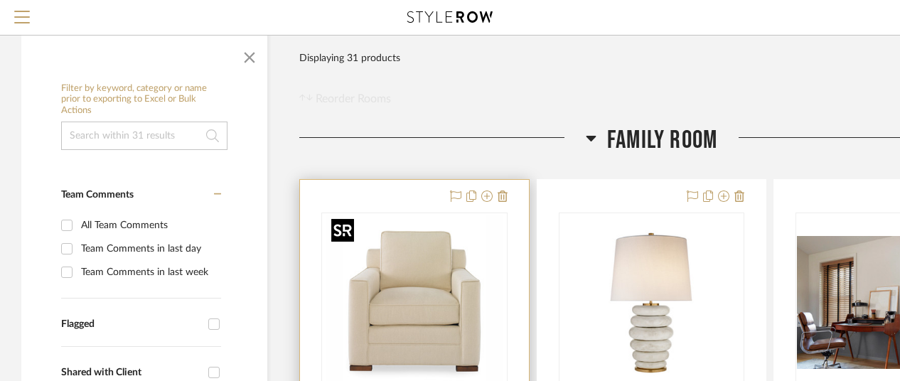
click at [399, 272] on img "0" at bounding box center [415, 303] width 178 height 178
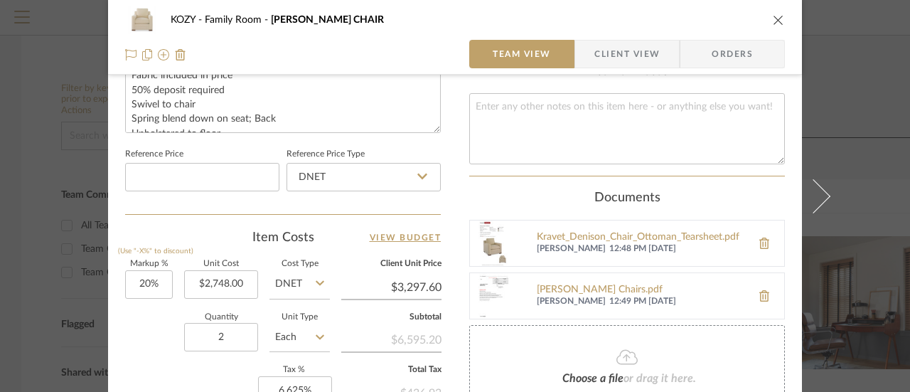
scroll to position [711, 0]
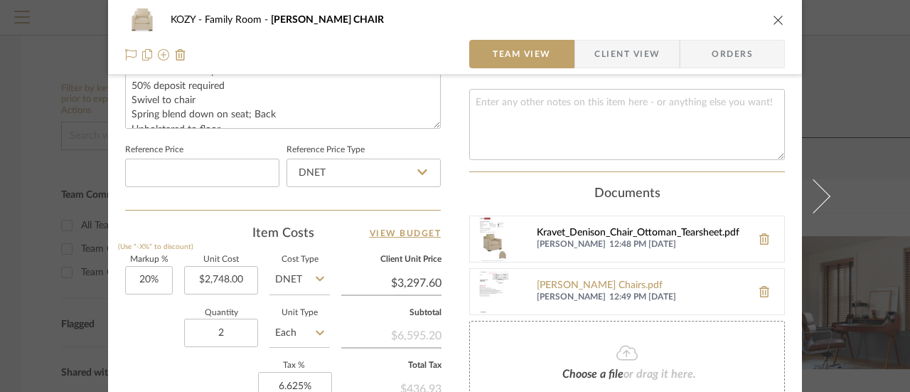
click at [590, 231] on div "Kravet_Denison_Chair_Ottoman_Tearsheet.pdf" at bounding box center [641, 233] width 208 height 11
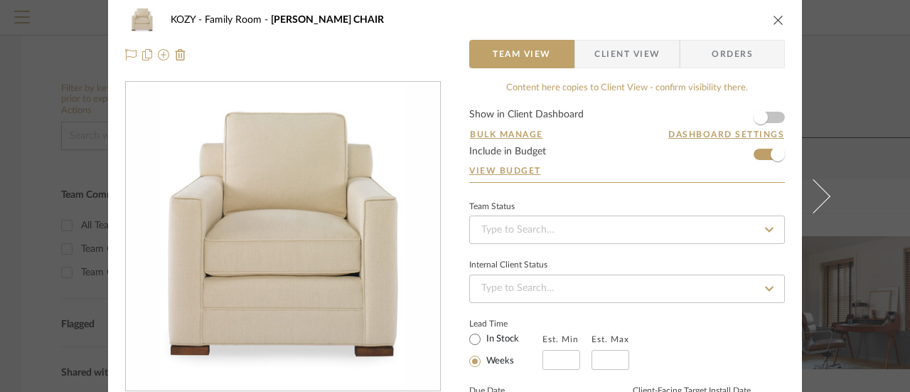
scroll to position [0, 0]
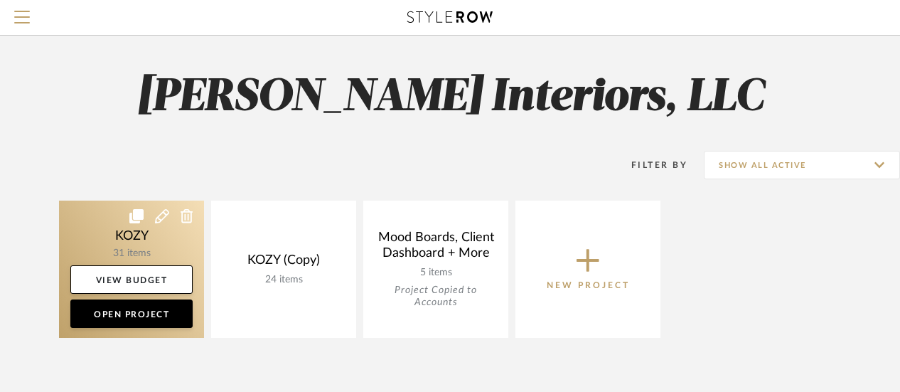
click at [179, 227] on link at bounding box center [131, 269] width 145 height 137
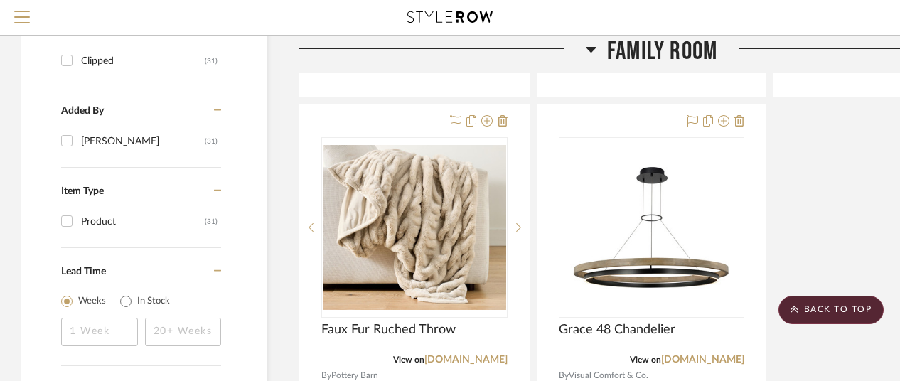
scroll to position [1550, 0]
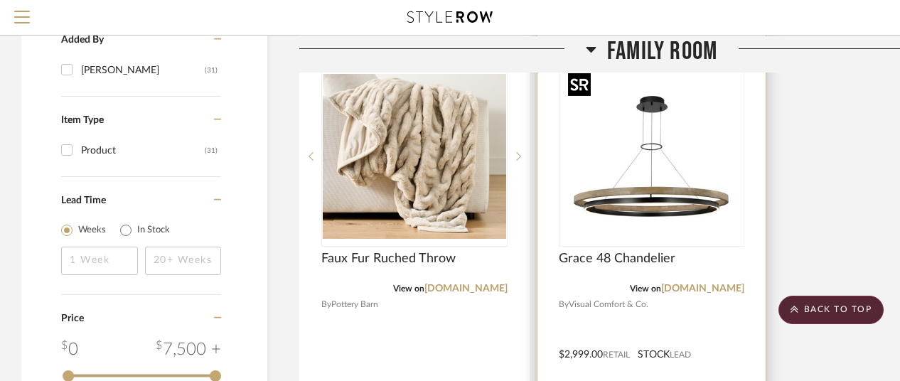
click at [656, 188] on img "0" at bounding box center [652, 157] width 178 height 178
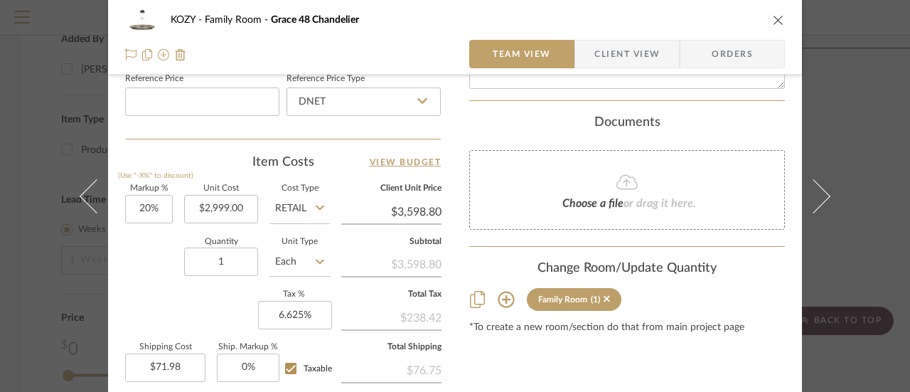
scroll to position [853, 0]
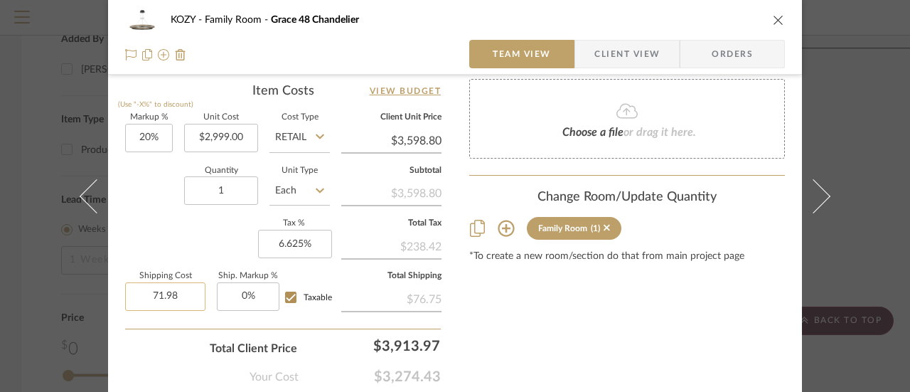
click at [182, 295] on input "71.98" at bounding box center [165, 296] width 80 height 28
type input "$0.00"
type input "0"
type input "0%"
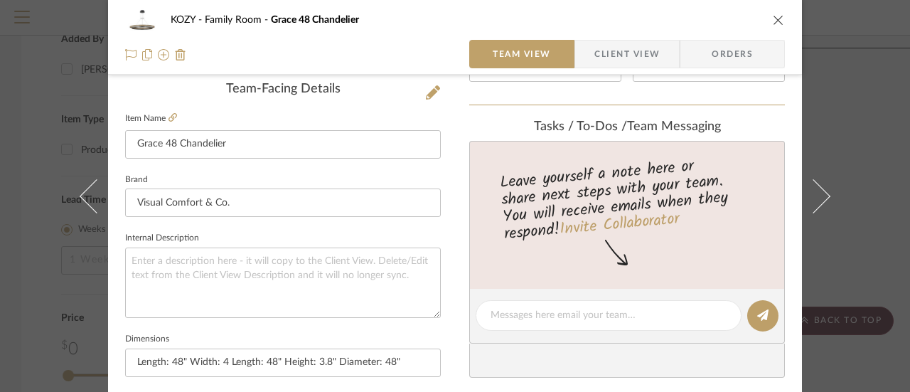
scroll to position [360, 0]
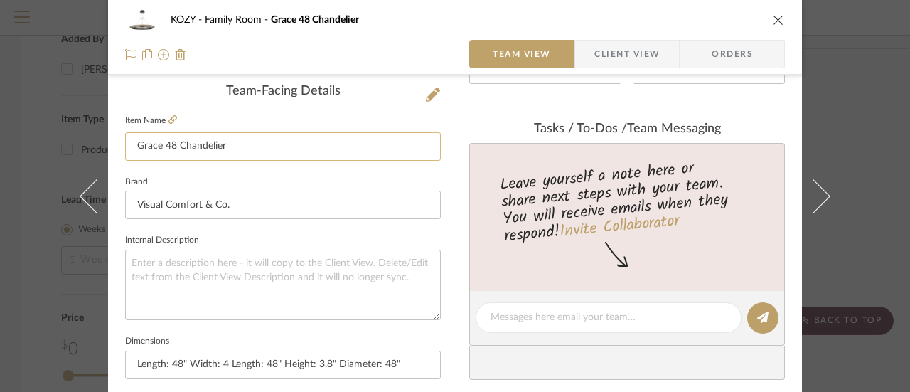
click at [171, 146] on input "Grace 48 Chandelier" at bounding box center [283, 146] width 316 height 28
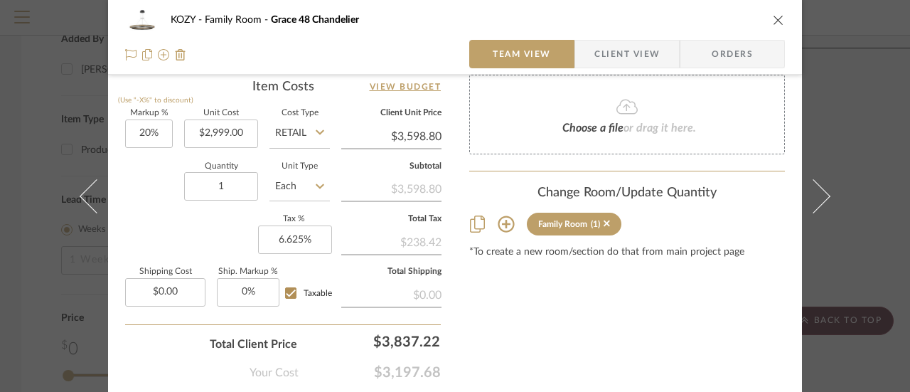
scroll to position [787, 0]
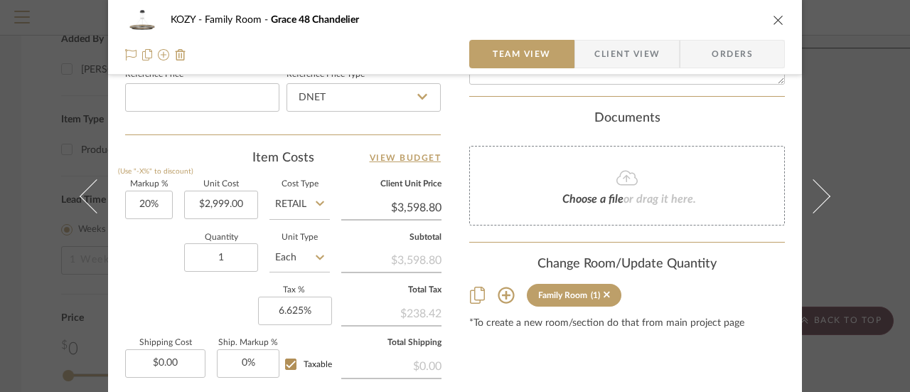
type input "Grace 48" Chandelier"
click at [617, 169] on icon at bounding box center [627, 177] width 21 height 17
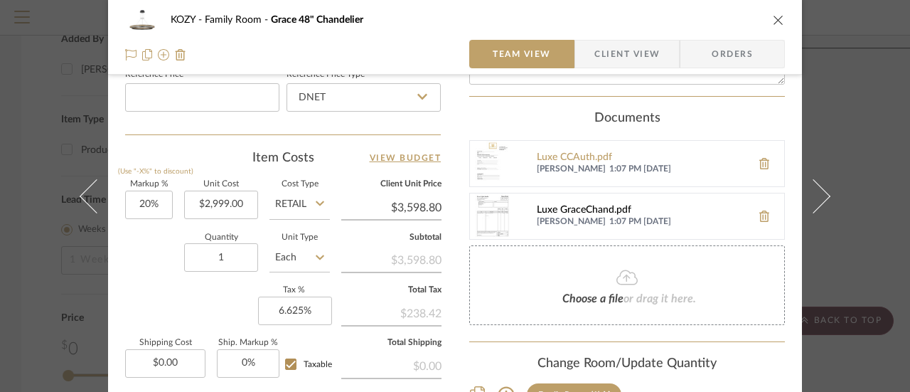
click at [548, 210] on div "Luxe GraceChand.pdf" at bounding box center [641, 210] width 208 height 11
click at [243, 202] on input "2999.00" at bounding box center [221, 205] width 74 height 28
type input "$2,160.00"
type input "$2,592.00"
click at [316, 198] on icon at bounding box center [320, 203] width 9 height 11
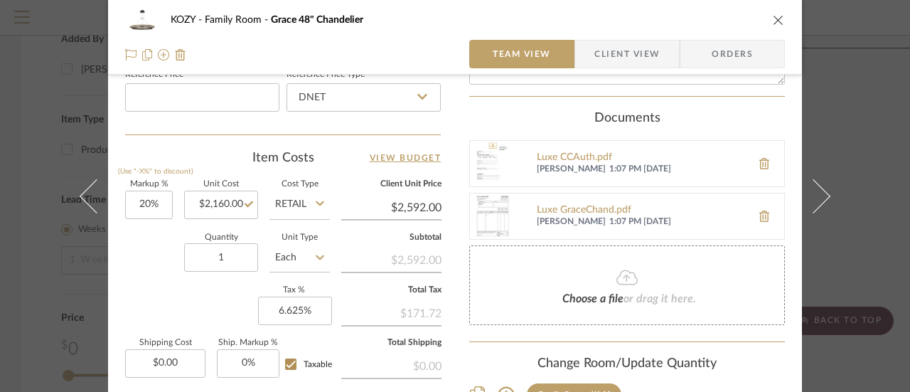
click at [316, 201] on icon at bounding box center [320, 203] width 9 height 11
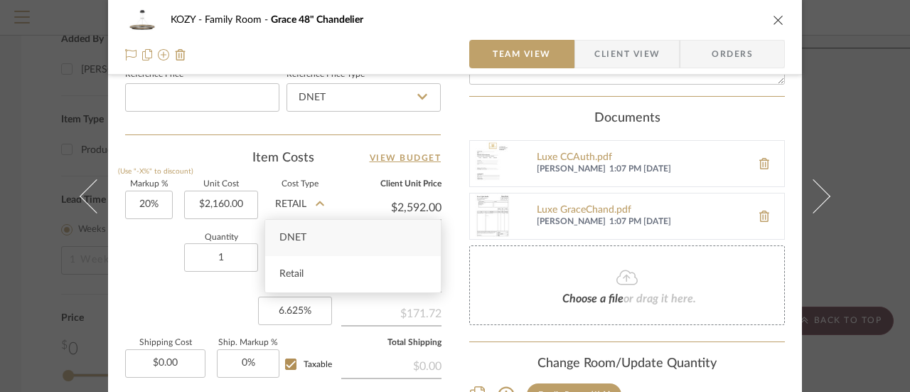
click at [293, 233] on span "DNET" at bounding box center [292, 238] width 27 height 10
type input "DNET"
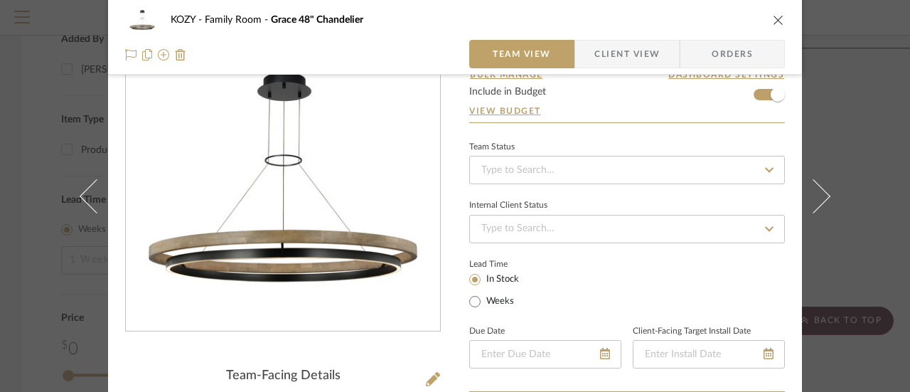
scroll to position [0, 0]
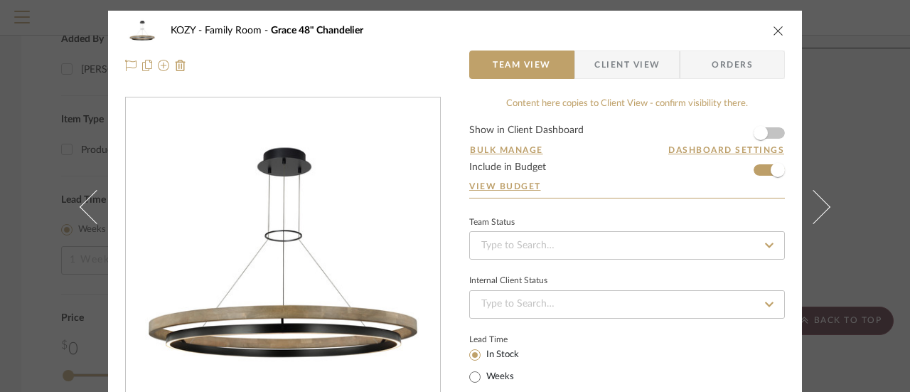
click at [773, 31] on icon "close" at bounding box center [778, 30] width 11 height 11
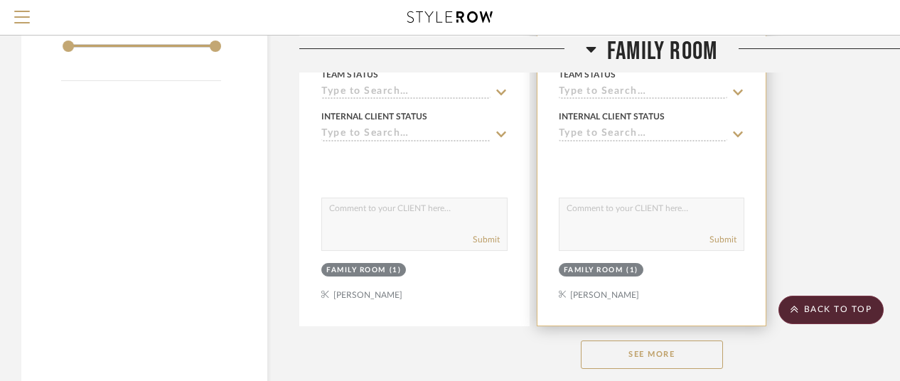
scroll to position [1977, 0]
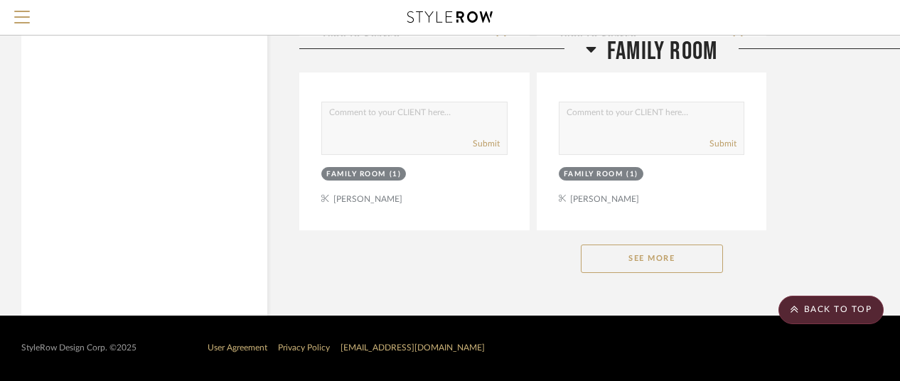
click at [666, 255] on button "See More" at bounding box center [652, 259] width 142 height 28
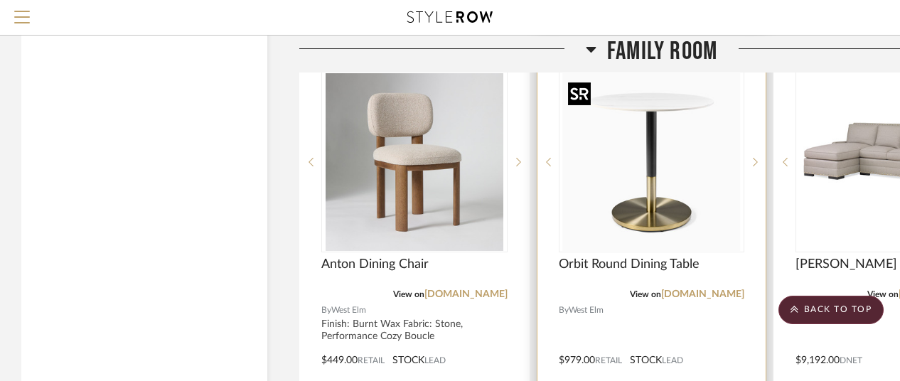
scroll to position [5960, 0]
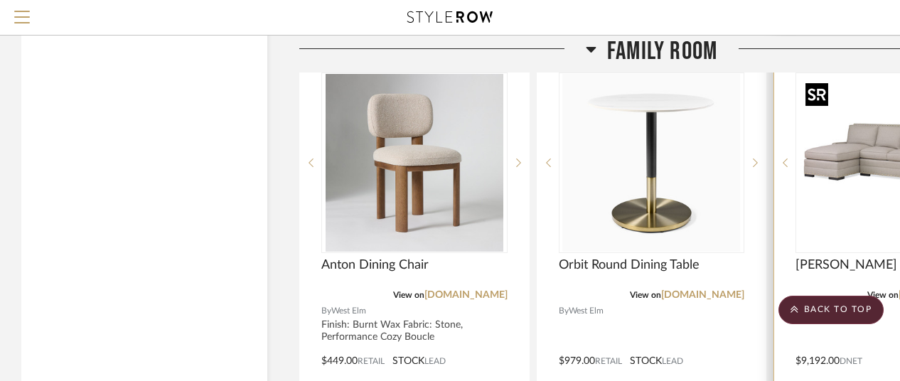
click at [856, 204] on img "0" at bounding box center [889, 163] width 178 height 178
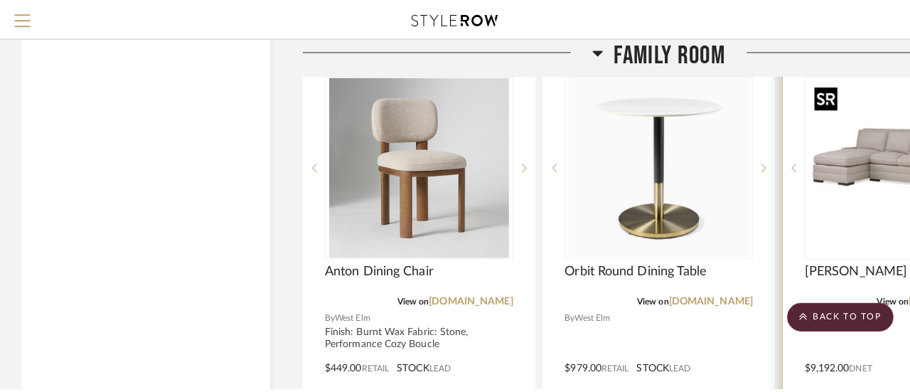
scroll to position [0, 0]
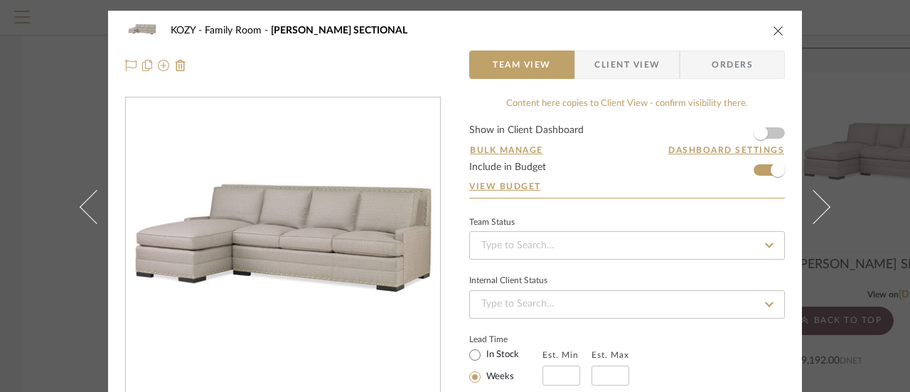
click at [878, 218] on div "KOZY Family Room [PERSON_NAME] SECTIONAL Team View Client View Orders 1 / 2 Tea…" at bounding box center [455, 196] width 910 height 392
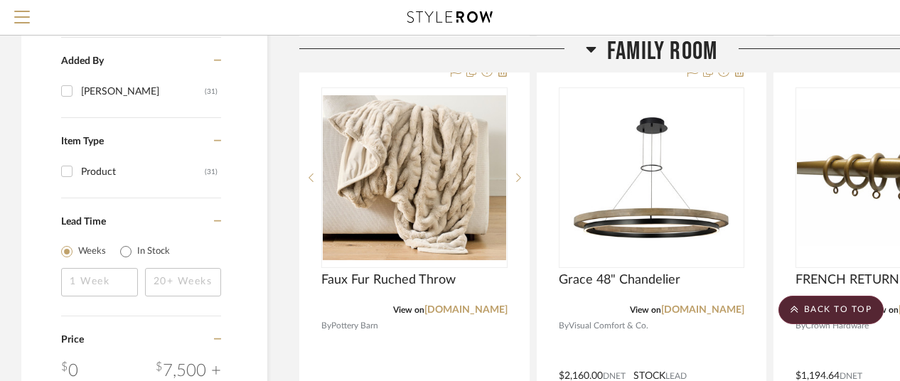
scroll to position [1565, 0]
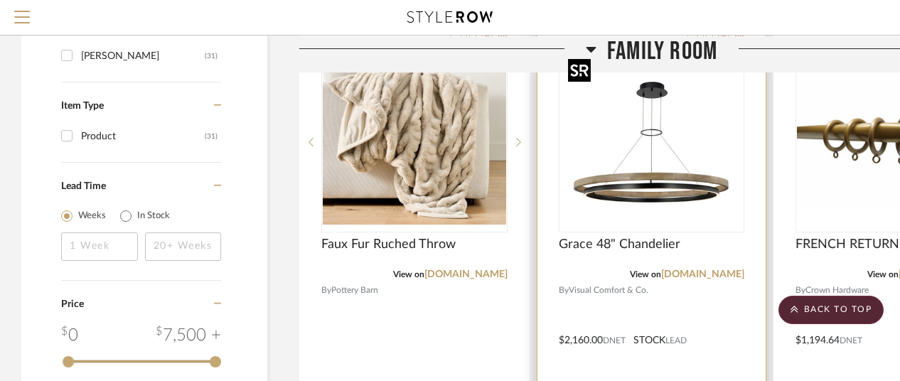
click at [647, 187] on img "0" at bounding box center [652, 142] width 178 height 178
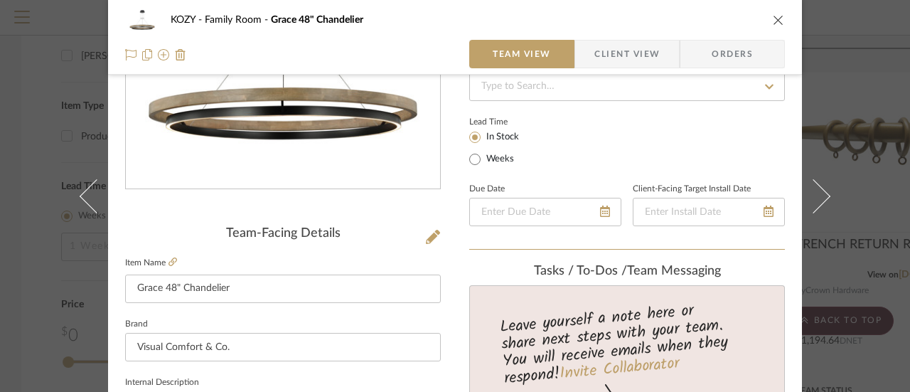
scroll to position [0, 0]
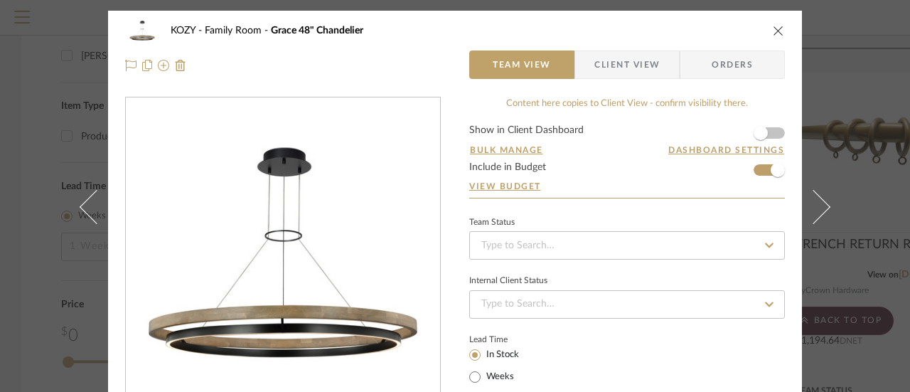
click at [777, 31] on icon "close" at bounding box center [778, 30] width 11 height 11
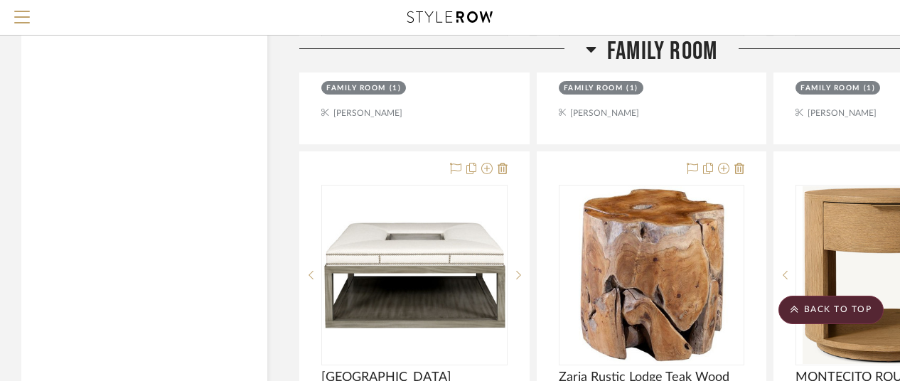
scroll to position [2133, 0]
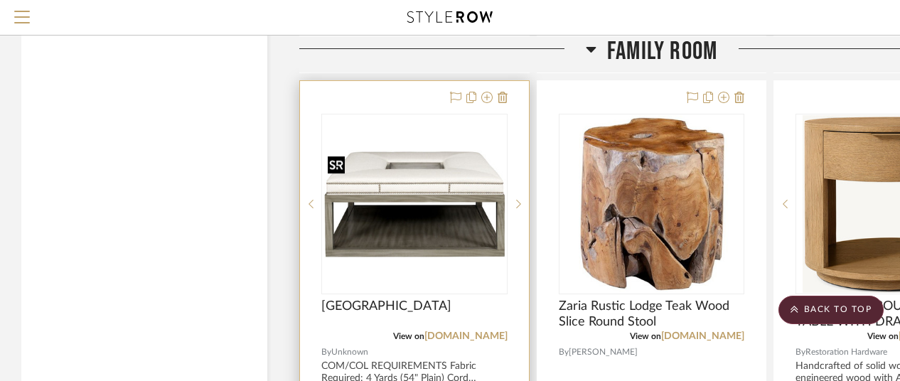
click at [422, 183] on div at bounding box center [414, 204] width 186 height 181
click at [456, 268] on div "0" at bounding box center [414, 203] width 185 height 179
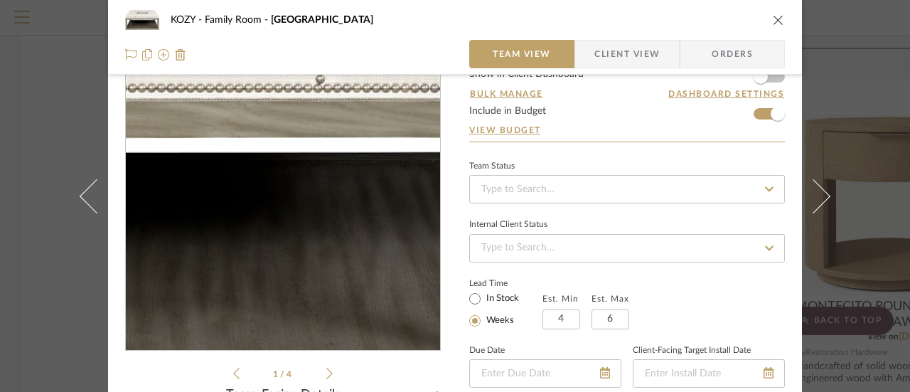
scroll to position [142, 0]
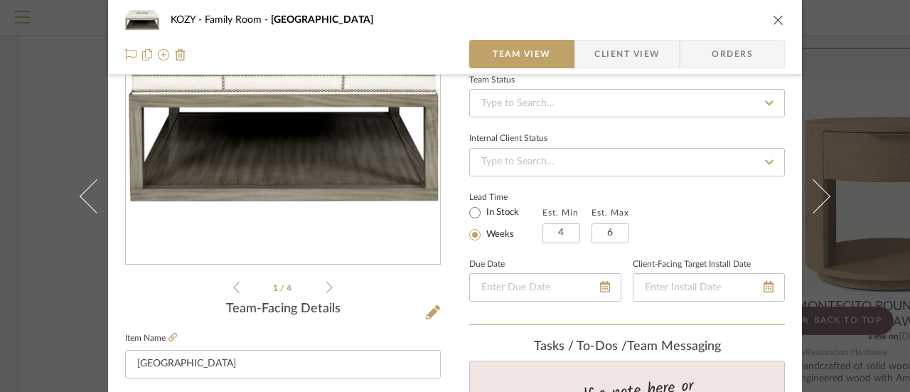
click at [326, 282] on icon at bounding box center [329, 287] width 6 height 13
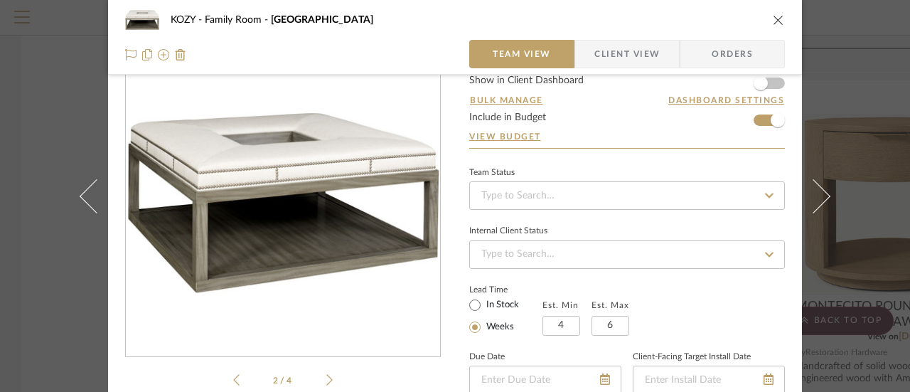
scroll to position [71, 0]
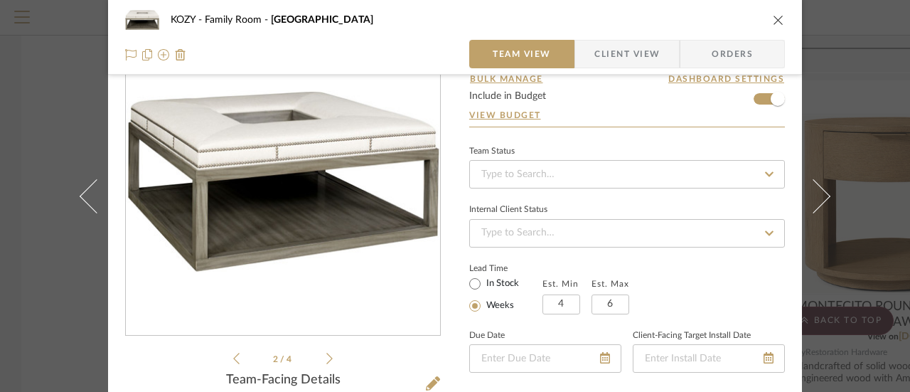
click at [326, 354] on icon at bounding box center [329, 358] width 6 height 11
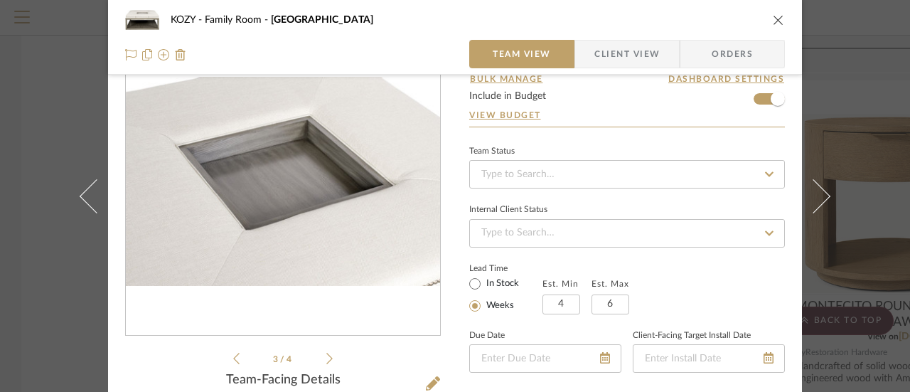
click at [326, 354] on icon at bounding box center [329, 358] width 6 height 11
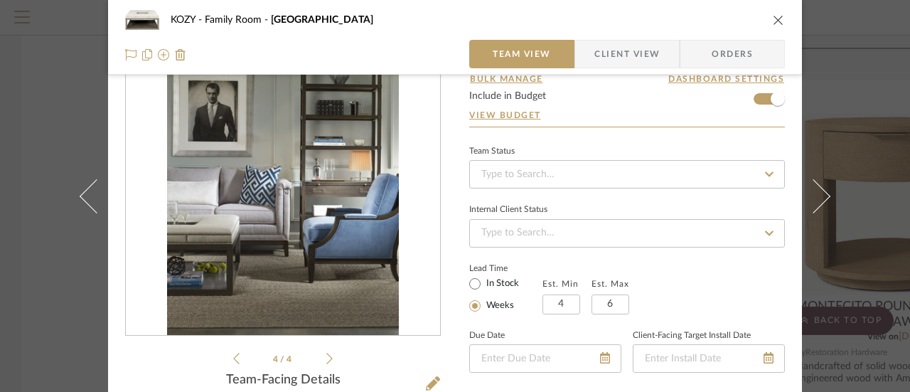
click at [326, 354] on icon at bounding box center [329, 358] width 6 height 11
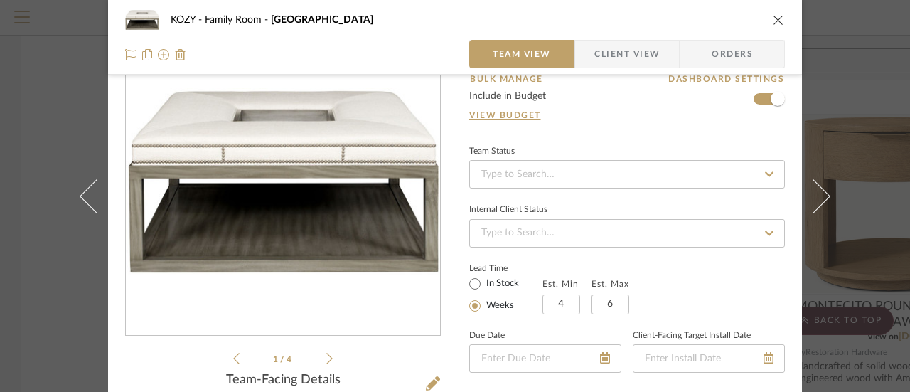
click at [326, 354] on icon at bounding box center [329, 358] width 6 height 11
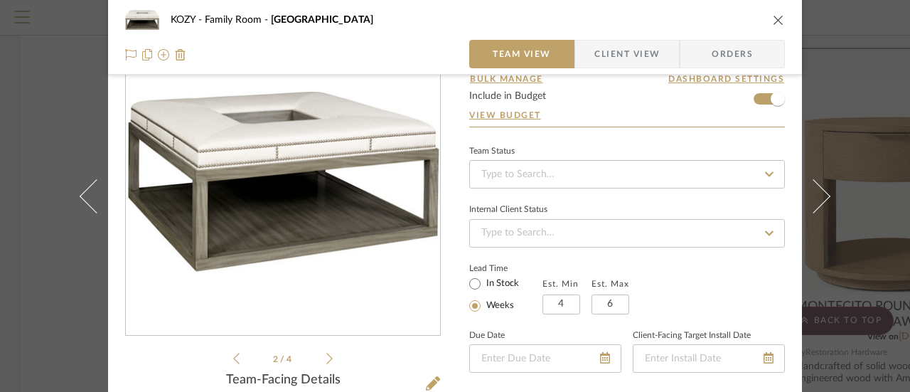
click at [326, 354] on icon at bounding box center [329, 358] width 6 height 11
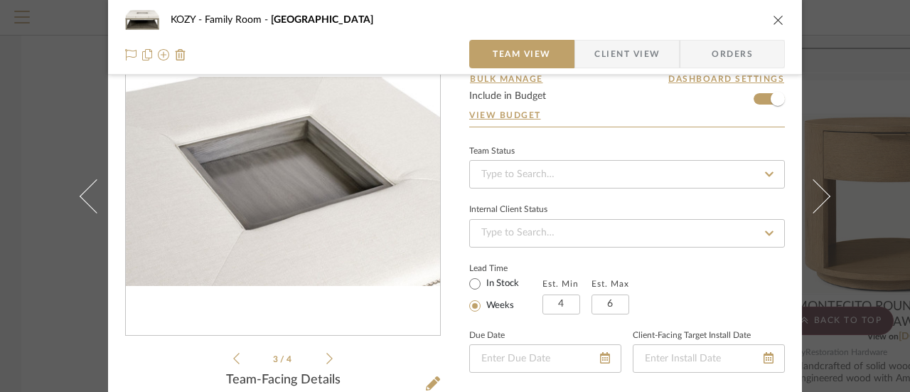
click at [227, 355] on div "3 / 4" at bounding box center [283, 196] width 316 height 341
click at [234, 355] on icon at bounding box center [236, 358] width 6 height 13
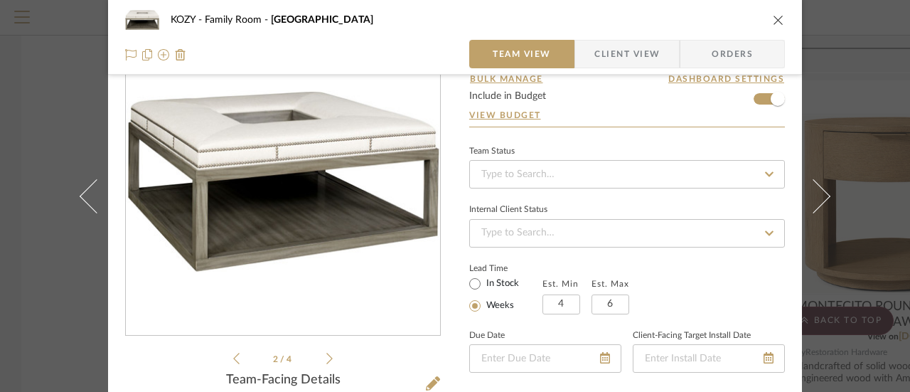
click at [233, 354] on icon at bounding box center [236, 358] width 6 height 13
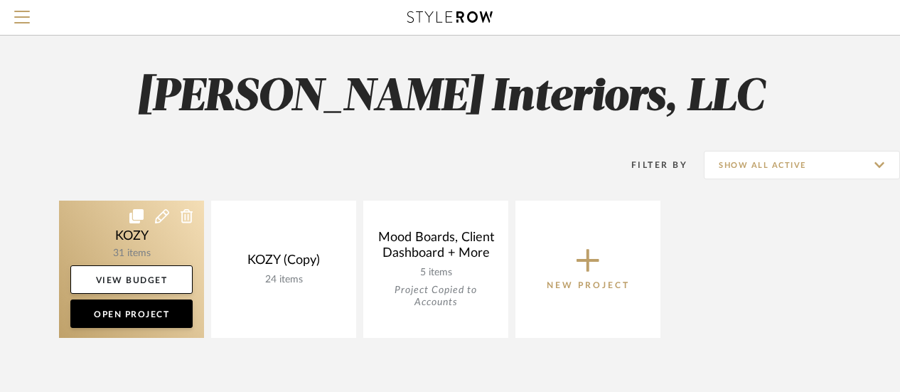
click at [174, 223] on link at bounding box center [131, 269] width 145 height 137
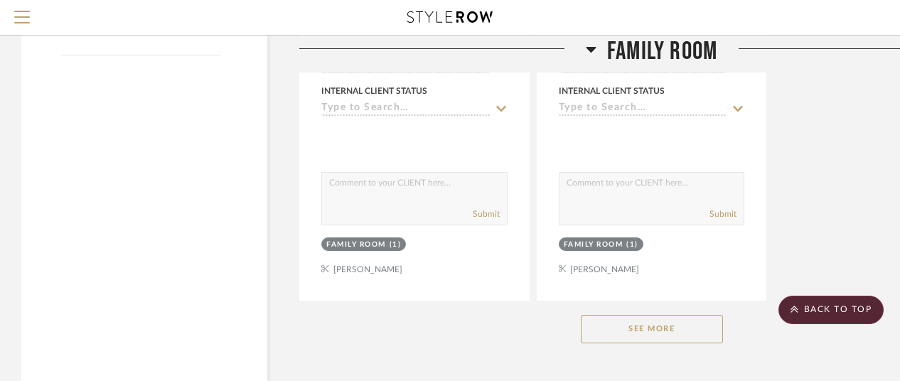
scroll to position [1977, 0]
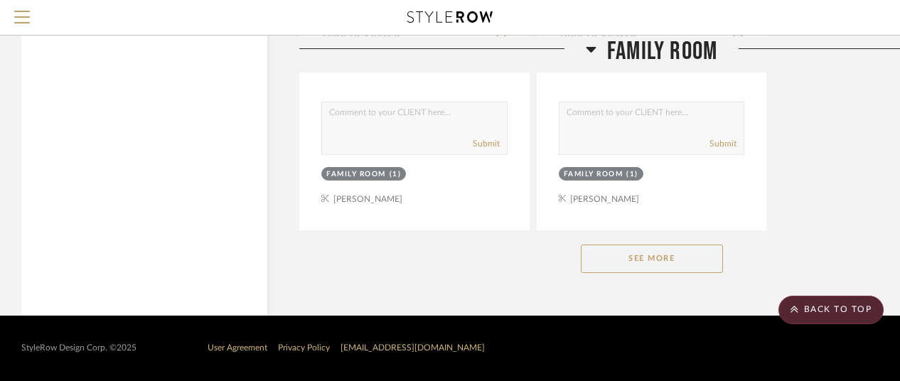
click at [659, 257] on button "See More" at bounding box center [652, 259] width 142 height 28
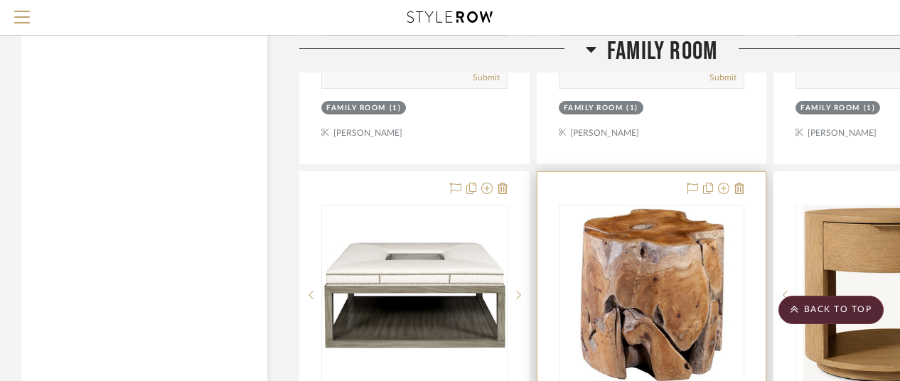
scroll to position [2119, 0]
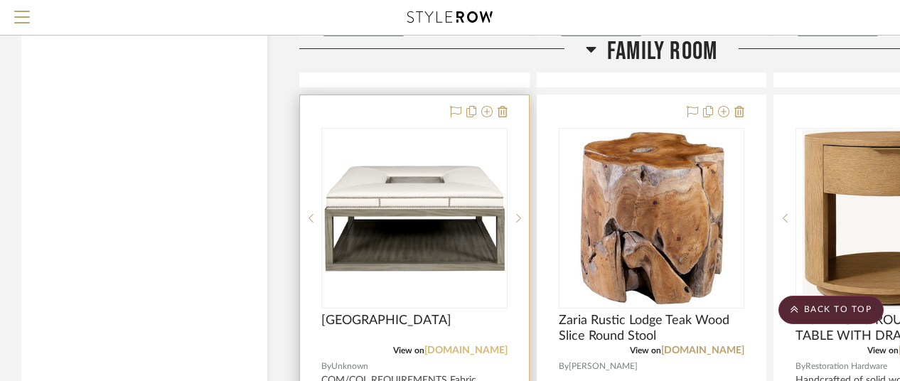
click at [464, 348] on link "[DOMAIN_NAME]" at bounding box center [466, 351] width 83 height 10
click at [471, 193] on img "0" at bounding box center [414, 218] width 183 height 108
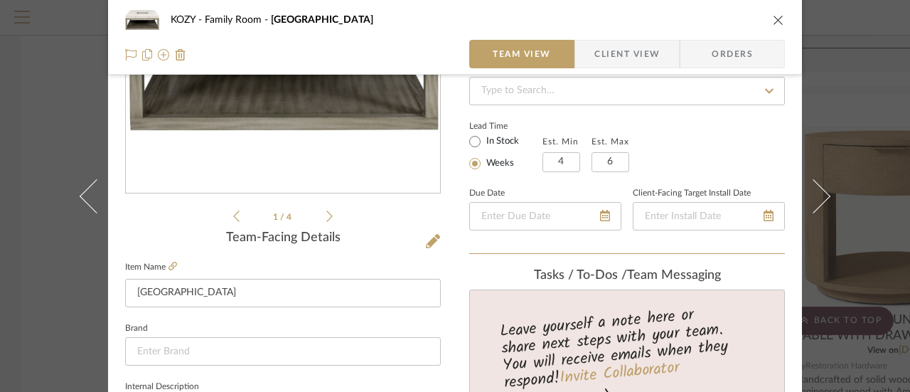
scroll to position [284, 0]
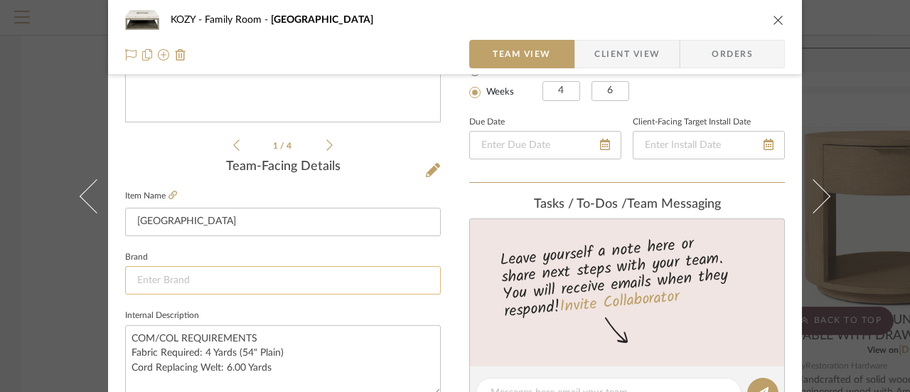
click at [151, 275] on input at bounding box center [283, 280] width 316 height 28
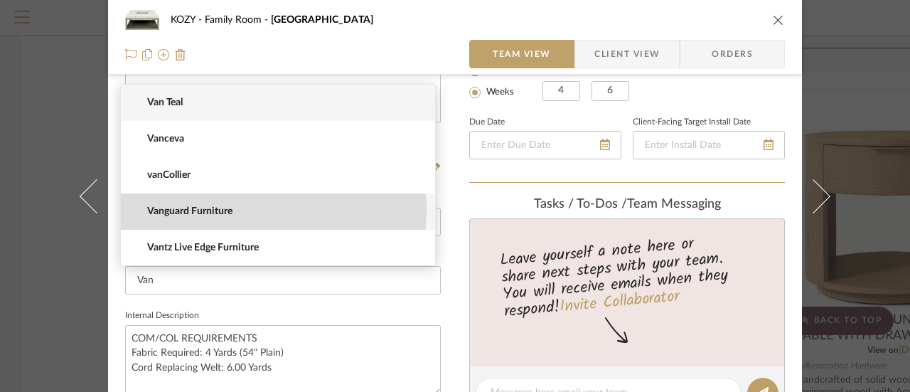
click at [208, 210] on span "Vanguard Furniture" at bounding box center [283, 212] width 273 height 12
type input "Vanguard Furniture"
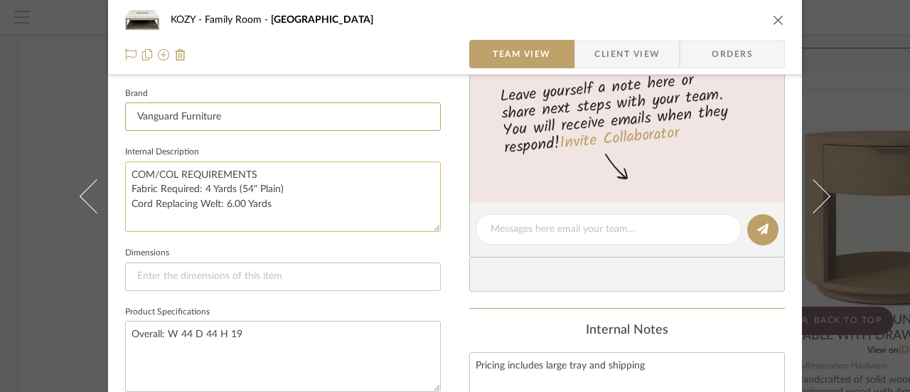
scroll to position [498, 0]
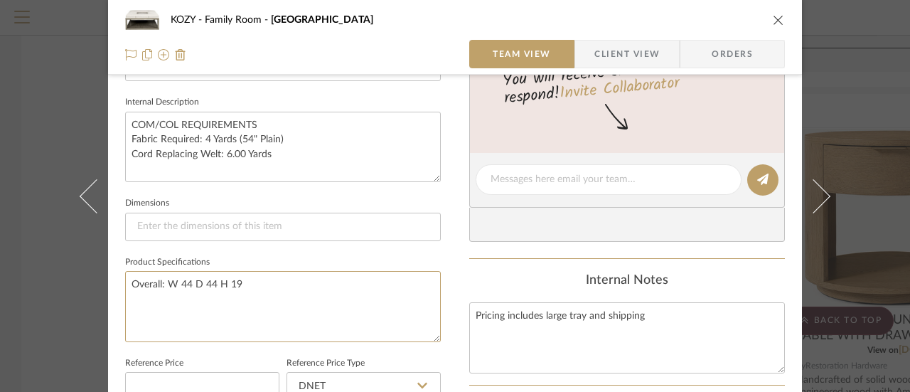
drag, startPoint x: 238, startPoint y: 279, endPoint x: 112, endPoint y: 277, distance: 125.9
click at [112, 277] on div "KOZY Family Room Wayland Square Wood Ottoman Team View Client View Orders 1 / 4…" at bounding box center [455, 170] width 694 height 1314
click at [140, 221] on input at bounding box center [283, 227] width 316 height 28
paste input "Overall: W 44 D 44 H 19"
click at [192, 224] on input "Overall: W 44 D 44 H 19" at bounding box center [283, 227] width 316 height 28
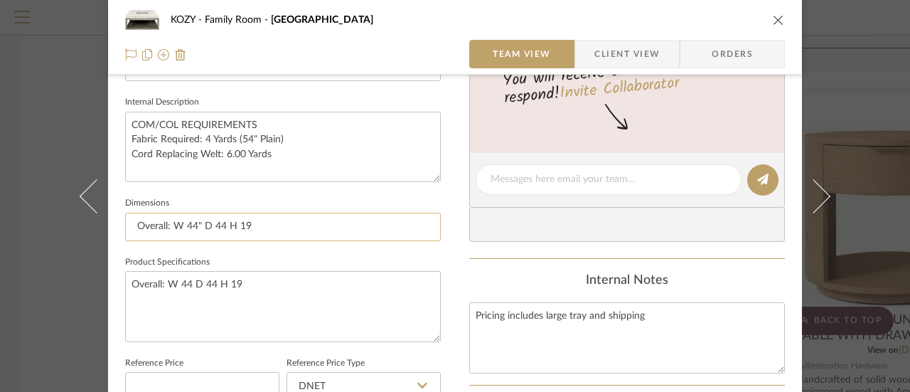
click at [219, 225] on input "Overall: W 44" D 44 H 19" at bounding box center [283, 227] width 316 height 28
click at [247, 223] on input "Overall: W 44" D 44" H 19" at bounding box center [283, 227] width 316 height 28
type input "Overall: W 44" D 44" H 19""
drag, startPoint x: 239, startPoint y: 281, endPoint x: 117, endPoint y: 278, distance: 121.6
click at [117, 278] on div "KOZY Family Room Wayland Square Wood Ottoman Team View Client View Orders 1 / 4…" at bounding box center [455, 170] width 694 height 1314
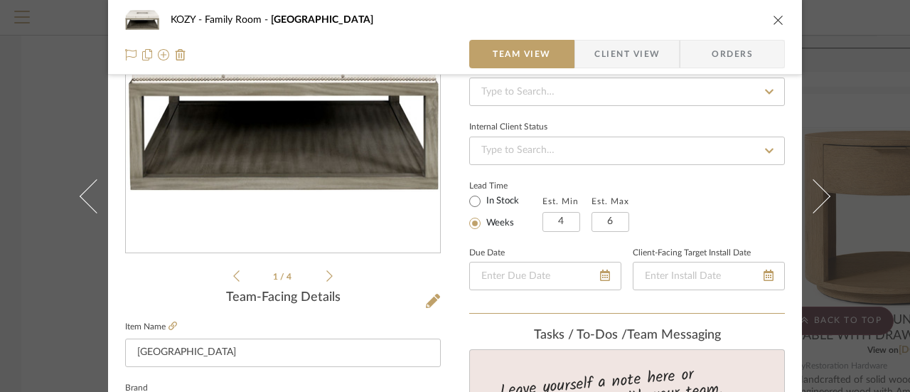
scroll to position [284, 0]
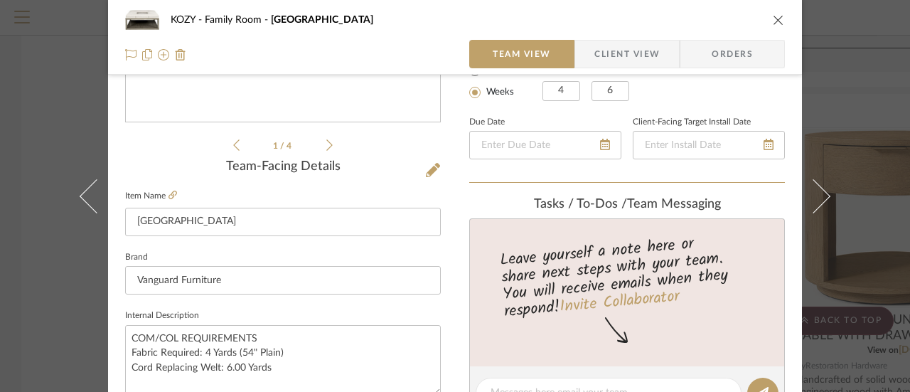
type textarea "Larger tray - not the one shown"
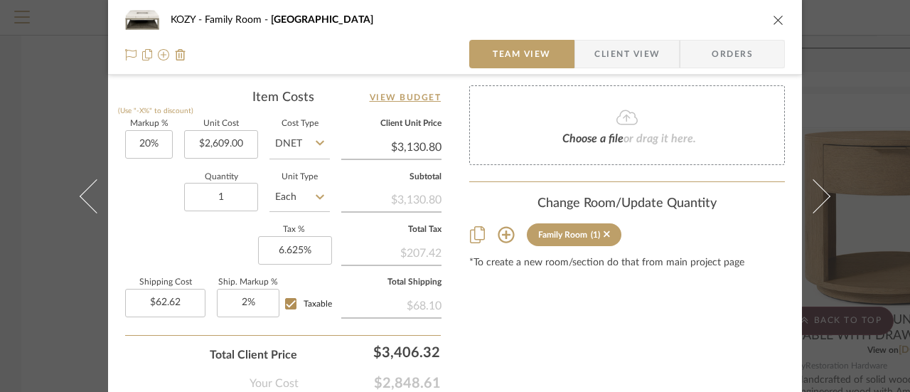
scroll to position [853, 0]
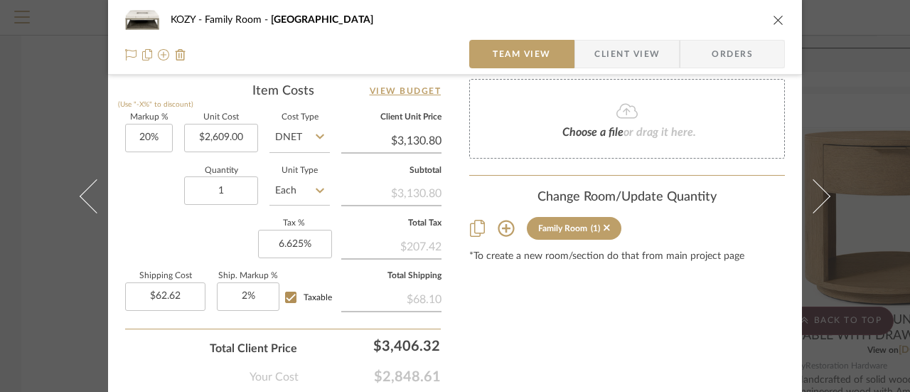
click at [616, 123] on div "Choose a file or drag it here." at bounding box center [627, 119] width 316 height 80
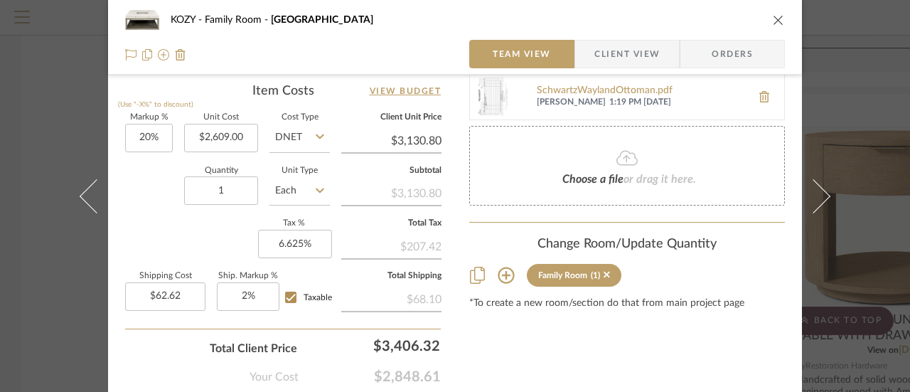
click at [491, 99] on img at bounding box center [493, 97] width 46 height 46
click at [176, 292] on input "62.62" at bounding box center [165, 296] width 80 height 28
type input "$208.72"
type input "2"
type input "2%"
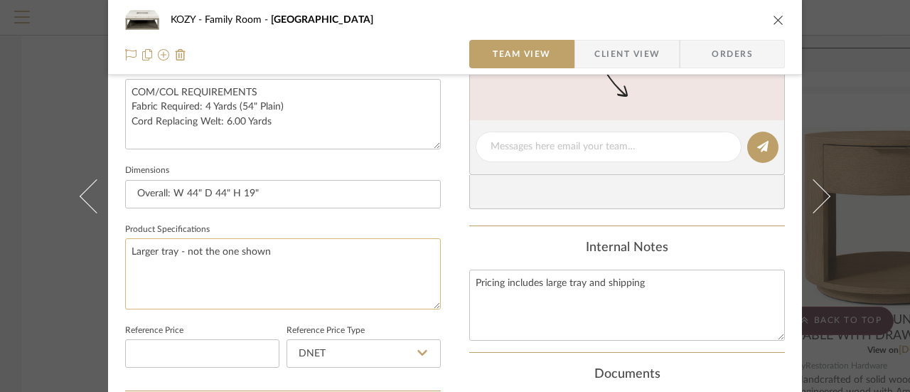
scroll to position [502, 0]
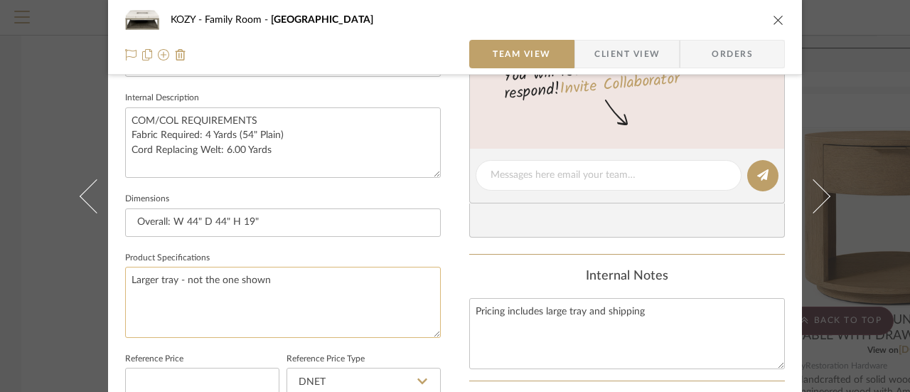
click at [270, 277] on textarea "Larger tray - not the one shown" at bounding box center [283, 302] width 316 height 70
type textarea "Larger tray - not the one shown Wood species: Ash"
drag, startPoint x: 643, startPoint y: 308, endPoint x: 465, endPoint y: 306, distance: 177.8
click at [469, 306] on textarea "Pricing includes large tray and shipping" at bounding box center [627, 333] width 316 height 70
click at [220, 294] on textarea "Larger tray - not the one shown Wood species: Ash" at bounding box center [283, 302] width 316 height 70
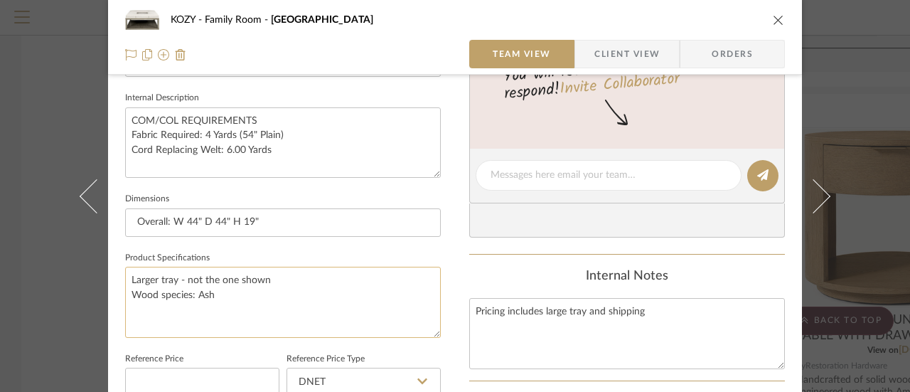
paste textarea "Pricing includes large tray and shipping"
type textarea "Larger tray - not the one shown Wood species: Ash Pricing includes large tray a…"
drag, startPoint x: 645, startPoint y: 305, endPoint x: 466, endPoint y: 309, distance: 179.2
click at [469, 309] on textarea "Pricing includes large tray and shipping" at bounding box center [627, 333] width 316 height 70
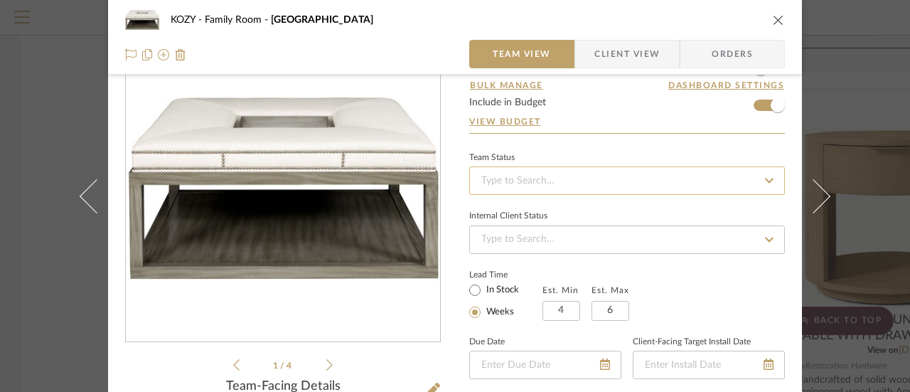
scroll to position [71, 0]
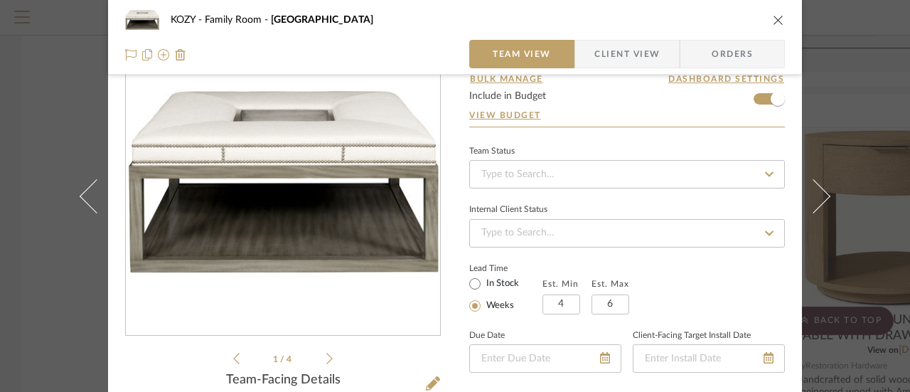
click at [773, 18] on icon "close" at bounding box center [778, 19] width 11 height 11
